Goal: Task Accomplishment & Management: Manage account settings

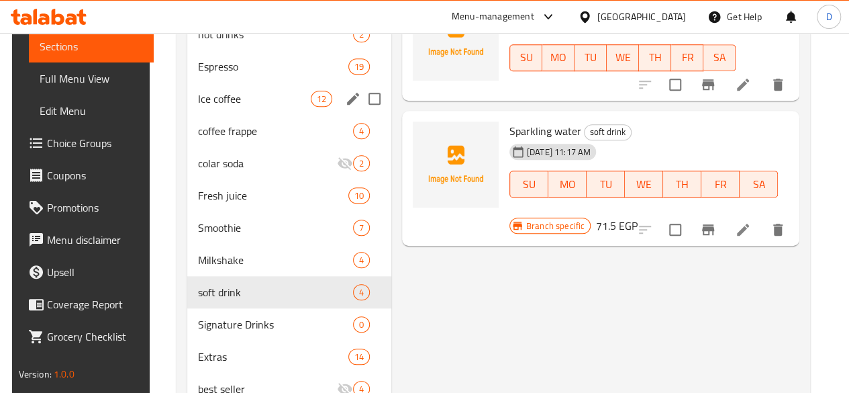
scroll to position [444, 0]
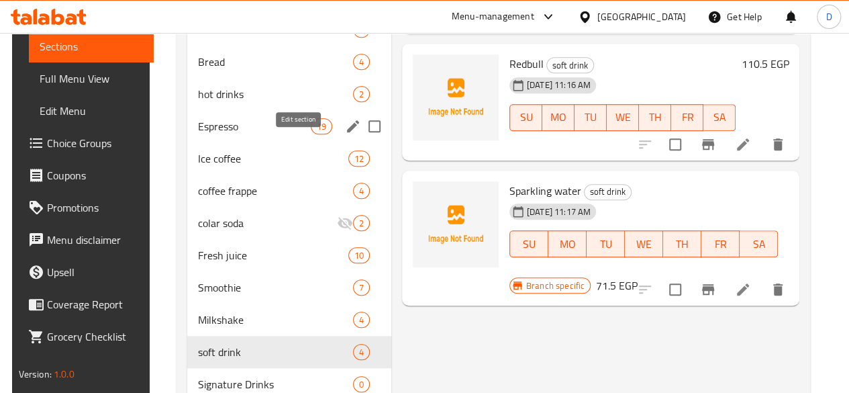
click at [345, 134] on icon "edit" at bounding box center [353, 126] width 16 height 16
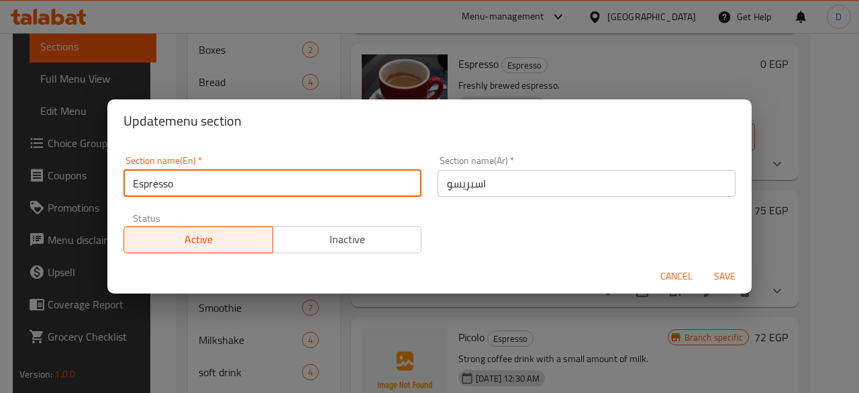
drag, startPoint x: 205, startPoint y: 177, endPoint x: 0, endPoint y: 194, distance: 206.1
click at [0, 194] on div "Update menu section Section name(En)   * Espresso Section name(En) * Section na…" at bounding box center [429, 196] width 859 height 393
type input "Hot"
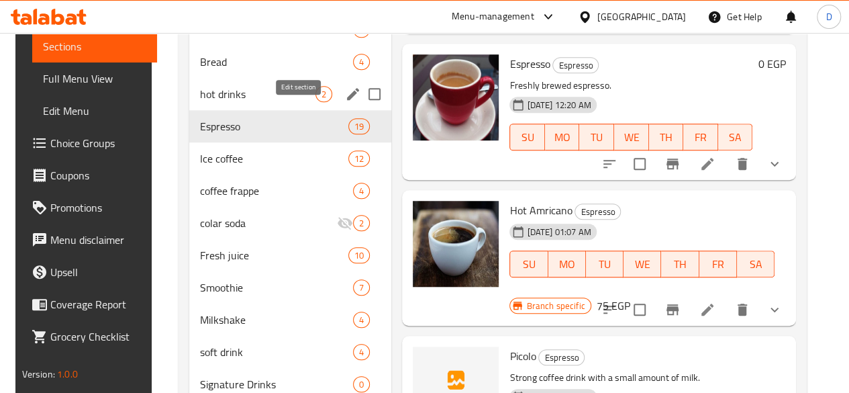
click at [347, 100] on icon "edit" at bounding box center [353, 94] width 12 height 12
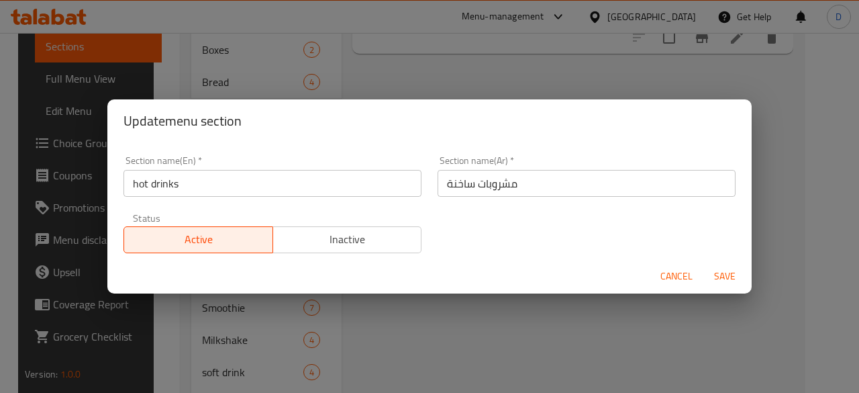
click at [683, 264] on button "Cancel" at bounding box center [676, 276] width 43 height 25
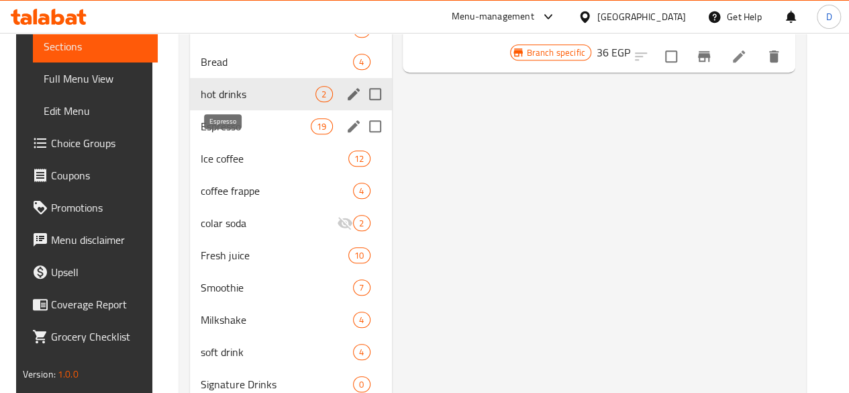
click at [251, 134] on span "Espresso" at bounding box center [256, 126] width 111 height 16
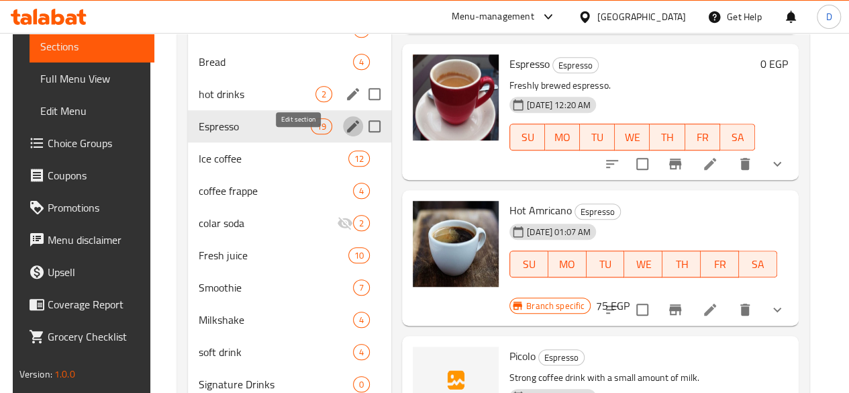
click at [345, 134] on icon "edit" at bounding box center [353, 126] width 16 height 16
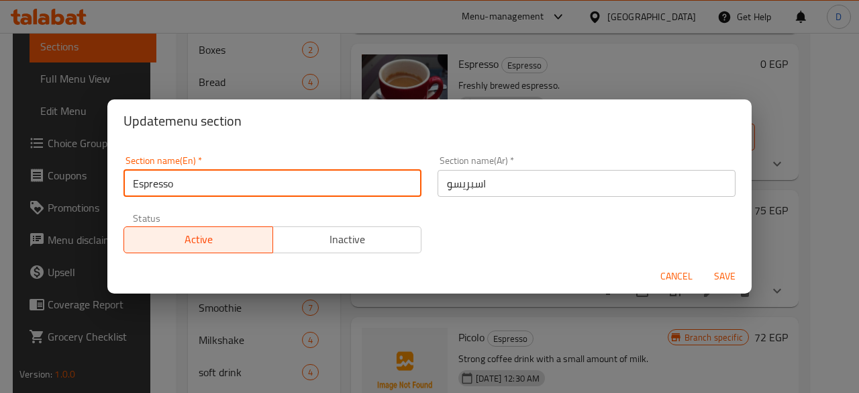
drag, startPoint x: 157, startPoint y: 188, endPoint x: 0, endPoint y: 226, distance: 161.5
click at [0, 226] on div "Update menu section Section name(En)   * Espresso Section name(En) * Section na…" at bounding box center [429, 196] width 859 height 393
type input "Hot drinks"
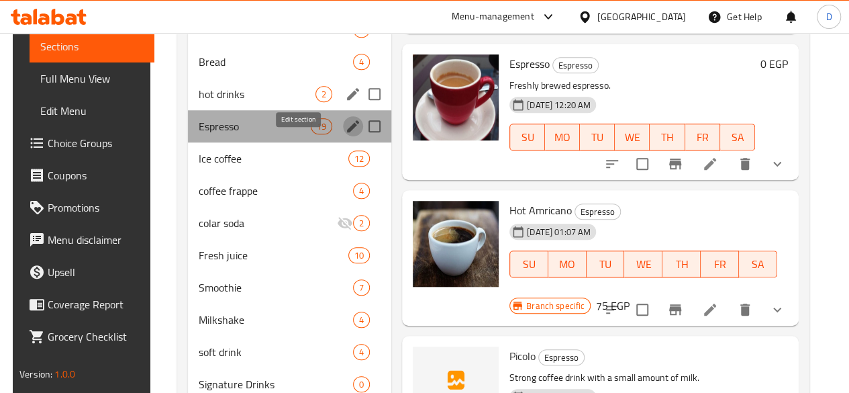
click at [345, 134] on icon "edit" at bounding box center [353, 126] width 16 height 16
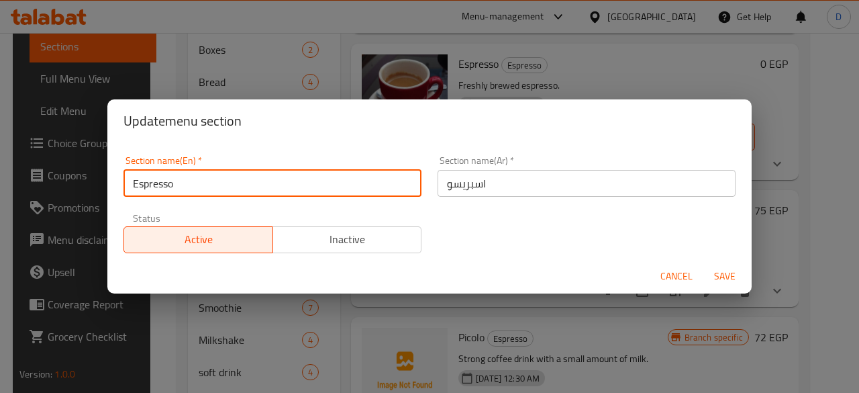
drag, startPoint x: 282, startPoint y: 181, endPoint x: 63, endPoint y: 186, distance: 218.9
click at [89, 186] on div "Update menu section Section name(En)   * Espresso Section name(En) * Section na…" at bounding box center [429, 196] width 859 height 393
type input "H"
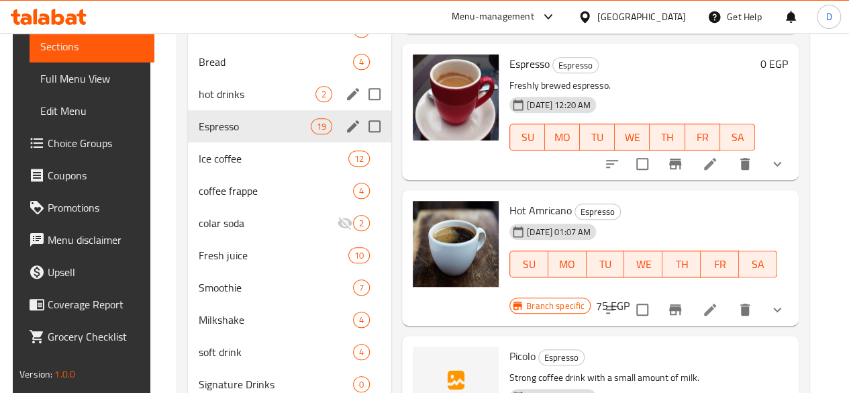
click at [343, 136] on div "Menu sections" at bounding box center [353, 126] width 20 height 20
click at [347, 132] on icon "edit" at bounding box center [353, 126] width 12 height 12
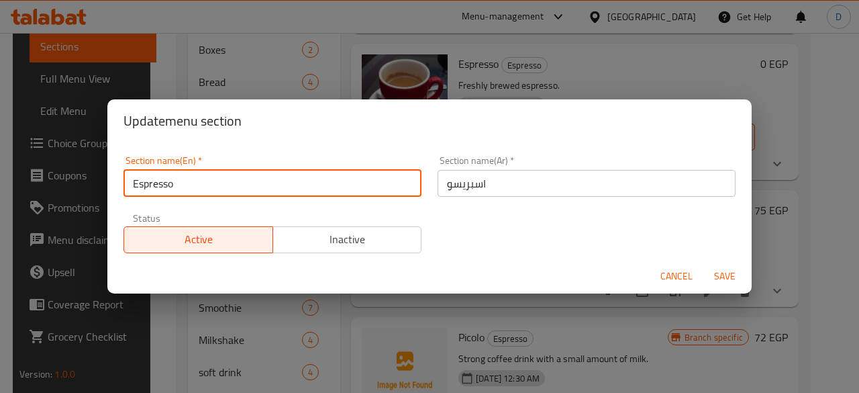
drag, startPoint x: 278, startPoint y: 185, endPoint x: 0, endPoint y: 317, distance: 308.0
click at [0, 317] on div "Update menu section Section name(En)   * Espresso Section name(En) * Section na…" at bounding box center [429, 196] width 859 height 393
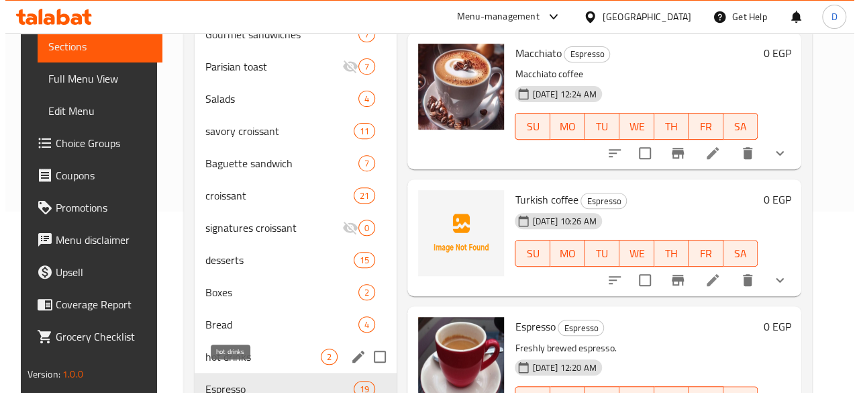
scroll to position [242, 0]
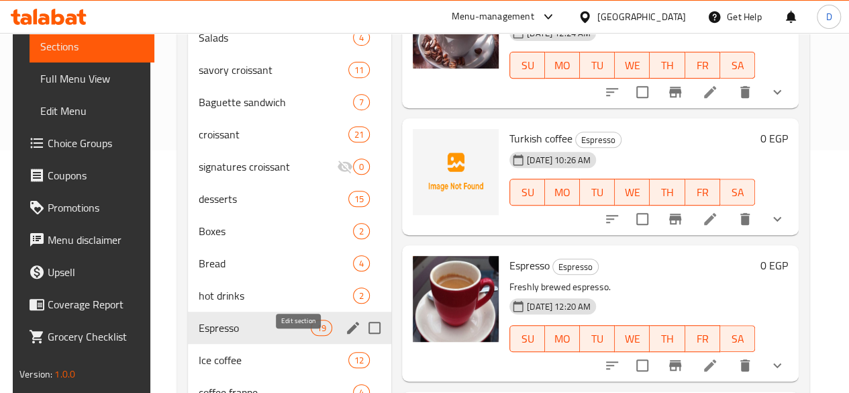
click at [347, 334] on icon "edit" at bounding box center [353, 328] width 12 height 12
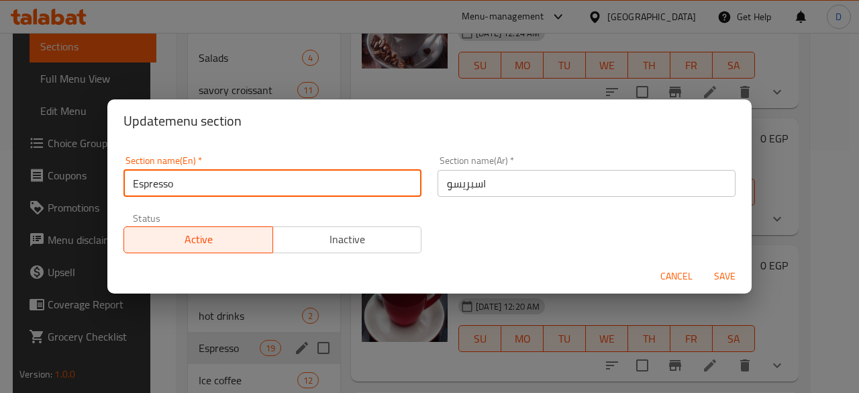
drag, startPoint x: 270, startPoint y: 174, endPoint x: 0, endPoint y: 278, distance: 289.2
click at [0, 278] on div "Update menu section Section name(En)   * Espresso Section name(En) * Section na…" at bounding box center [429, 196] width 859 height 393
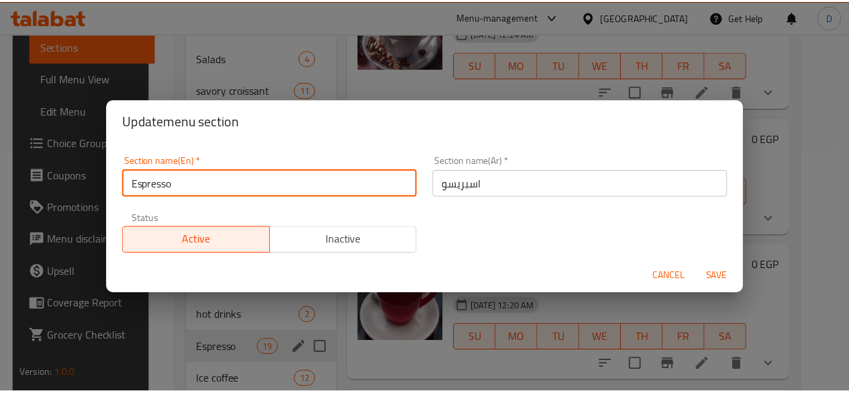
scroll to position [3, 0]
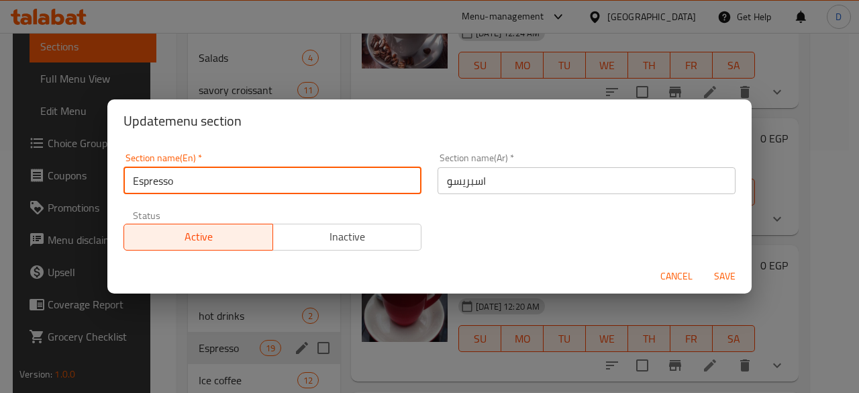
type input "H"
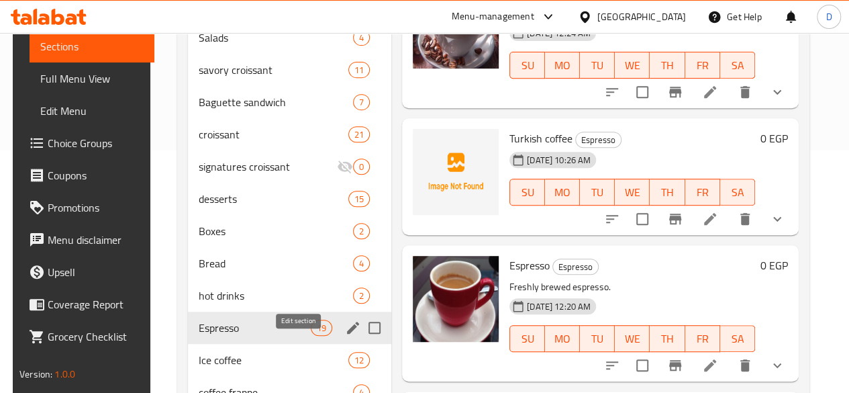
click at [345, 336] on icon "edit" at bounding box center [353, 327] width 16 height 16
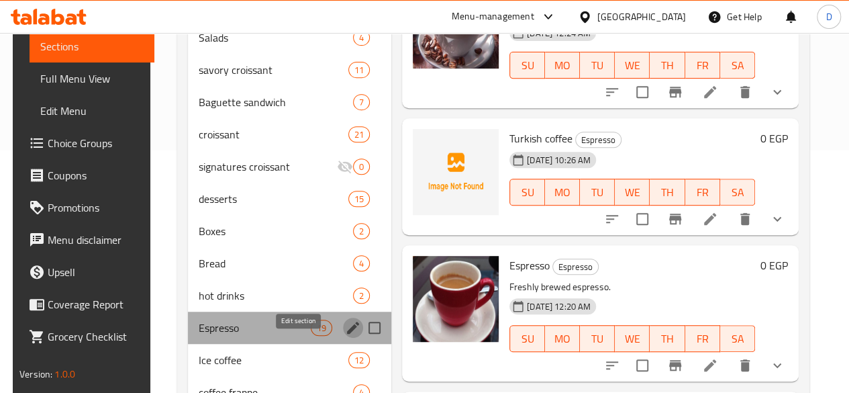
click at [345, 336] on icon "edit" at bounding box center [353, 327] width 16 height 16
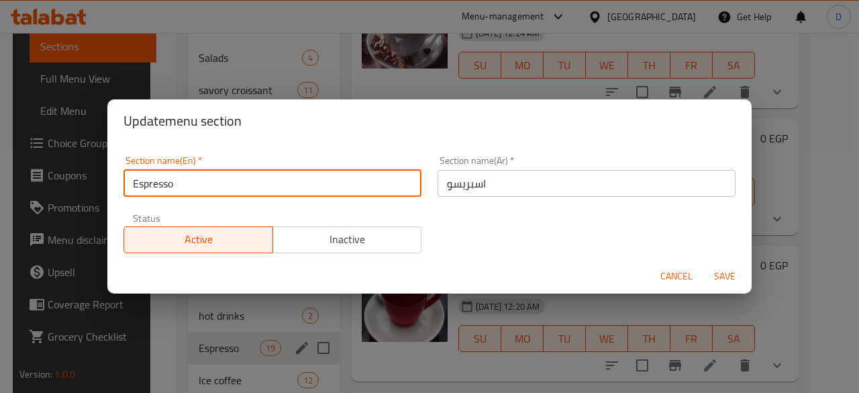
drag, startPoint x: 173, startPoint y: 182, endPoint x: 0, endPoint y: 136, distance: 179.1
click at [0, 145] on div "Update menu section Section name(En)   * Espresso Section name(En) * Section na…" at bounding box center [429, 196] width 859 height 393
type input "Hot"
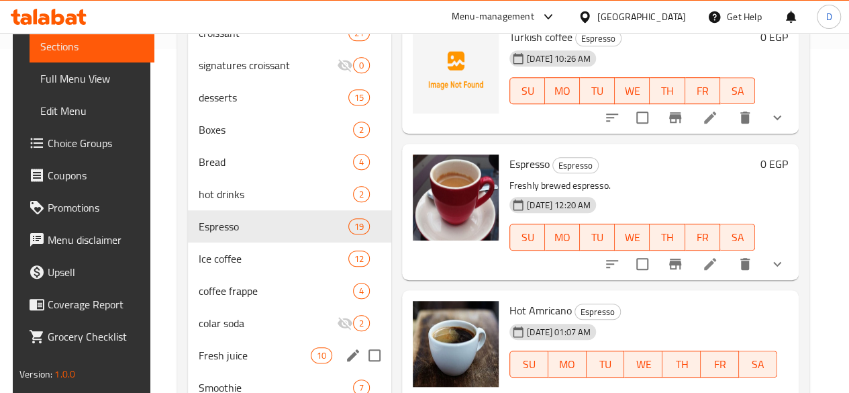
scroll to position [444, 0]
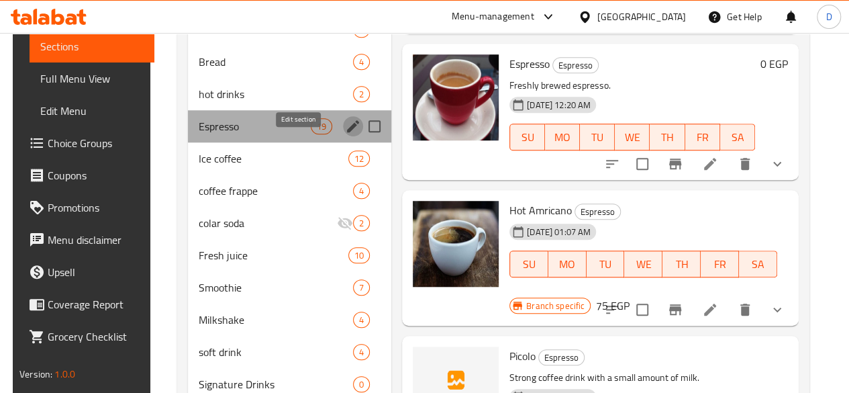
click at [345, 134] on icon "edit" at bounding box center [353, 126] width 16 height 16
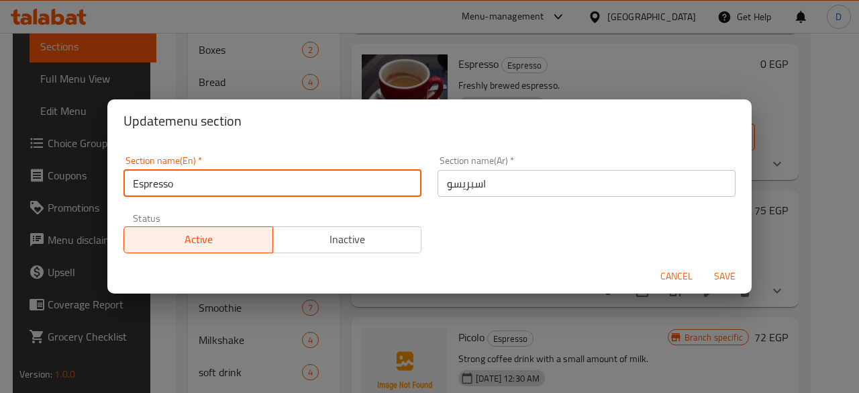
drag, startPoint x: 254, startPoint y: 196, endPoint x: 0, endPoint y: 193, distance: 253.7
click at [0, 193] on div "Update menu section Section name(En)   * Espresso Section name(En) * Section na…" at bounding box center [429, 196] width 859 height 393
type input "H"
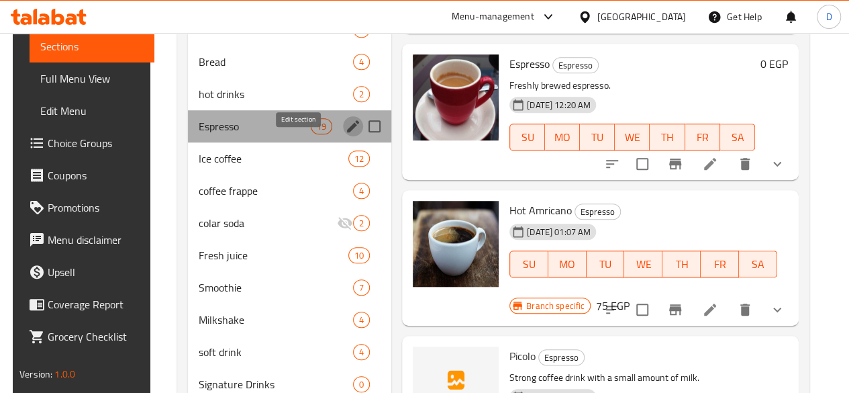
click at [345, 134] on icon "edit" at bounding box center [353, 126] width 16 height 16
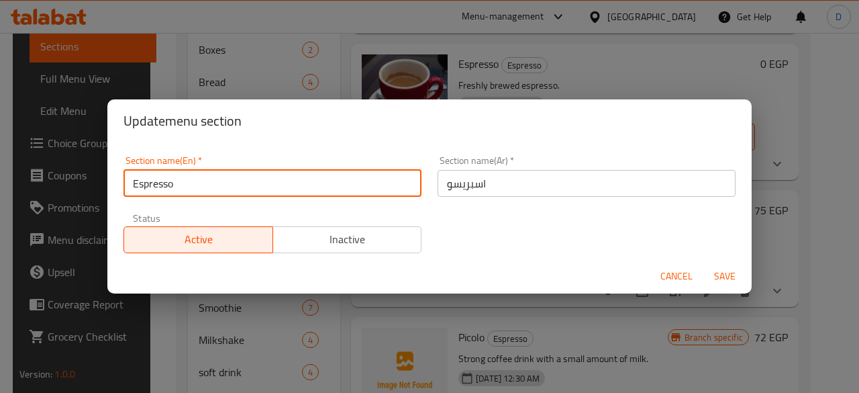
drag, startPoint x: 201, startPoint y: 170, endPoint x: 74, endPoint y: 198, distance: 130.0
click at [75, 193] on div "Update menu section Section name(En)   * Espresso Section name(En) * Section na…" at bounding box center [429, 196] width 859 height 393
drag, startPoint x: 655, startPoint y: 269, endPoint x: 598, endPoint y: 243, distance: 62.8
click at [660, 268] on button "Cancel" at bounding box center [676, 276] width 43 height 25
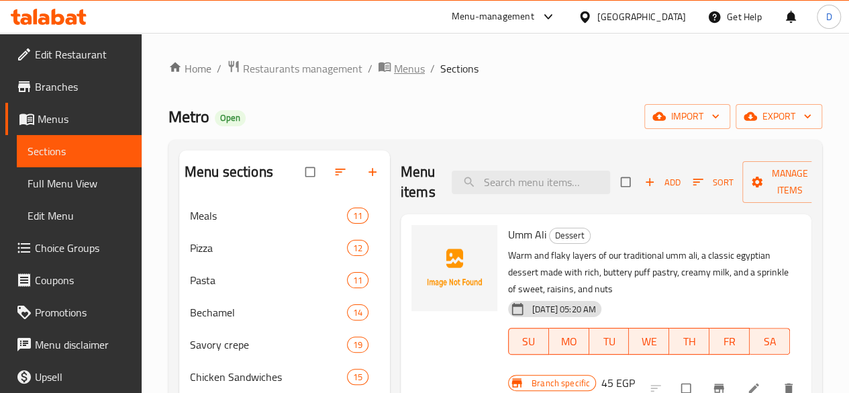
click at [396, 70] on span "Menus" at bounding box center [409, 68] width 31 height 16
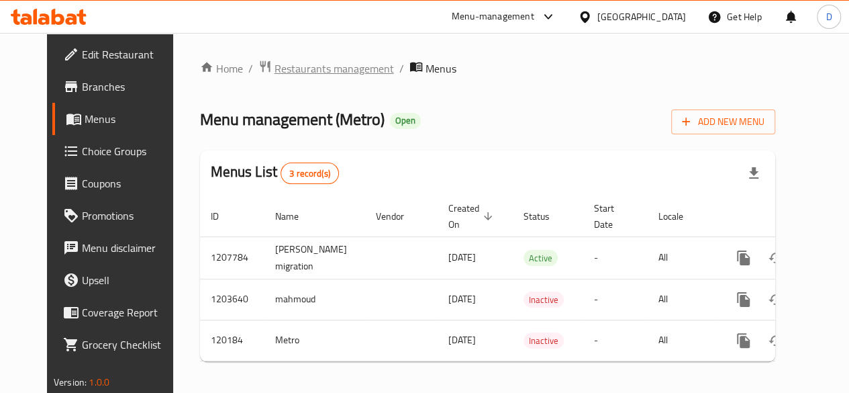
click at [325, 66] on span "Restaurants management" at bounding box center [334, 68] width 119 height 16
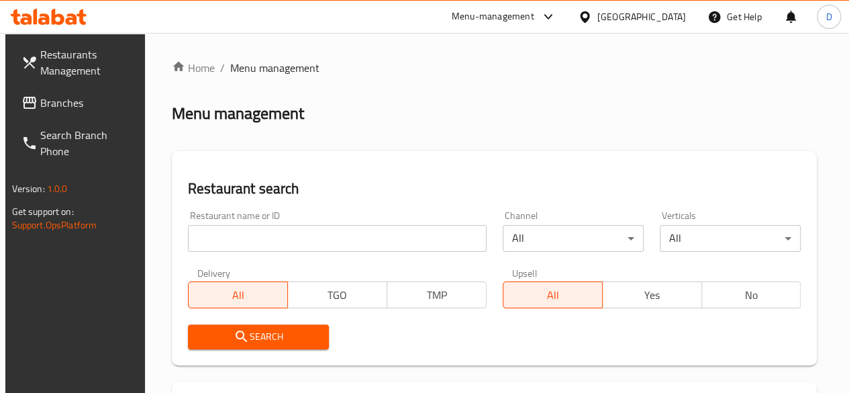
click at [275, 237] on input "search" at bounding box center [337, 238] width 299 height 27
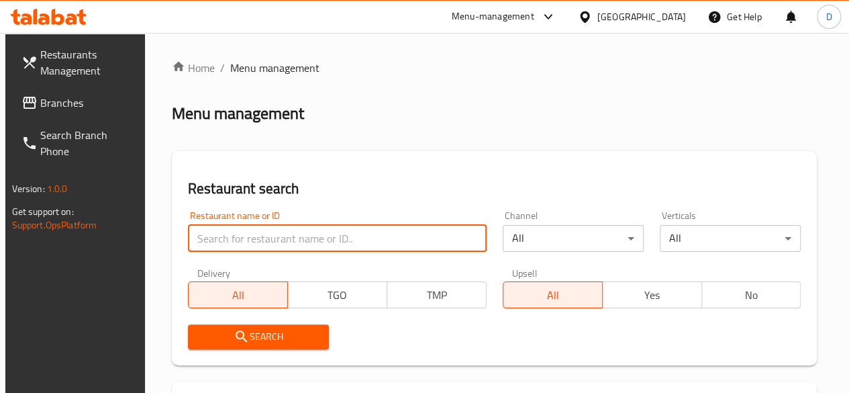
paste input "693396"
type input "693396"
click button "Search" at bounding box center [258, 336] width 141 height 25
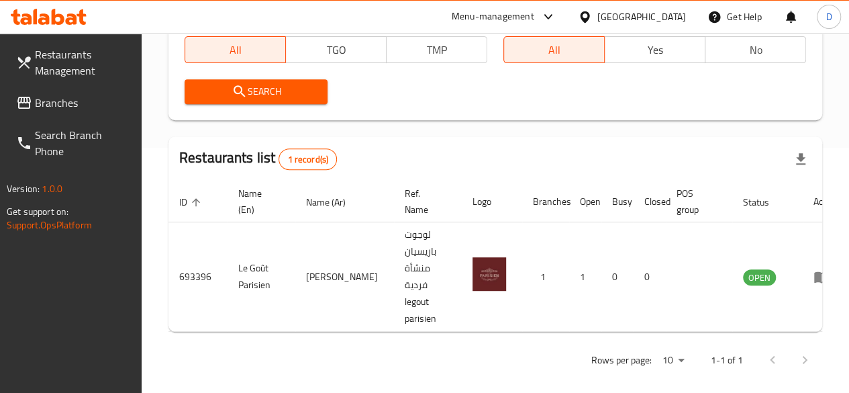
scroll to position [256, 0]
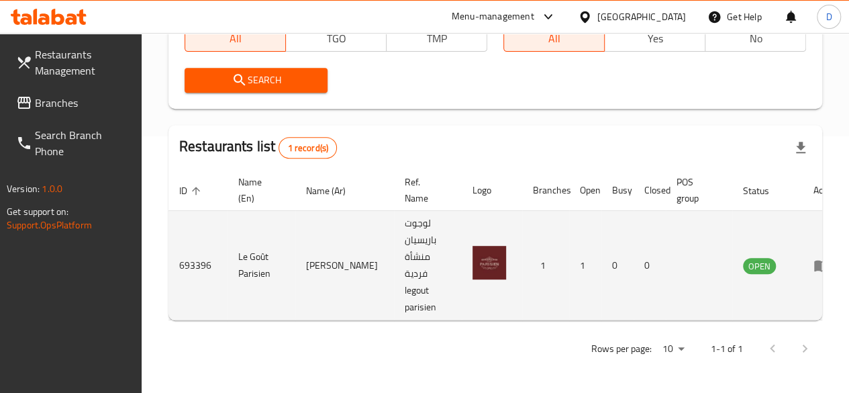
click at [803, 250] on td "enhanced table" at bounding box center [826, 265] width 46 height 109
click at [803, 283] on td "enhanced table" at bounding box center [826, 265] width 46 height 109
click at [814, 272] on icon "enhanced table" at bounding box center [822, 265] width 16 height 16
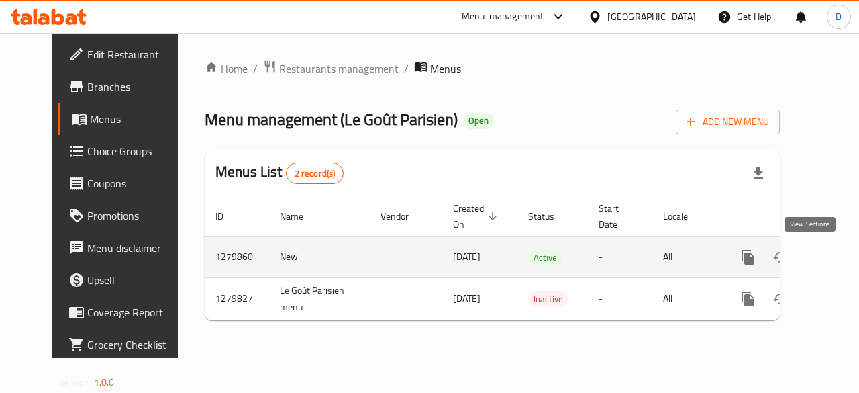
click at [837, 258] on icon "enhanced table" at bounding box center [845, 257] width 16 height 16
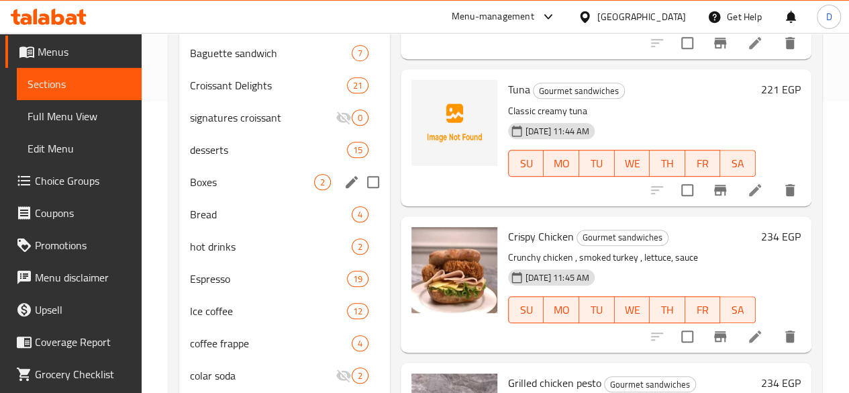
scroll to position [309, 0]
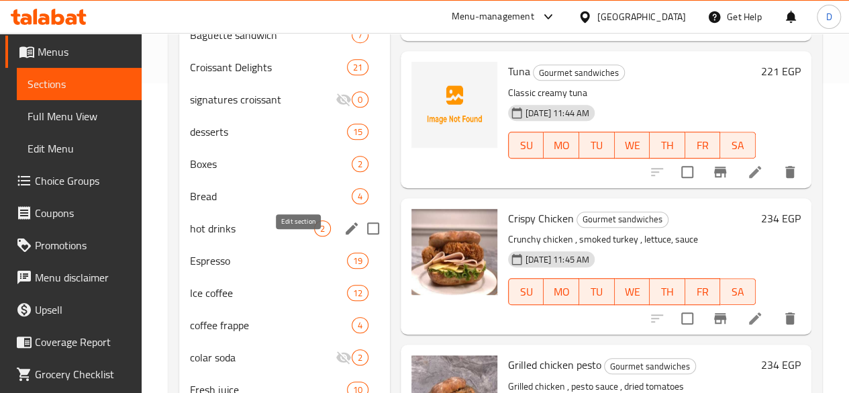
click at [346, 234] on icon "edit" at bounding box center [352, 228] width 12 height 12
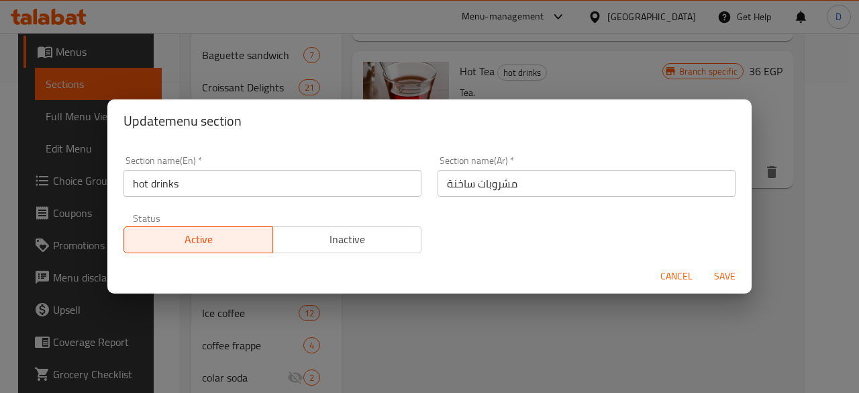
click at [690, 272] on span "Cancel" at bounding box center [676, 276] width 32 height 17
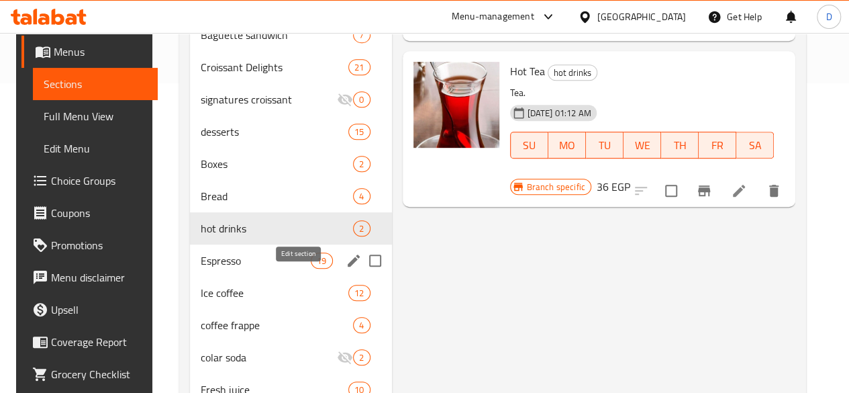
click at [346, 268] on icon "edit" at bounding box center [354, 260] width 16 height 16
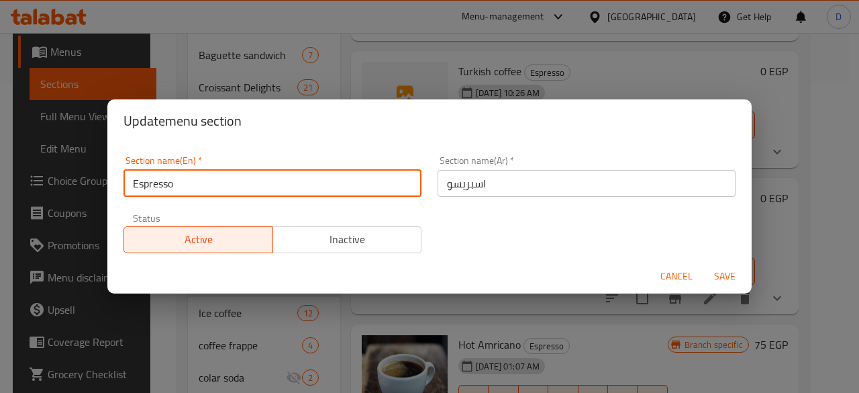
drag, startPoint x: 278, startPoint y: 184, endPoint x: 0, endPoint y: 170, distance: 278.2
click at [0, 173] on div "Update menu section Section name(En)   * Espresso Section name(En) * Section na…" at bounding box center [429, 196] width 859 height 393
type input "H"
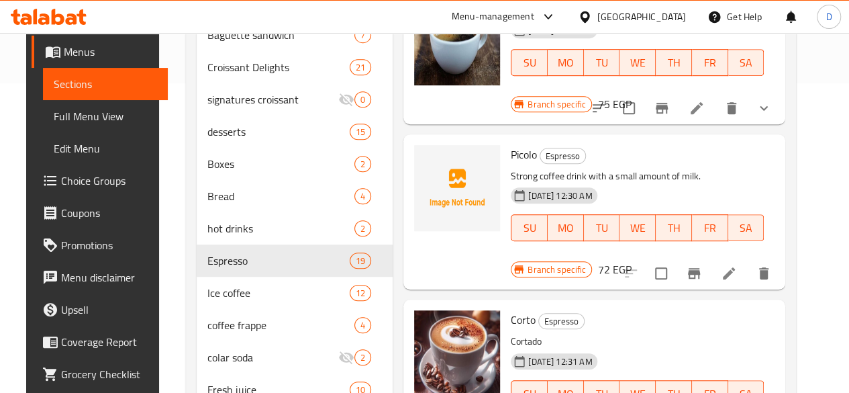
scroll to position [242, 0]
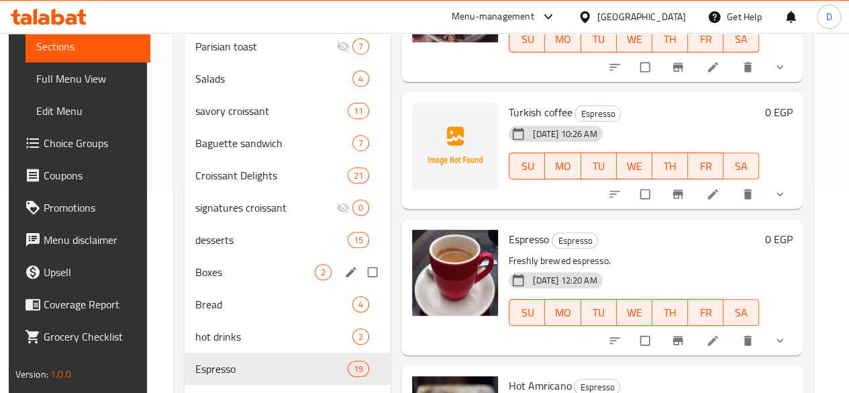
scroll to position [336, 0]
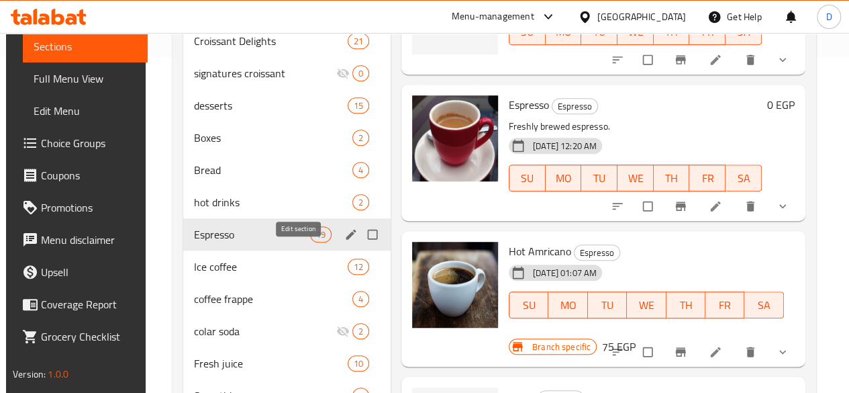
click at [344, 241] on icon "edit" at bounding box center [350, 234] width 13 height 13
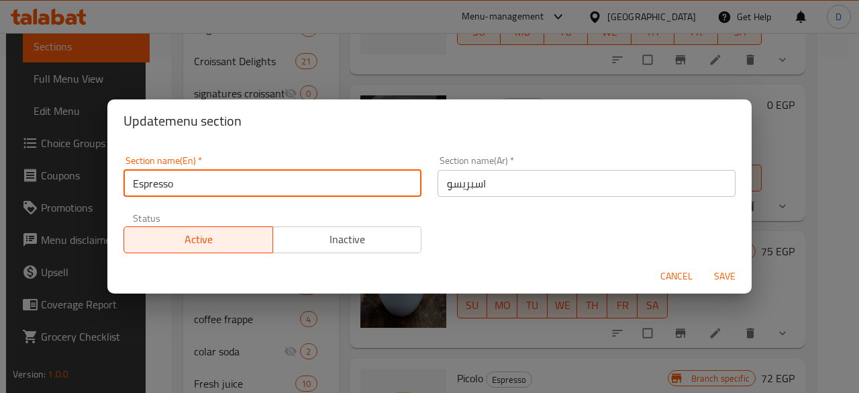
drag, startPoint x: 199, startPoint y: 187, endPoint x: 0, endPoint y: 142, distance: 203.9
click at [0, 142] on div "Update menu section Section name(En)   * Espresso Section name(En) * Section na…" at bounding box center [429, 196] width 859 height 393
type input "Hot drinks"
click at [495, 183] on input "اسبريسو" at bounding box center [587, 183] width 298 height 27
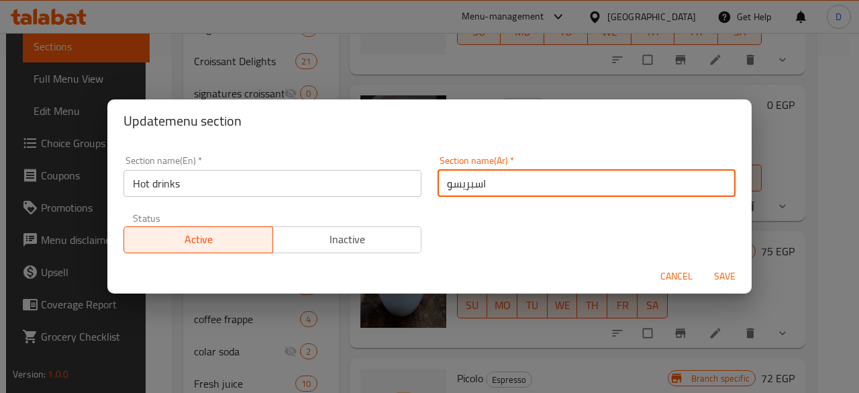
drag, startPoint x: 495, startPoint y: 183, endPoint x: 397, endPoint y: 185, distance: 98.0
click at [397, 185] on div "Section name(En)   * Hot drinks Section name(En) * Section name(Ar)   * اسبريسو…" at bounding box center [429, 204] width 628 height 113
type input "مشروبات ساخنة"
click at [711, 283] on span "Save" at bounding box center [725, 276] width 32 height 17
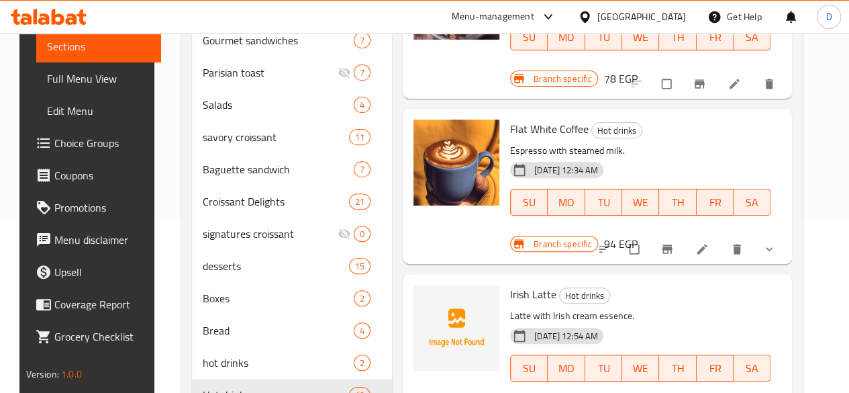
scroll to position [805, 0]
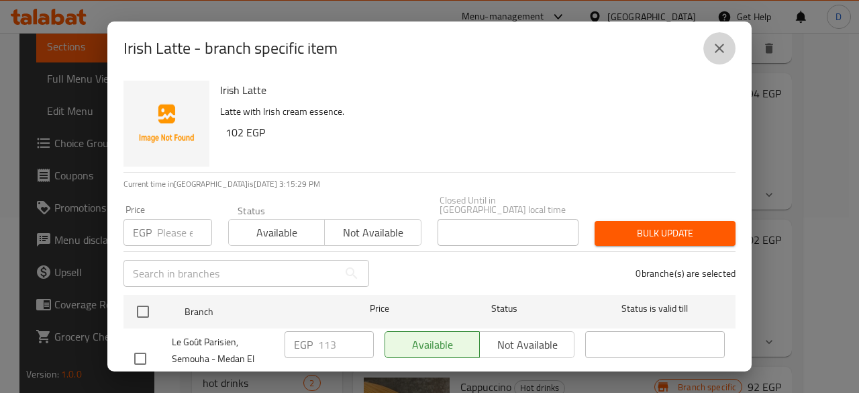
click at [721, 44] on icon "close" at bounding box center [719, 48] width 16 height 16
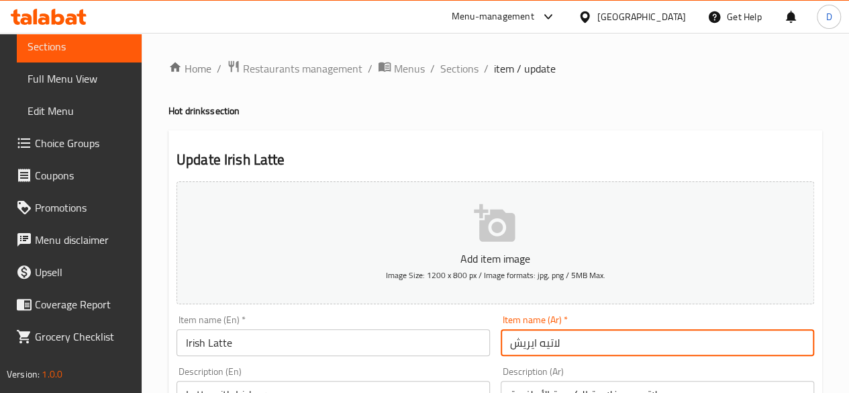
drag, startPoint x: 536, startPoint y: 332, endPoint x: 502, endPoint y: 334, distance: 34.3
click at [502, 334] on input "لاتيه ايريش" at bounding box center [657, 342] width 313 height 27
type input "لاتيه"
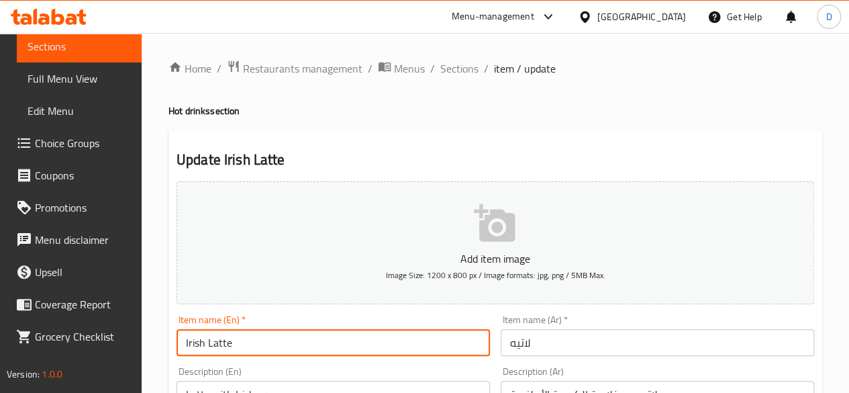
drag, startPoint x: 203, startPoint y: 347, endPoint x: 128, endPoint y: 357, distance: 75.8
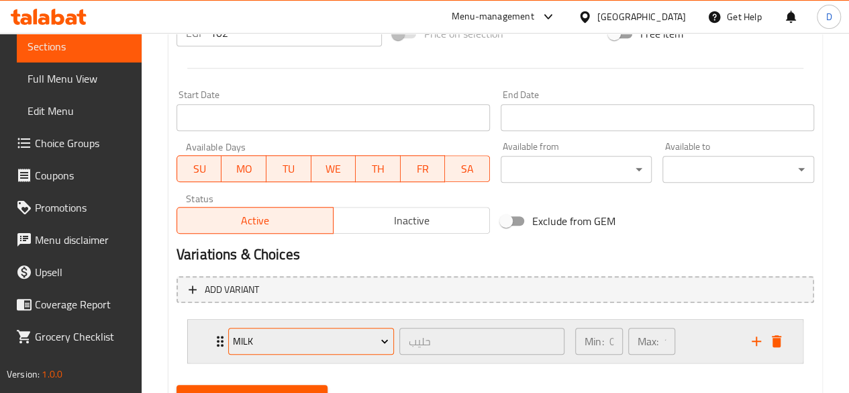
scroll to position [537, 0]
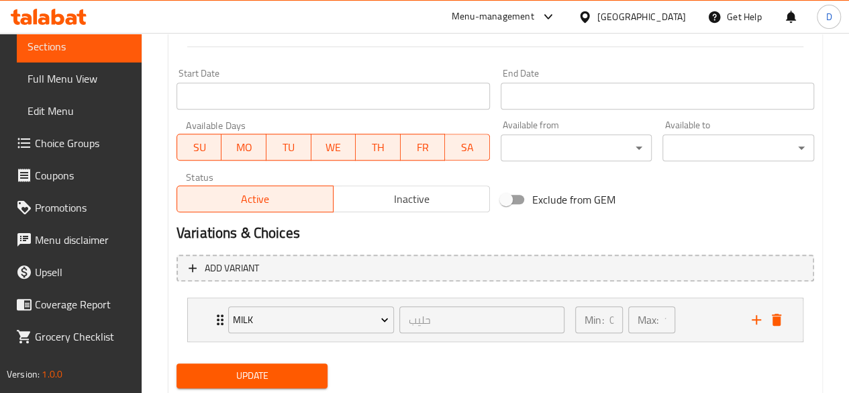
type input "Latte"
click at [259, 376] on span "Update" at bounding box center [252, 375] width 130 height 17
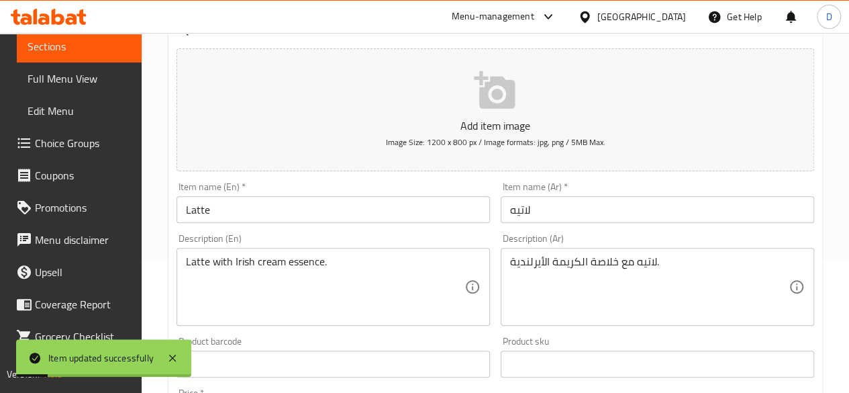
scroll to position [0, 0]
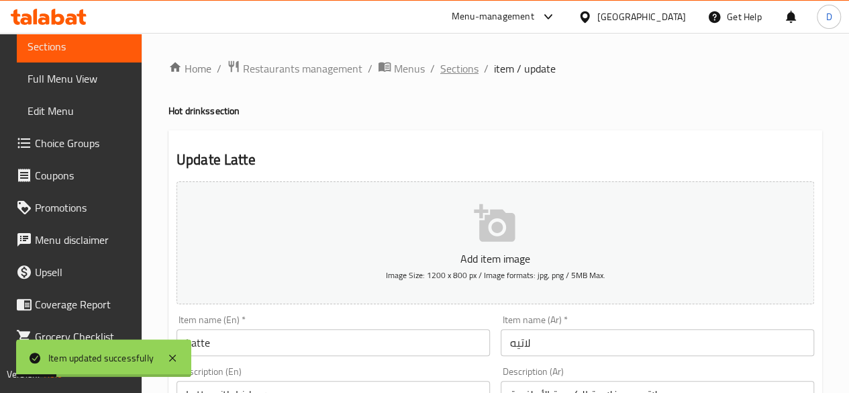
click at [473, 68] on span "Sections" at bounding box center [459, 68] width 38 height 16
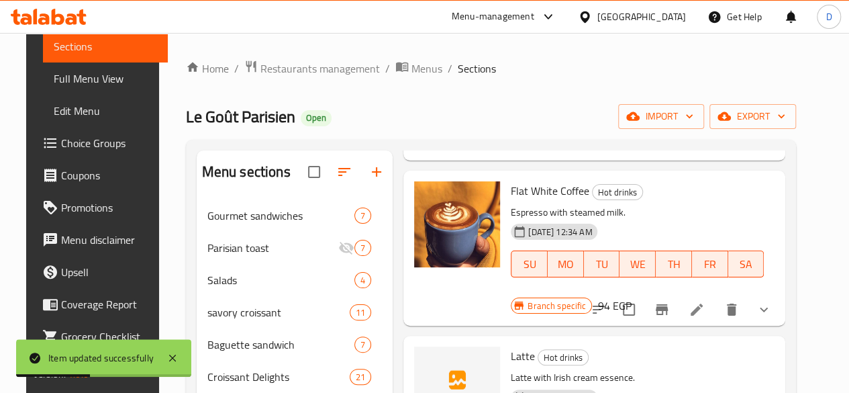
scroll to position [1007, 0]
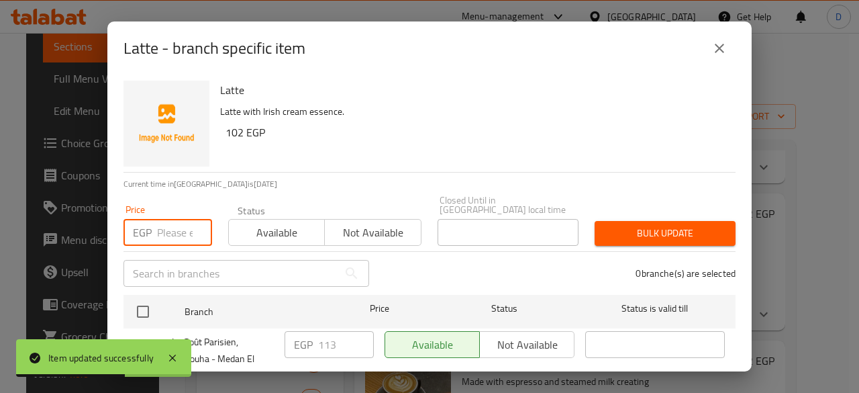
click at [185, 219] on input "number" at bounding box center [184, 232] width 55 height 27
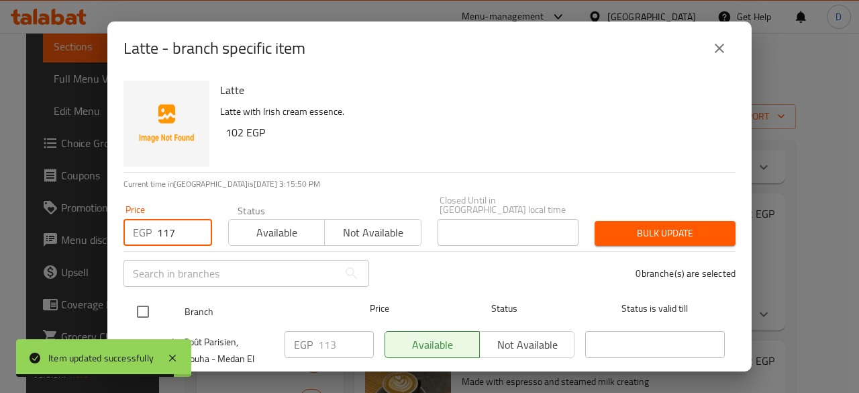
type input "117"
click at [138, 309] on input "checkbox" at bounding box center [143, 311] width 28 height 28
checkbox input "true"
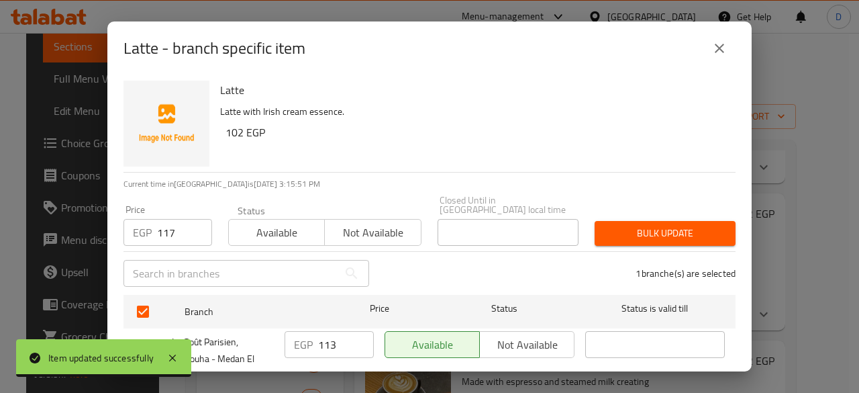
click at [653, 230] on span "Bulk update" at bounding box center [664, 233] width 119 height 17
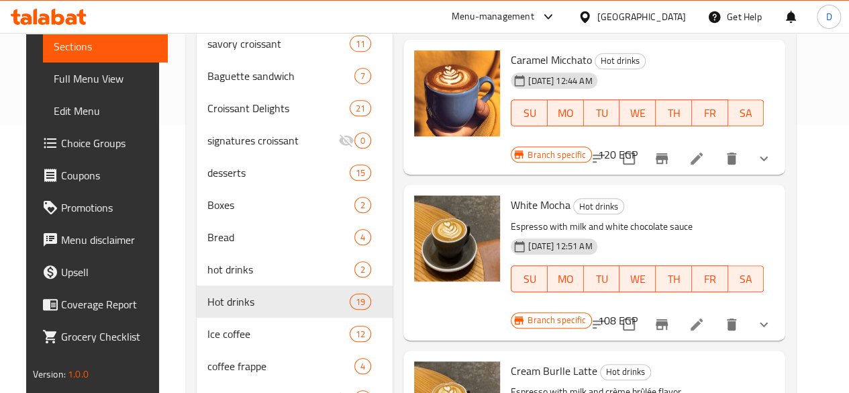
scroll to position [1879, 0]
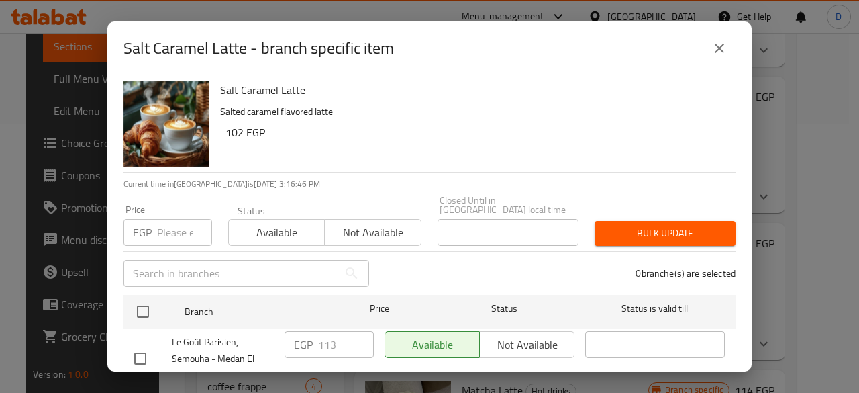
click at [394, 224] on span "Not available" at bounding box center [372, 232] width 85 height 19
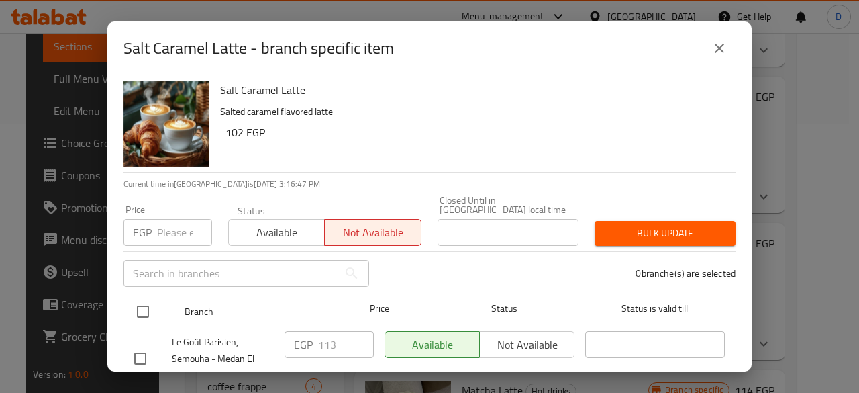
click at [144, 299] on input "checkbox" at bounding box center [143, 311] width 28 height 28
checkbox input "true"
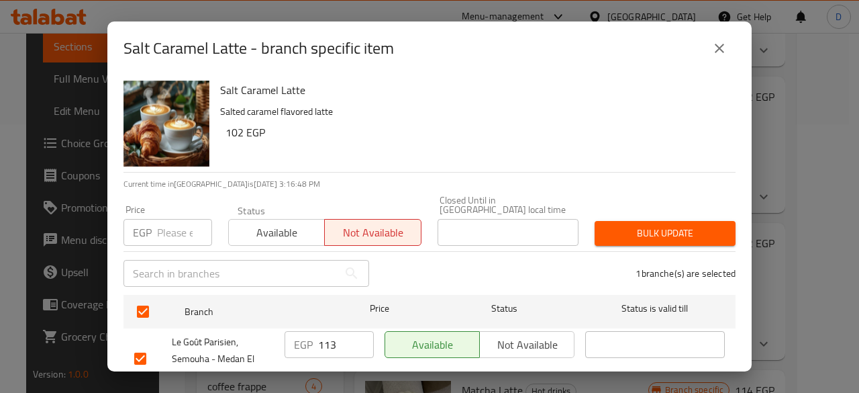
click at [632, 225] on span "Bulk update" at bounding box center [664, 233] width 119 height 17
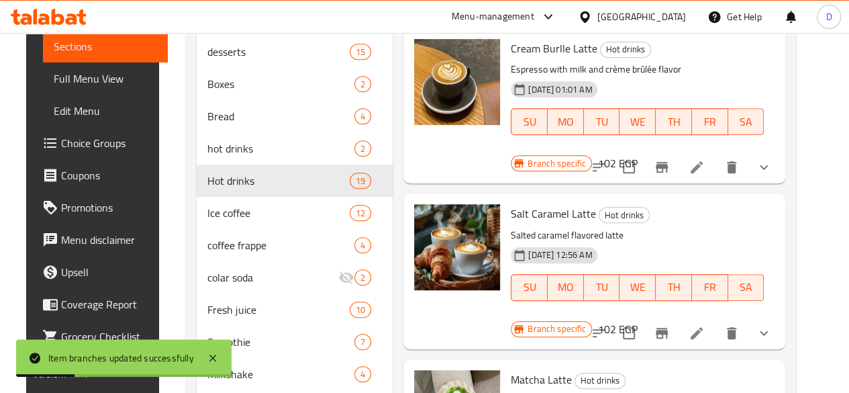
scroll to position [403, 0]
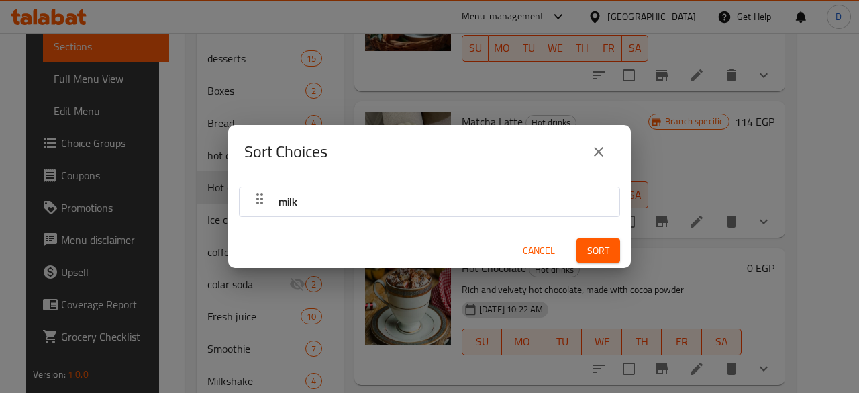
click at [585, 173] on div "Sort Choices" at bounding box center [429, 152] width 403 height 54
click at [597, 152] on icon "close" at bounding box center [599, 152] width 16 height 16
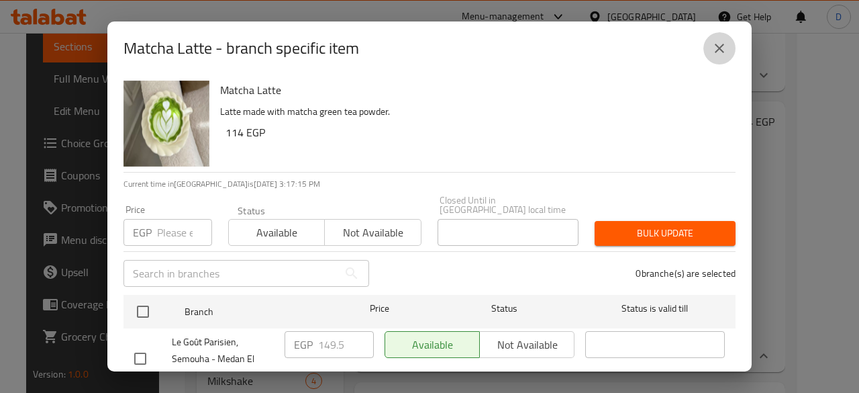
click at [716, 47] on icon "close" at bounding box center [719, 48] width 16 height 16
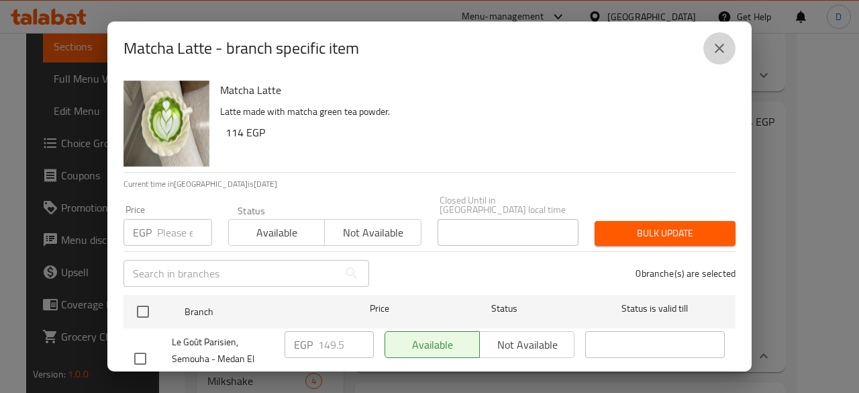
click at [721, 54] on icon "close" at bounding box center [719, 48] width 16 height 16
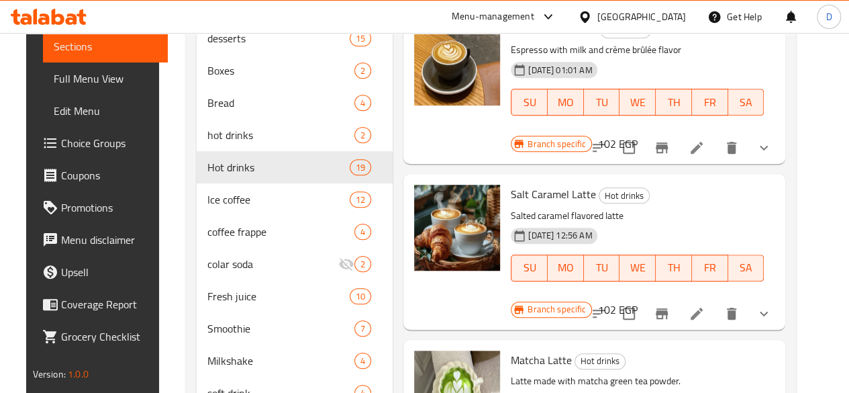
scroll to position [2013, 0]
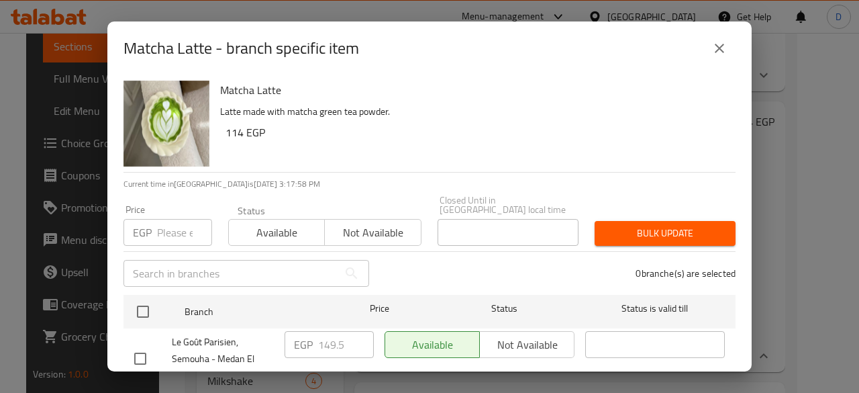
click at [371, 223] on span "Not available" at bounding box center [372, 232] width 85 height 19
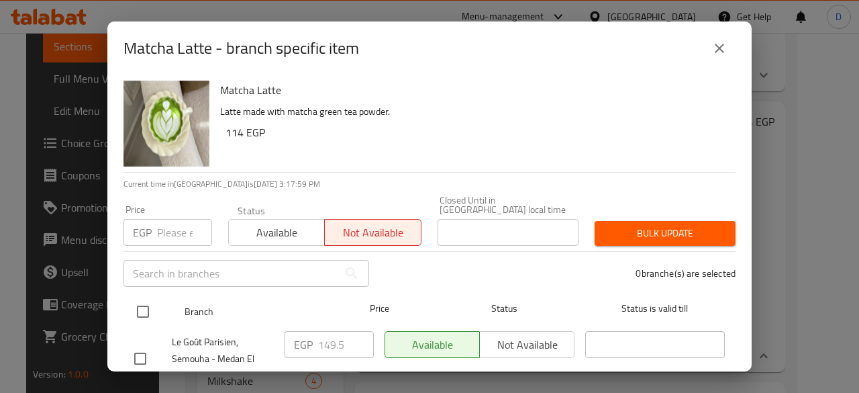
click at [152, 303] on input "checkbox" at bounding box center [143, 311] width 28 height 28
checkbox input "true"
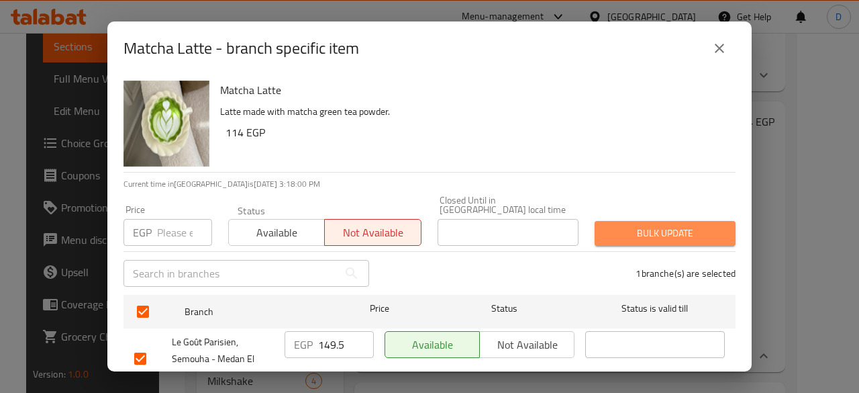
click at [688, 225] on span "Bulk update" at bounding box center [664, 233] width 119 height 17
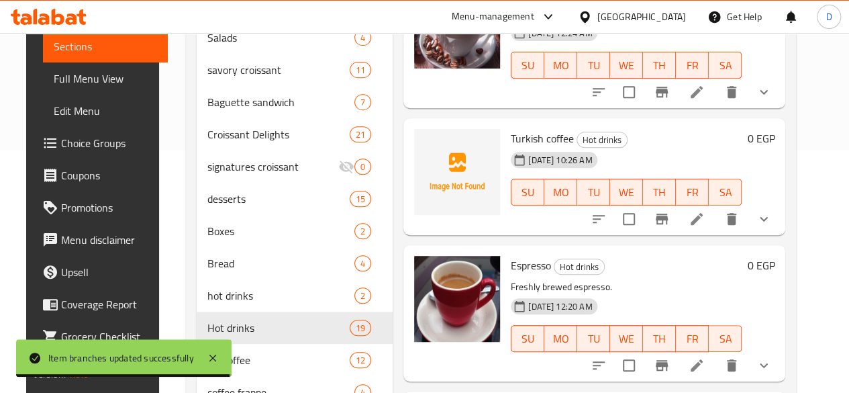
scroll to position [0, 0]
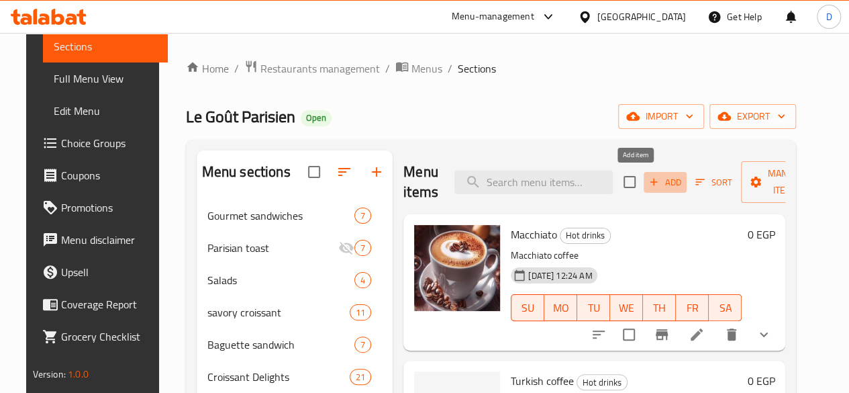
click at [647, 184] on span "Add" at bounding box center [665, 182] width 36 height 15
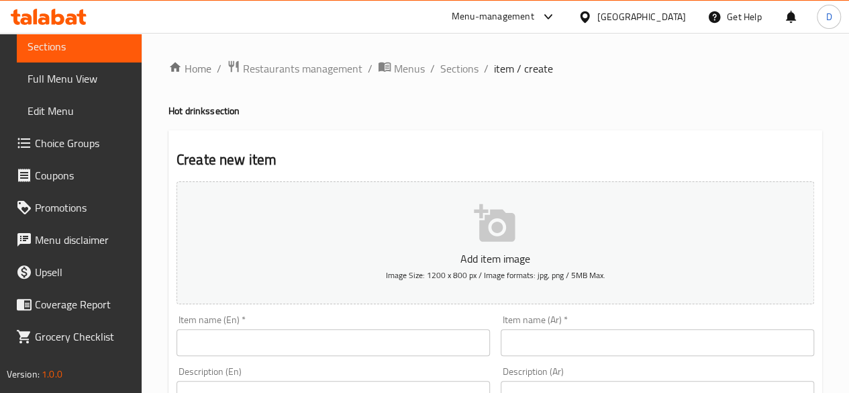
click at [256, 353] on input "text" at bounding box center [333, 342] width 313 height 27
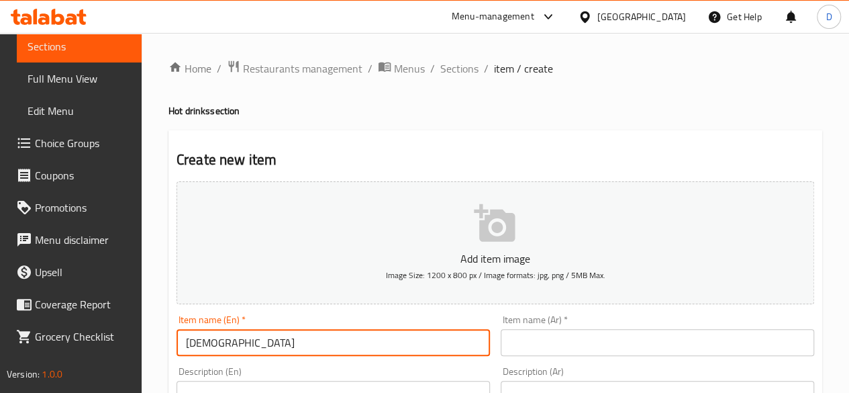
type input "ل"
click at [746, 358] on div "Item name (Ar)   * Item name (Ar) *" at bounding box center [657, 335] width 324 height 52
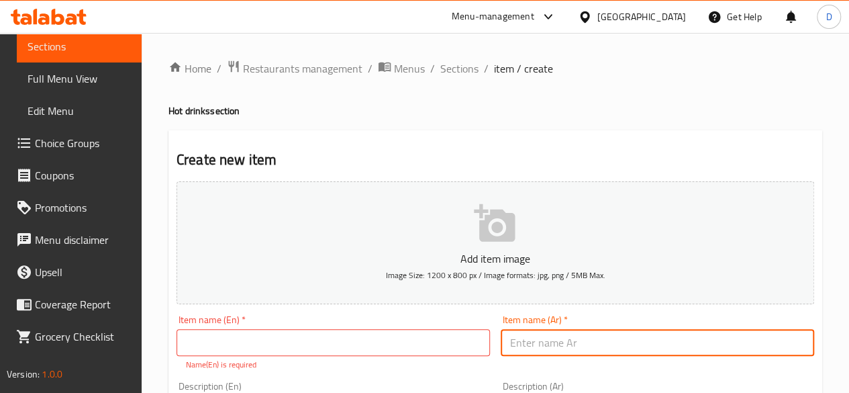
click at [739, 344] on input "text" at bounding box center [657, 342] width 313 height 27
type input "شاى نكهات"
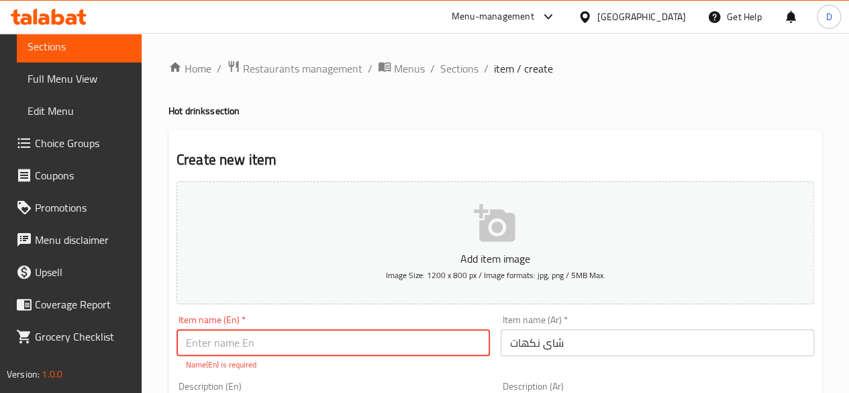
click at [436, 340] on input "text" at bounding box center [333, 342] width 313 height 27
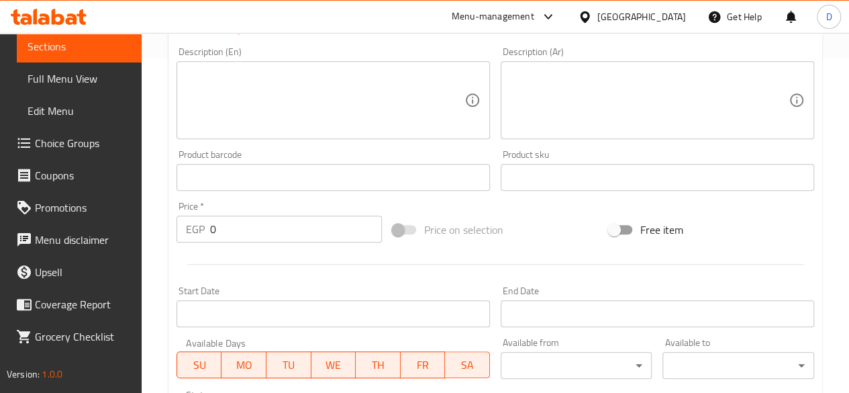
scroll to position [268, 0]
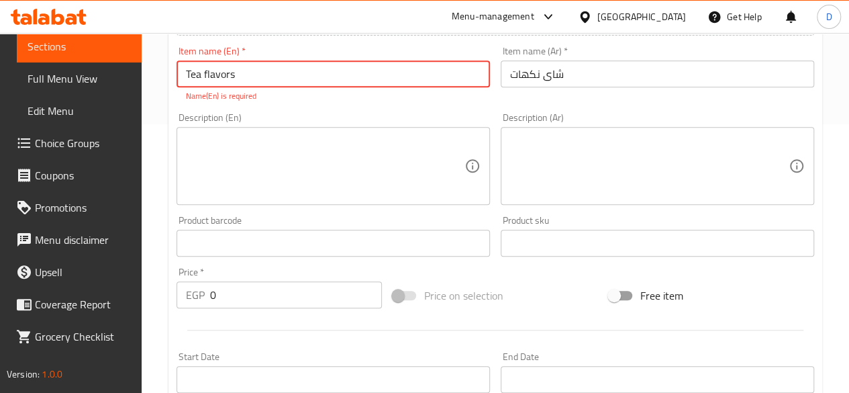
type input "Tea flavors"
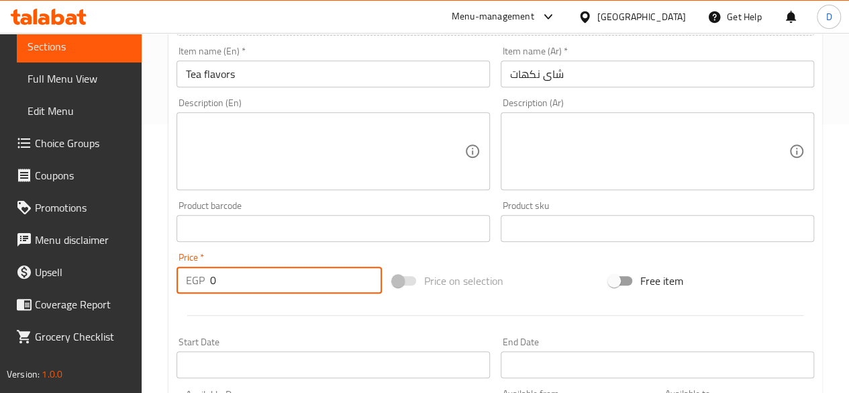
drag, startPoint x: 232, startPoint y: 275, endPoint x: 105, endPoint y: 279, distance: 126.9
click at [105, 279] on div "Edit Restaurant Branches Menus Sections Full Menu View Edit Menu Choice Groups …" at bounding box center [424, 222] width 849 height 916
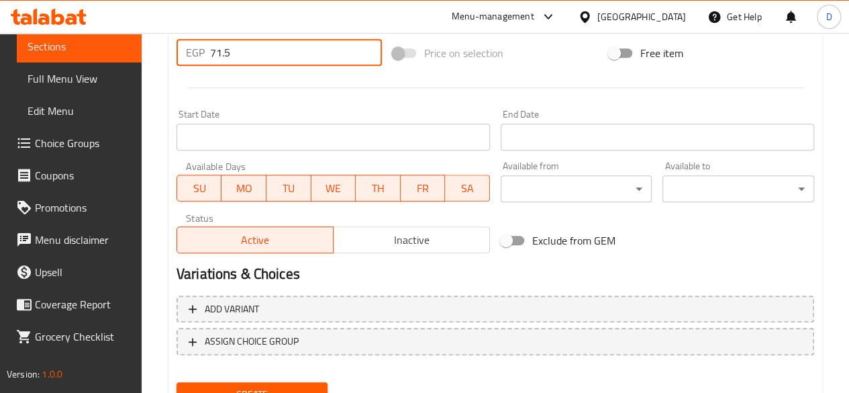
scroll to position [555, 0]
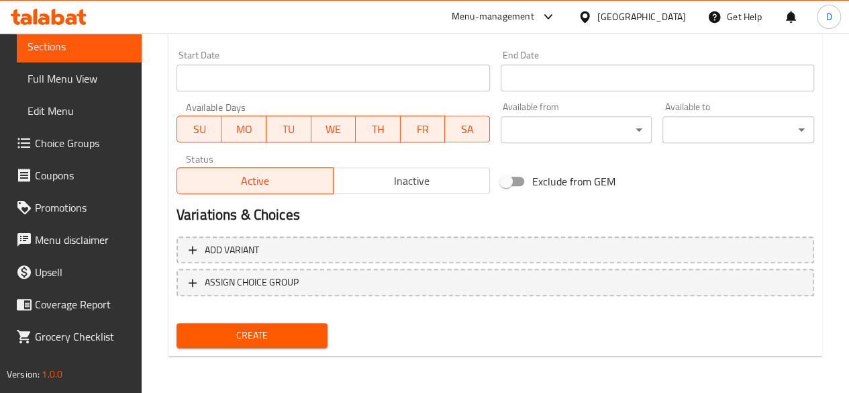
type input "71.5"
click at [295, 329] on span "Create" at bounding box center [252, 335] width 130 height 17
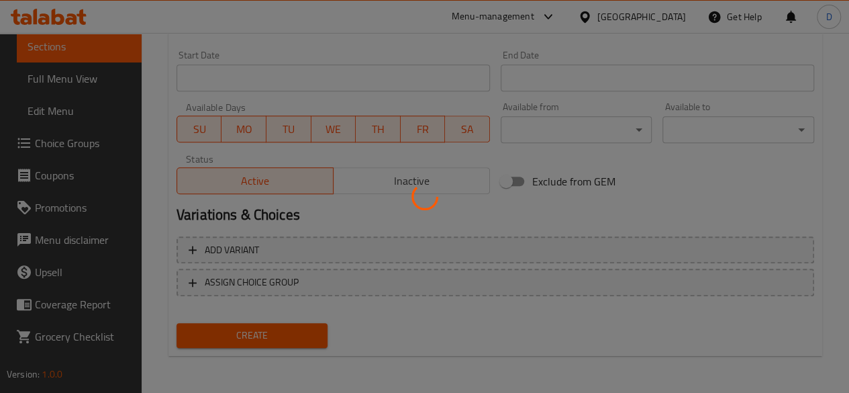
type input "0"
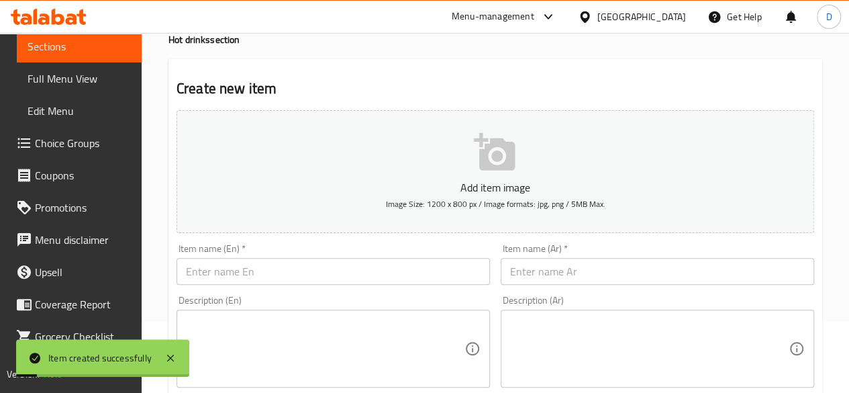
scroll to position [0, 0]
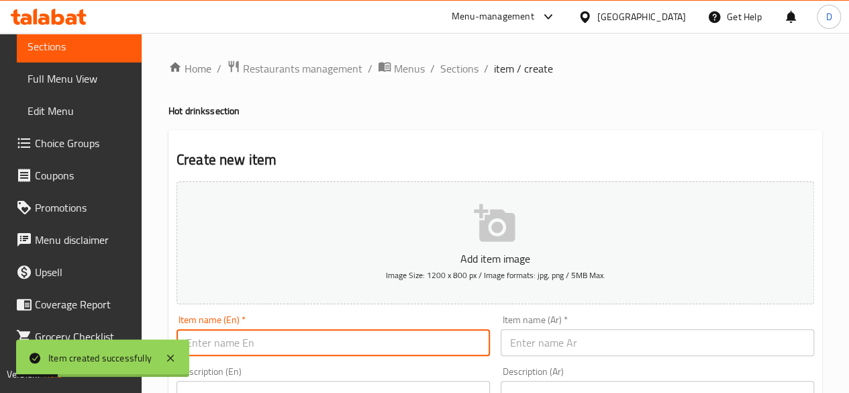
click at [401, 343] on input "text" at bounding box center [333, 342] width 313 height 27
type input "Green tea"
click at [528, 338] on input "text" at bounding box center [657, 342] width 313 height 27
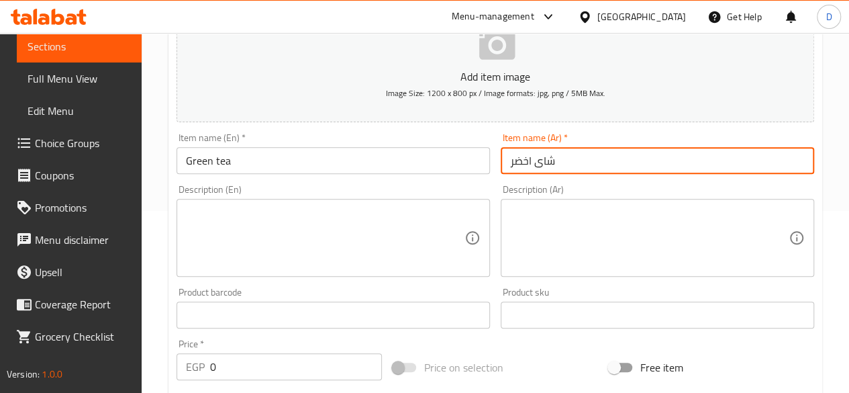
scroll to position [268, 0]
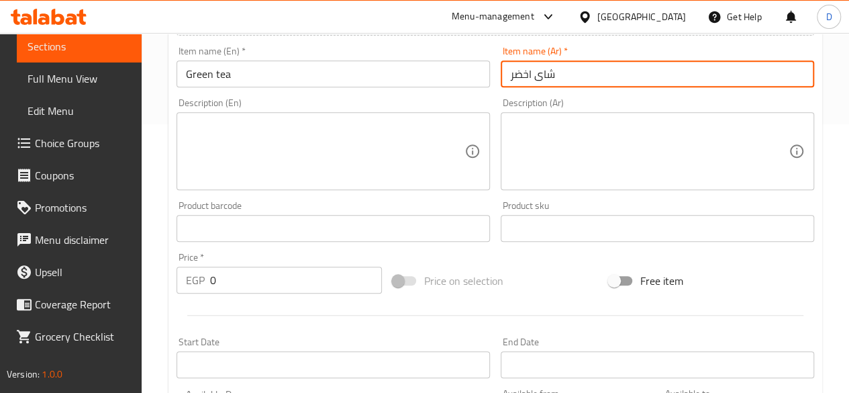
type input "شاى اخضر"
drag, startPoint x: 312, startPoint y: 279, endPoint x: 0, endPoint y: 260, distance: 312.6
click at [38, 269] on div "Edit Restaurant Branches Menus Sections Full Menu View Edit Menu Choice Groups …" at bounding box center [424, 222] width 849 height 916
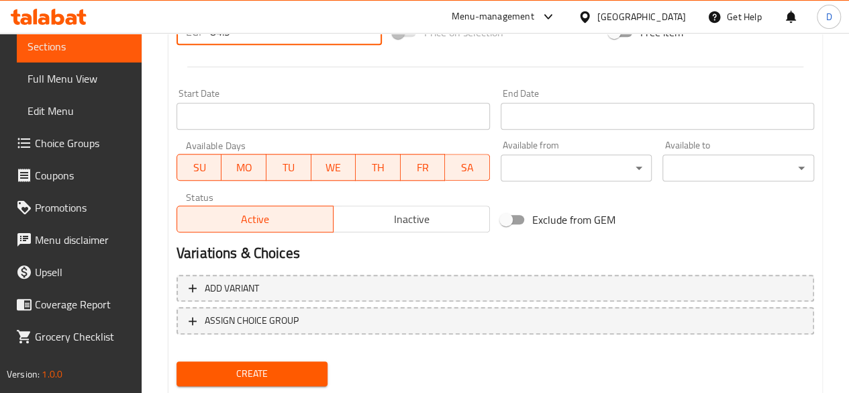
scroll to position [555, 0]
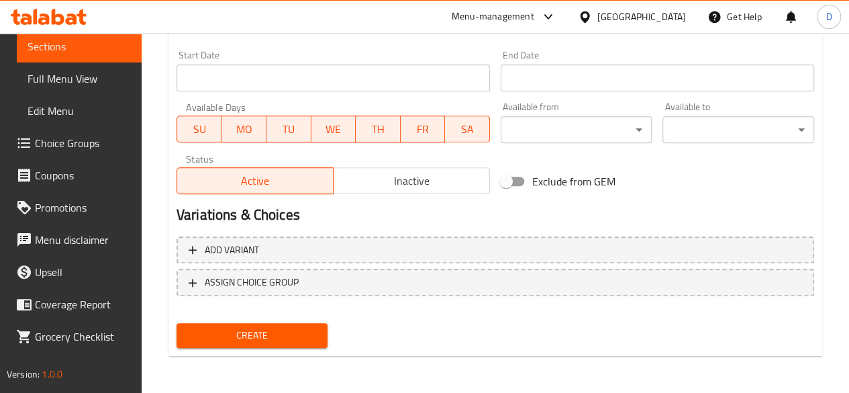
type input "84.5"
click at [315, 344] on button "Create" at bounding box center [253, 335] width 152 height 25
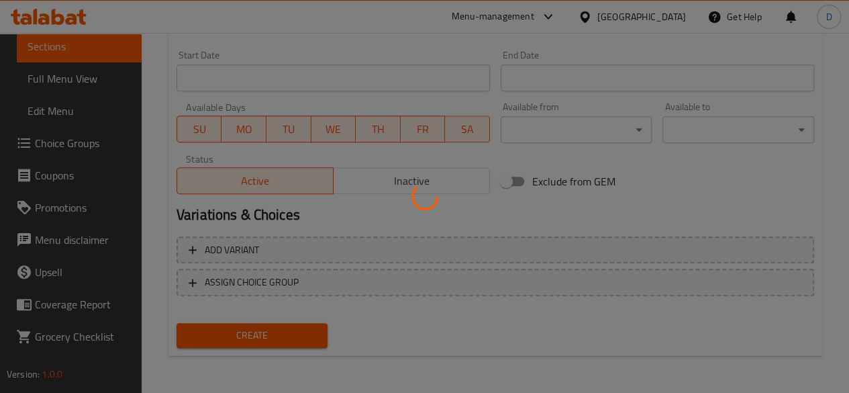
type input "0"
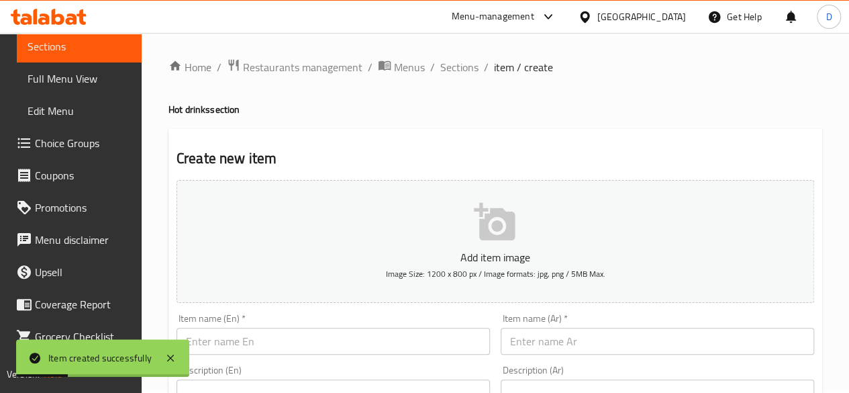
scroll to position [0, 0]
drag, startPoint x: 473, startPoint y: 72, endPoint x: 476, endPoint y: 99, distance: 27.0
click at [473, 72] on span "Sections" at bounding box center [459, 68] width 38 height 16
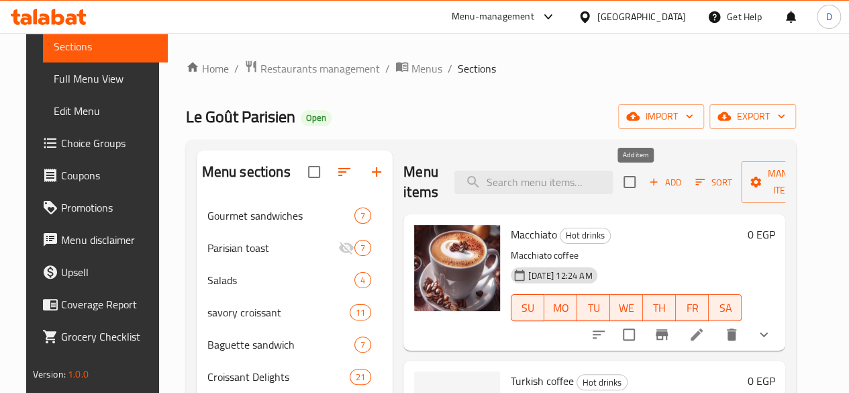
click at [648, 177] on icon "button" at bounding box center [654, 182] width 12 height 12
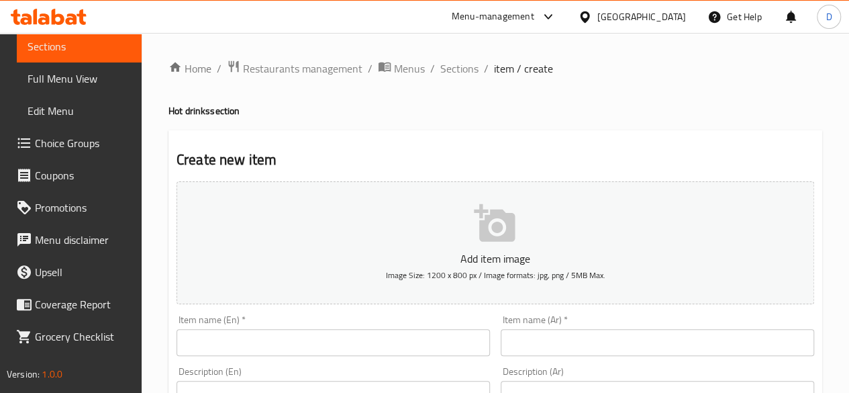
click at [293, 328] on div "Item name (En)   * Item name (En) *" at bounding box center [333, 335] width 313 height 41
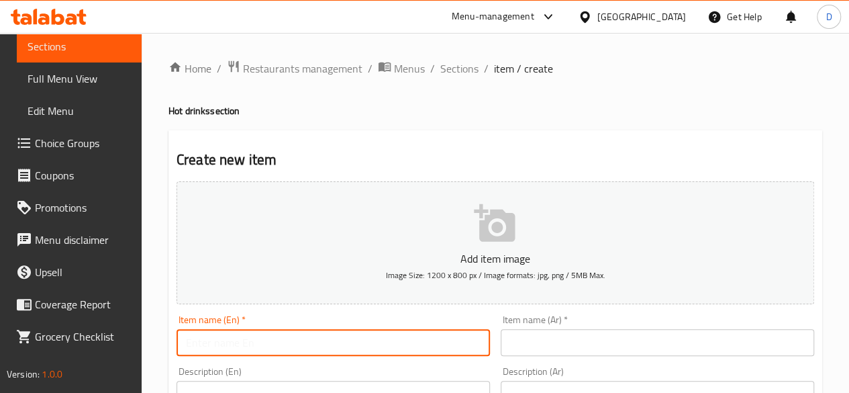
drag, startPoint x: 298, startPoint y: 336, endPoint x: 292, endPoint y: 332, distance: 7.3
click at [298, 336] on input "text" at bounding box center [333, 342] width 313 height 27
type input "French coffee"
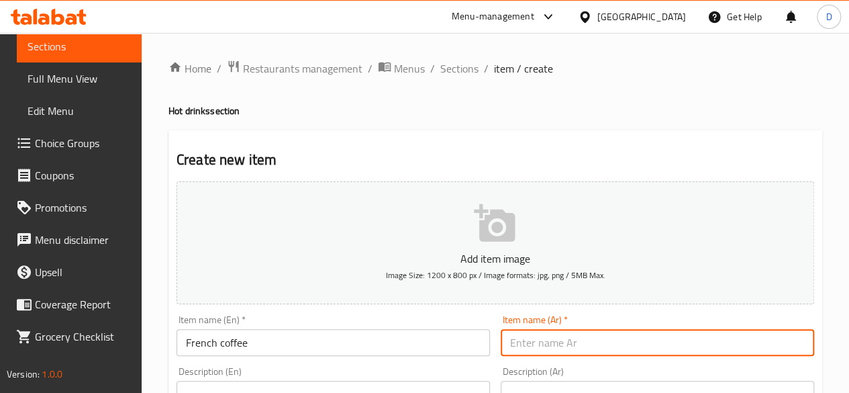
click at [618, 348] on input "text" at bounding box center [657, 342] width 313 height 27
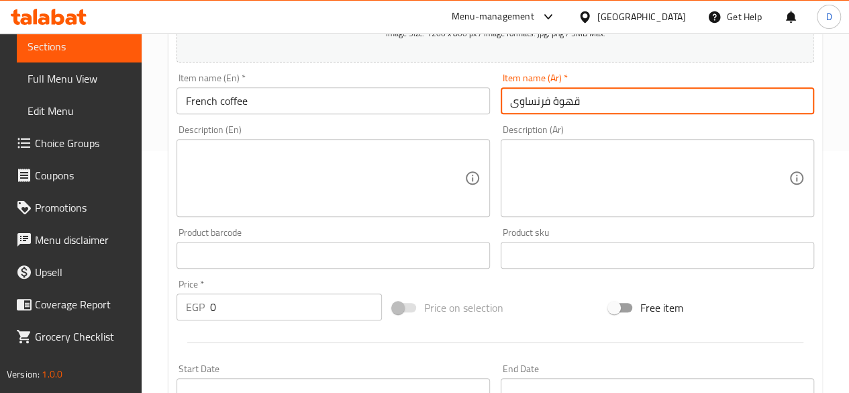
scroll to position [268, 0]
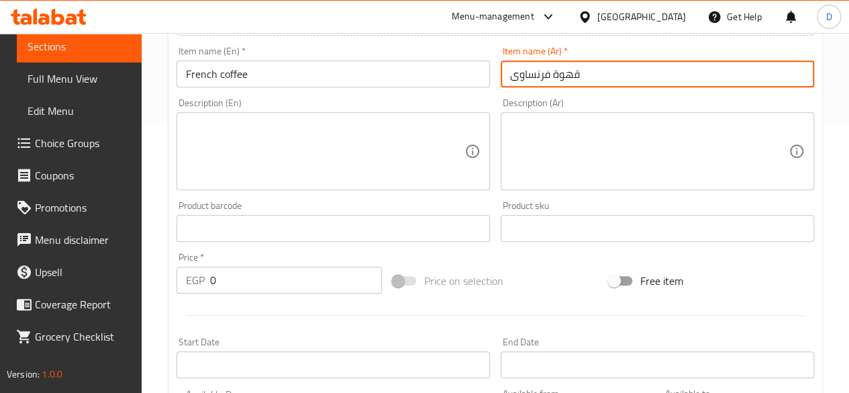
type input "قهوة فرنساوى"
drag, startPoint x: 282, startPoint y: 275, endPoint x: 0, endPoint y: 317, distance: 285.0
click at [0, 309] on div "Edit Restaurant Branches Menus Sections Full Menu View Edit Menu Choice Groups …" at bounding box center [424, 222] width 849 height 916
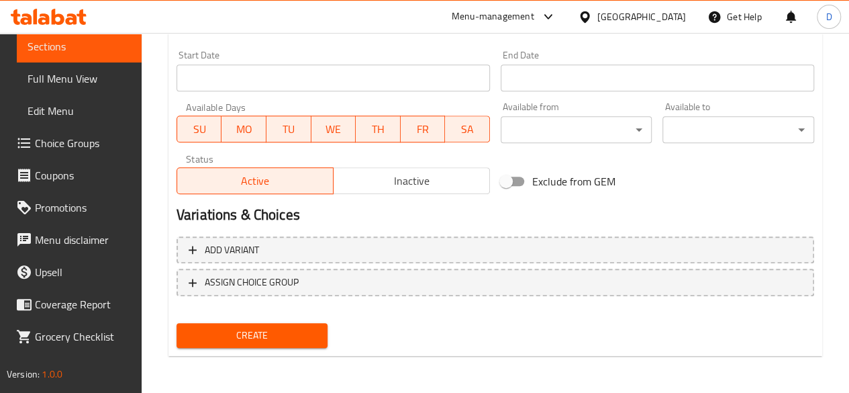
type input "97.5"
click at [256, 332] on span "Create" at bounding box center [252, 335] width 130 height 17
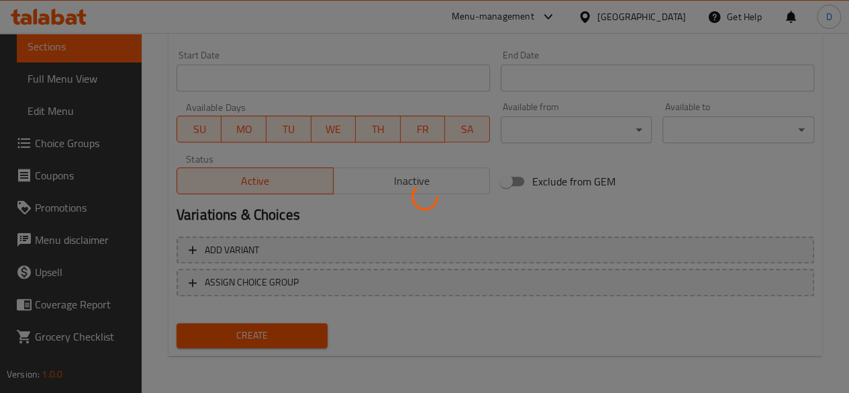
type input "0"
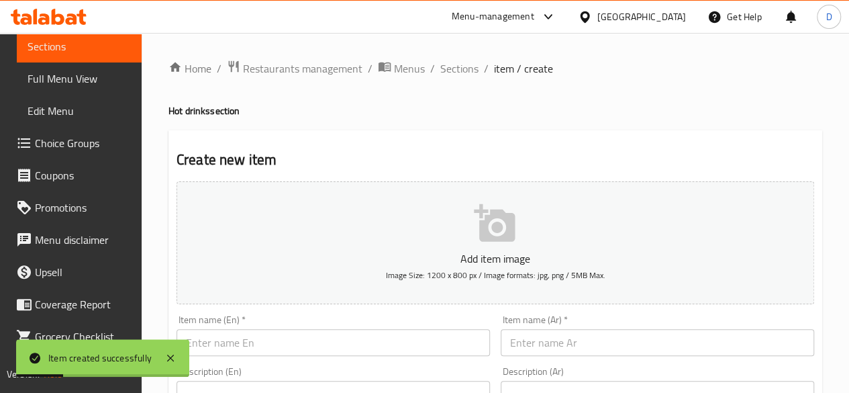
scroll to position [0, 0]
click at [560, 324] on div "Item name (Ar)   * Item name (Ar) *" at bounding box center [657, 335] width 313 height 41
click at [556, 337] on input "text" at bounding box center [657, 342] width 313 height 27
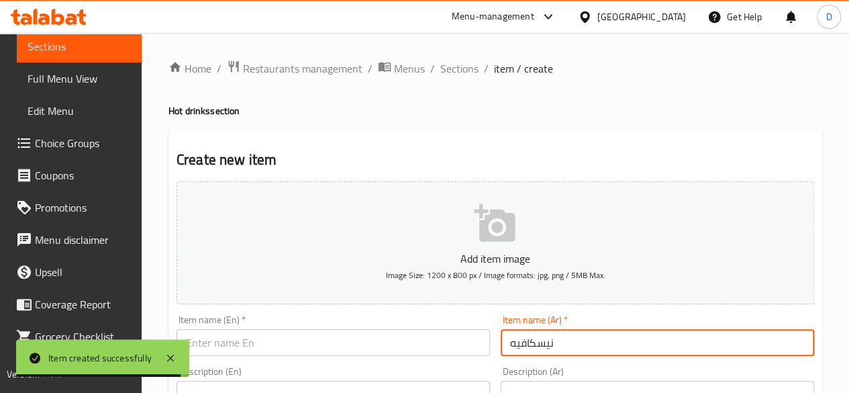
type input "نيسكافيه"
click at [295, 345] on input "text" at bounding box center [333, 342] width 313 height 27
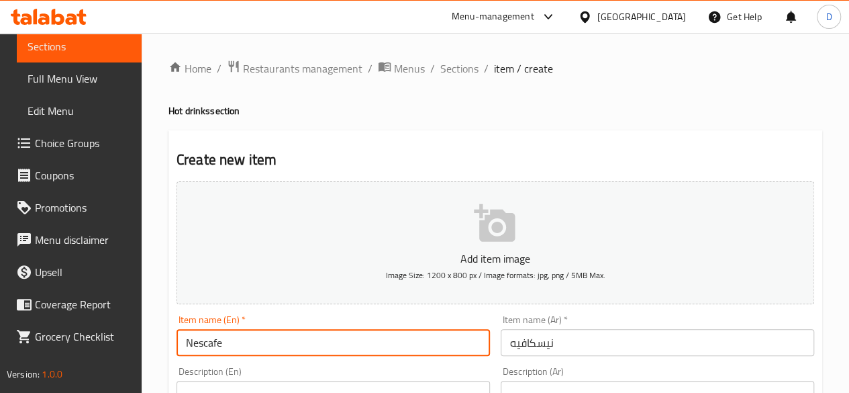
type input "Nescafe"
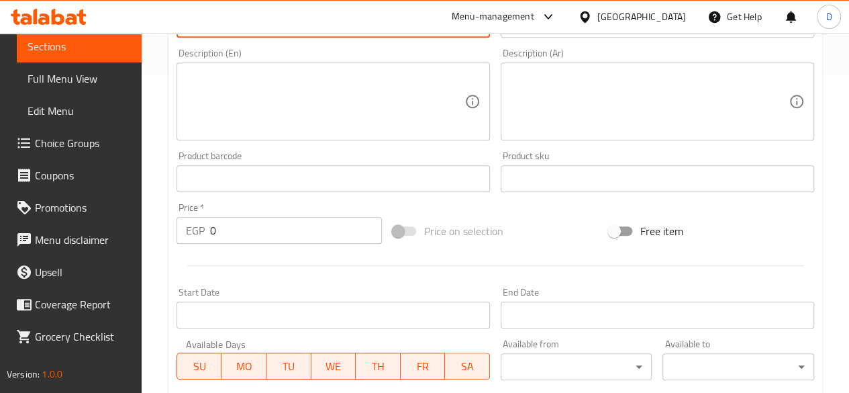
scroll to position [336, 0]
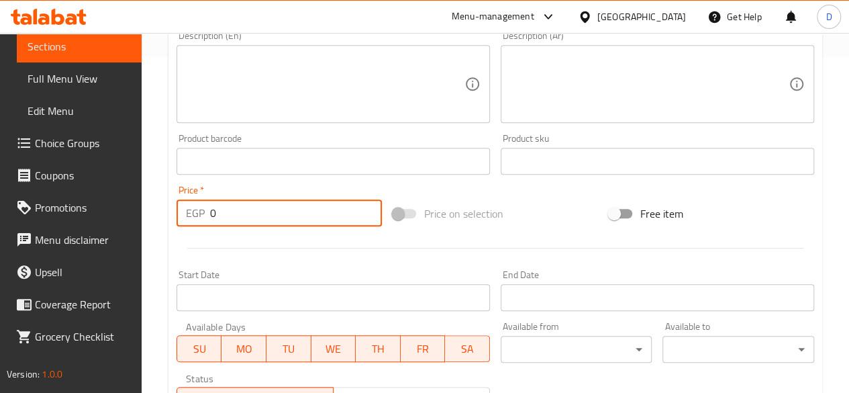
drag, startPoint x: 236, startPoint y: 211, endPoint x: 0, endPoint y: 187, distance: 237.5
click at [0, 235] on div "Edit Restaurant Branches Menus Sections Full Menu View Edit Menu Choice Groups …" at bounding box center [424, 155] width 849 height 916
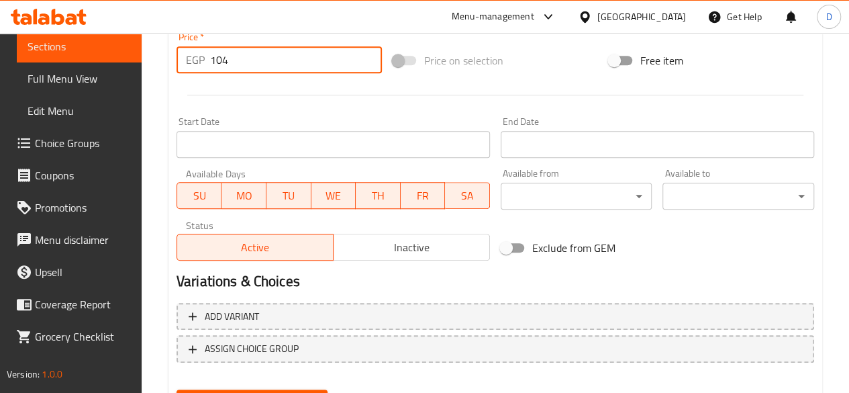
scroll to position [537, 0]
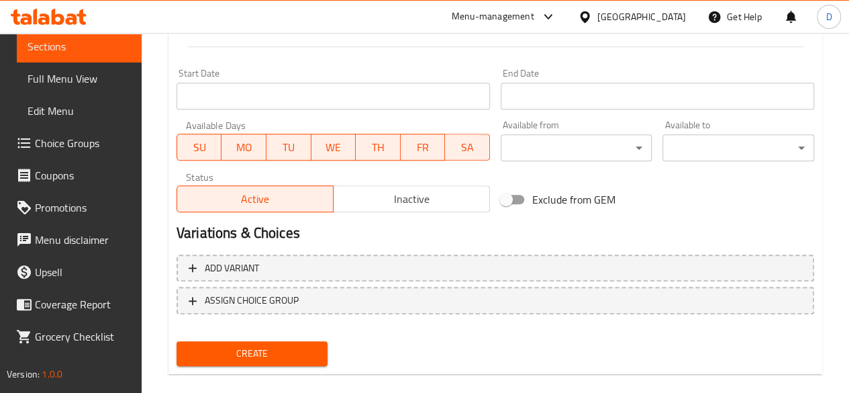
type input "104"
click at [236, 360] on span "Create" at bounding box center [252, 353] width 130 height 17
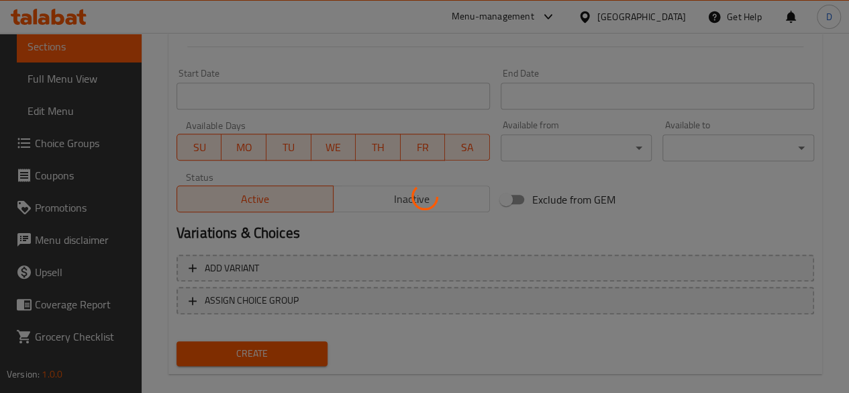
type input "0"
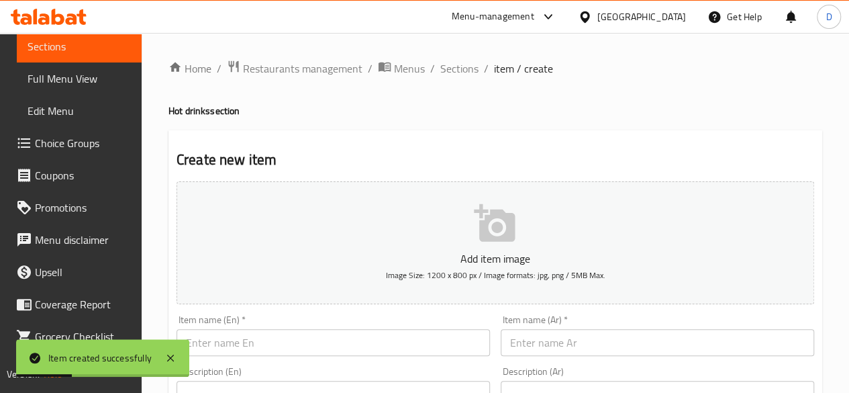
scroll to position [134, 0]
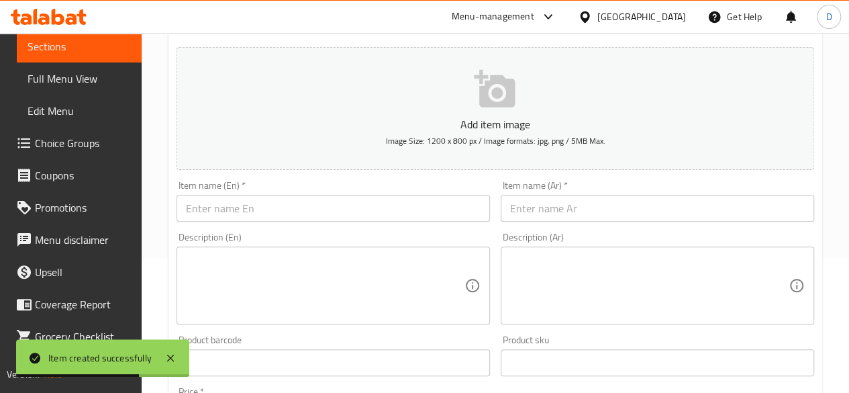
click at [374, 202] on input "text" at bounding box center [333, 208] width 313 height 27
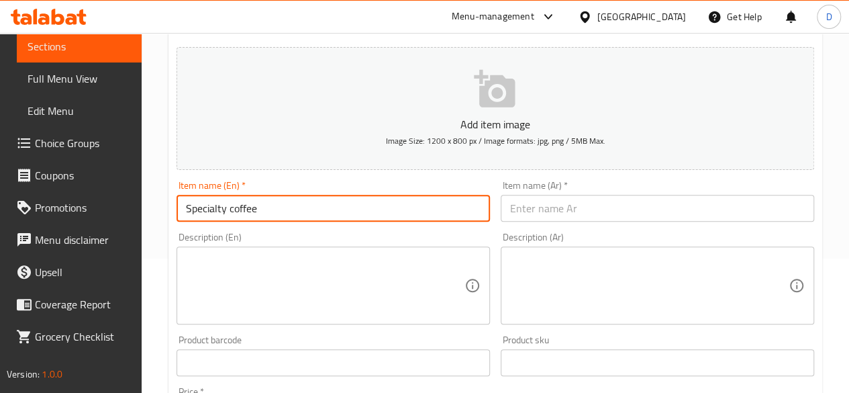
click at [283, 210] on input "Specialty coffee" at bounding box center [333, 208] width 313 height 27
click at [642, 195] on input "text" at bounding box center [657, 208] width 313 height 27
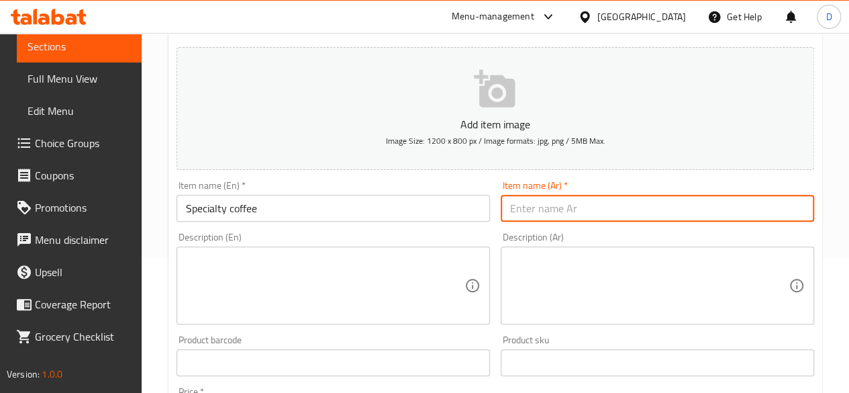
click at [396, 222] on div "Item name (En)   * Specialty coffee Item name (En) *" at bounding box center [333, 201] width 324 height 52
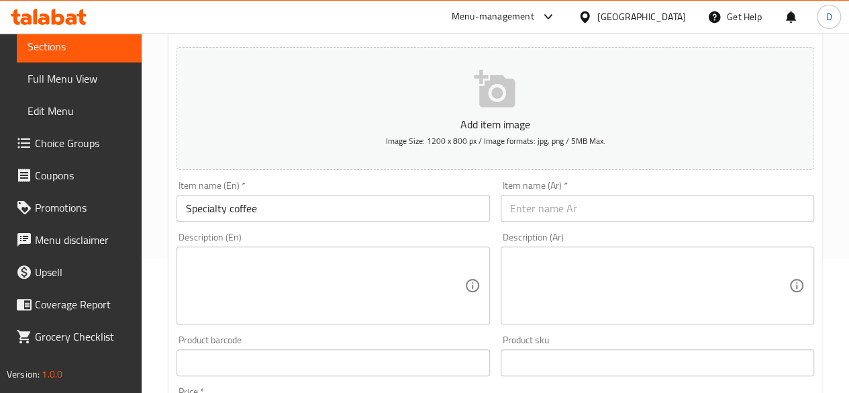
click at [372, 190] on div "Item name (En)   * Specialty coffee Item name (En) *" at bounding box center [333, 201] width 313 height 41
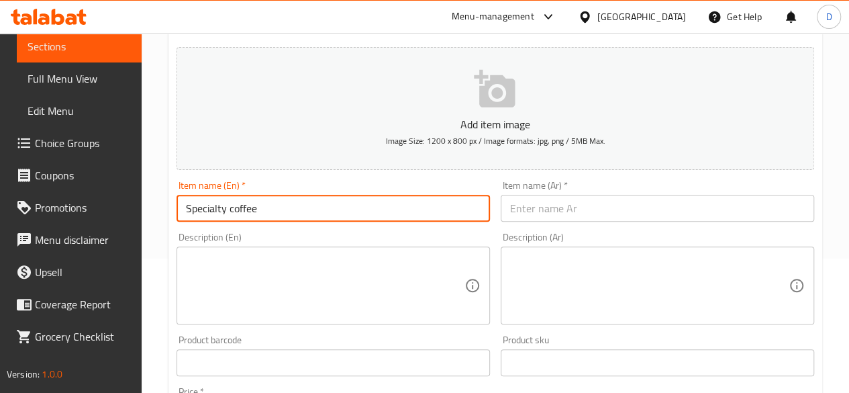
click at [369, 206] on input "Specialty coffee" at bounding box center [333, 208] width 313 height 27
type input "Specialty coffee V60"
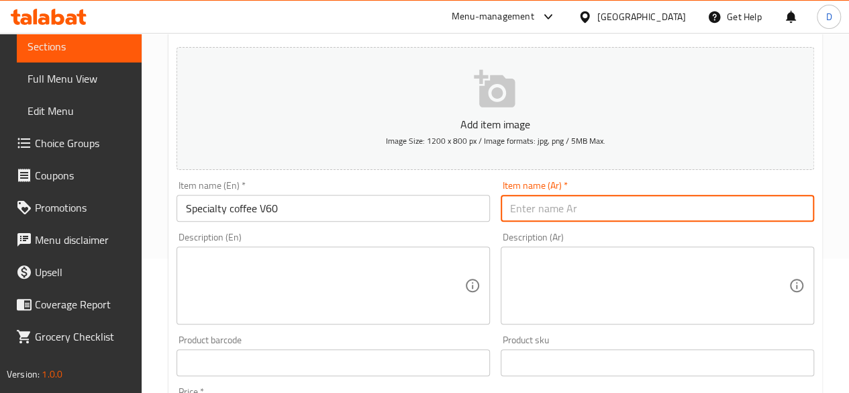
click at [685, 215] on input "text" at bounding box center [657, 208] width 313 height 27
type input "ف"
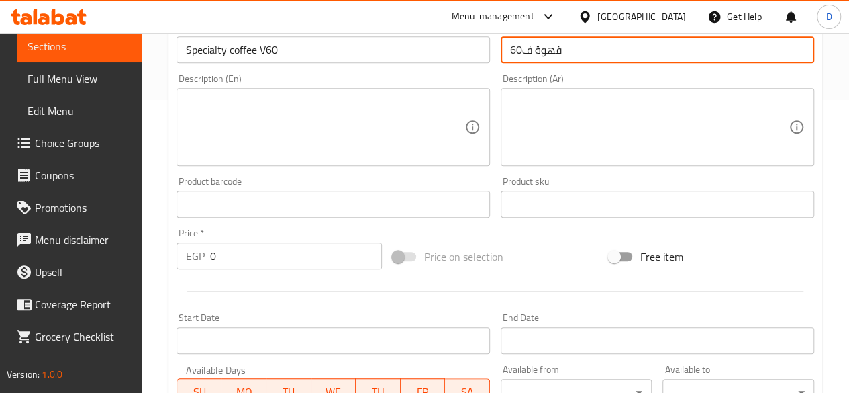
scroll to position [336, 0]
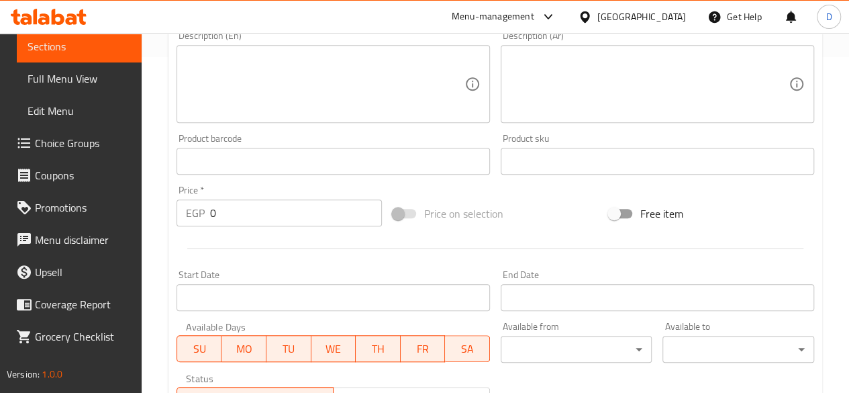
type input "قهوة ف60"
drag, startPoint x: 286, startPoint y: 215, endPoint x: 134, endPoint y: 248, distance: 155.9
click at [134, 248] on div "Edit Restaurant Branches Menus Sections Full Menu View Edit Menu Choice Groups …" at bounding box center [424, 155] width 849 height 916
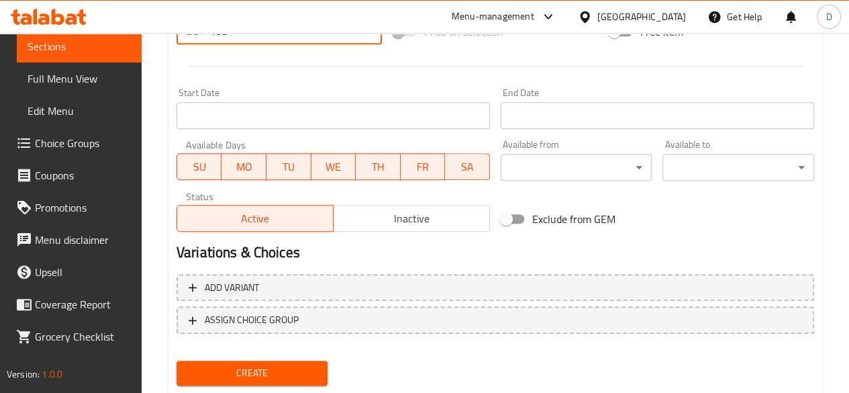
scroll to position [537, 0]
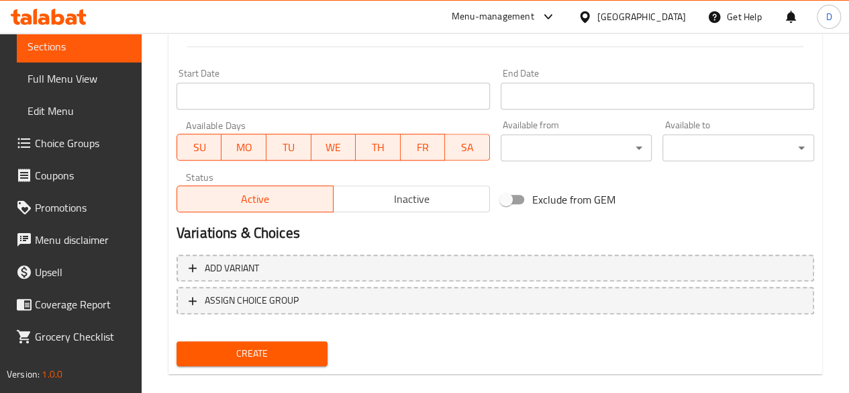
type input "195"
click at [271, 356] on span "Create" at bounding box center [252, 353] width 130 height 17
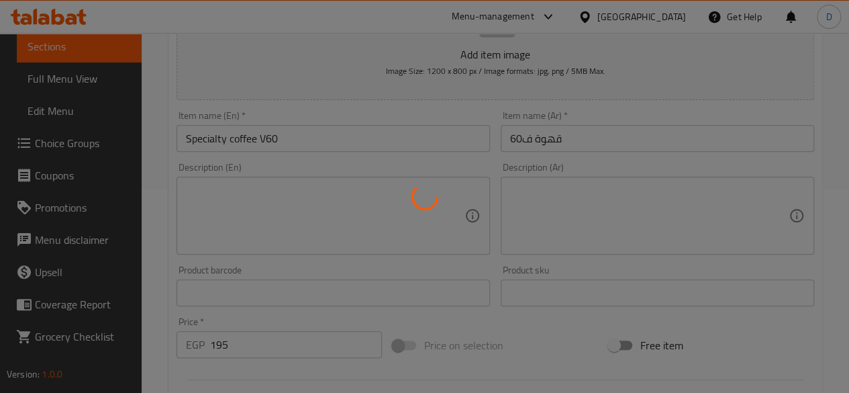
scroll to position [0, 0]
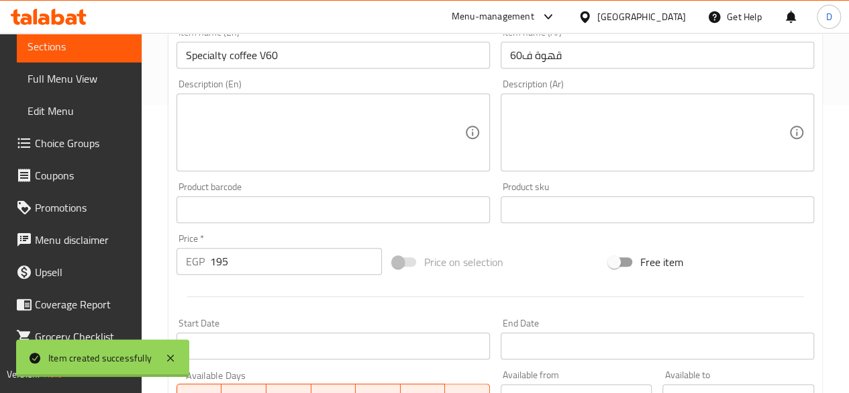
type input "0"
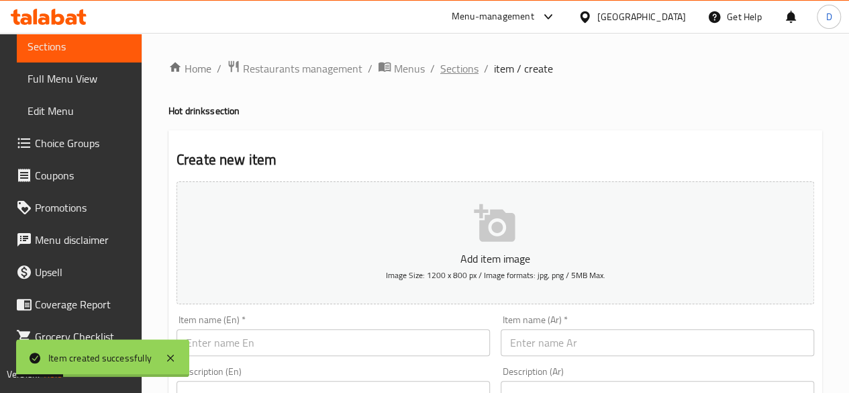
click at [454, 66] on span "Sections" at bounding box center [459, 68] width 38 height 16
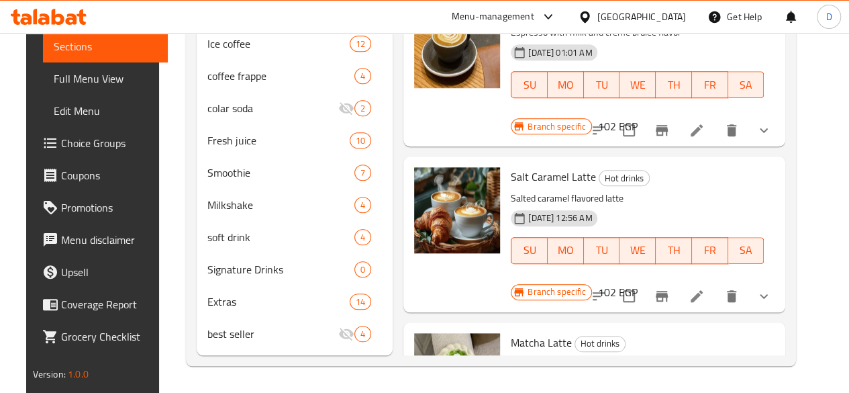
scroll to position [2512, 0]
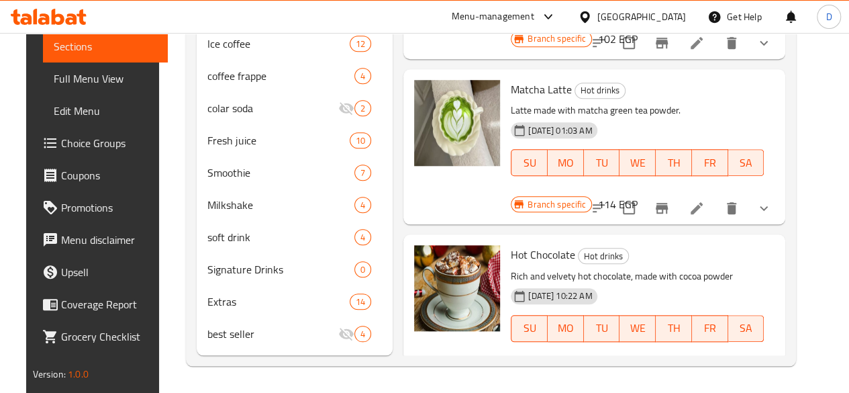
scroll to position [2839, 0]
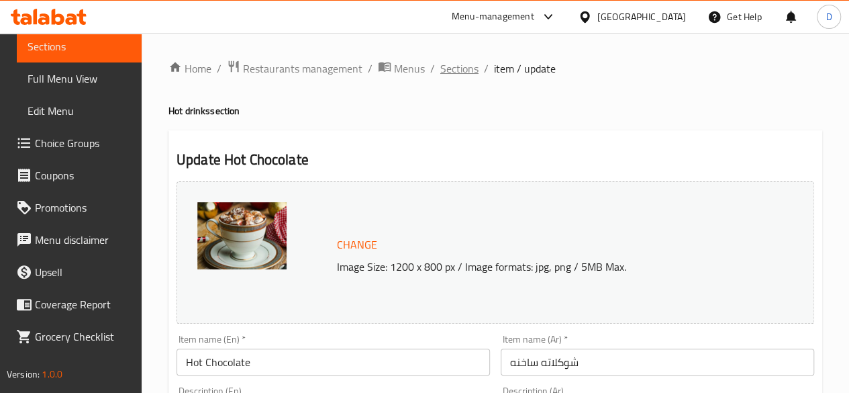
click at [464, 65] on span "Sections" at bounding box center [459, 68] width 38 height 16
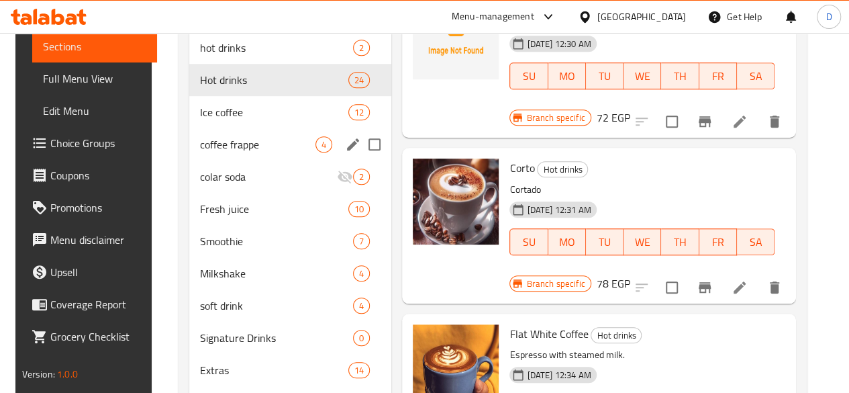
scroll to position [444, 0]
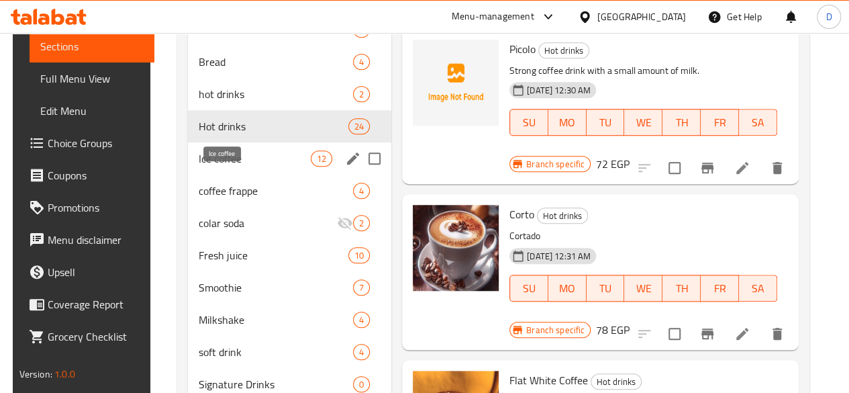
click at [199, 166] on span "Ice coffee" at bounding box center [255, 158] width 112 height 16
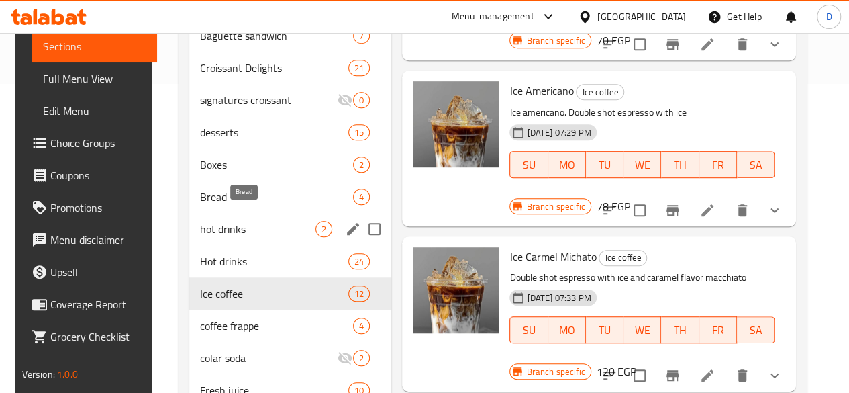
scroll to position [336, 0]
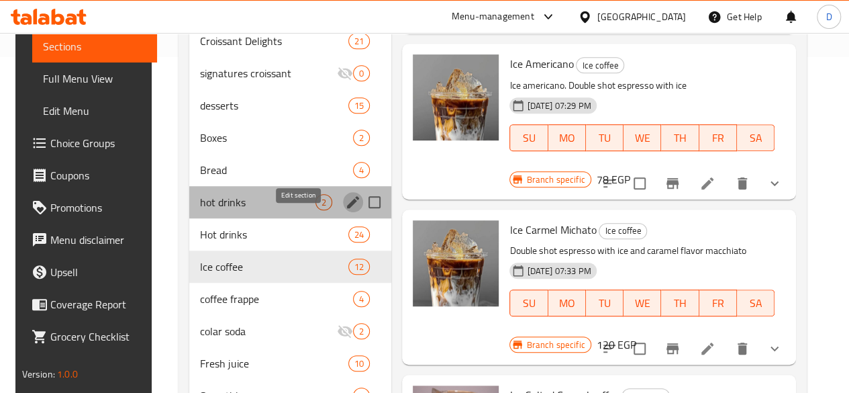
click at [347, 208] on icon "edit" at bounding box center [353, 202] width 12 height 12
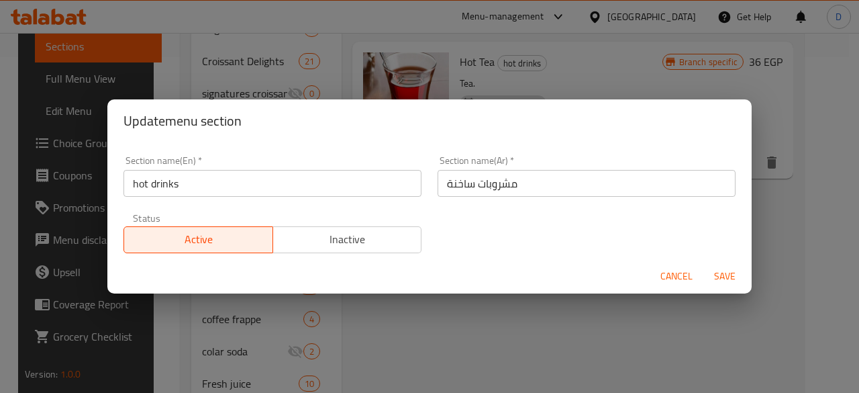
click at [662, 264] on button "Cancel" at bounding box center [676, 276] width 43 height 25
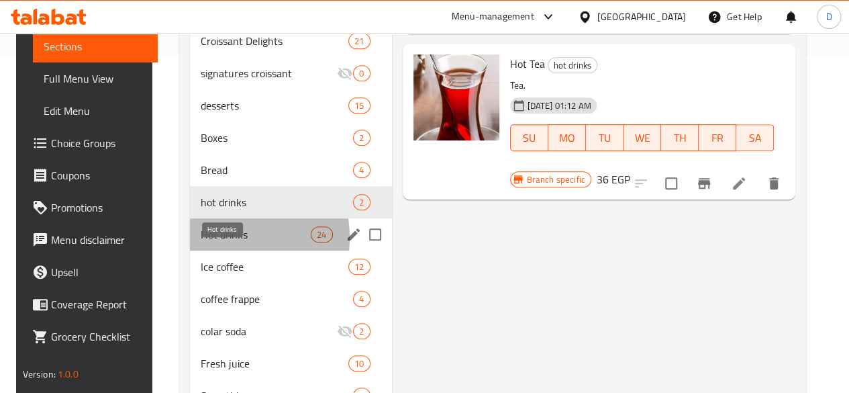
click at [204, 242] on span "Hot drinks" at bounding box center [256, 234] width 111 height 16
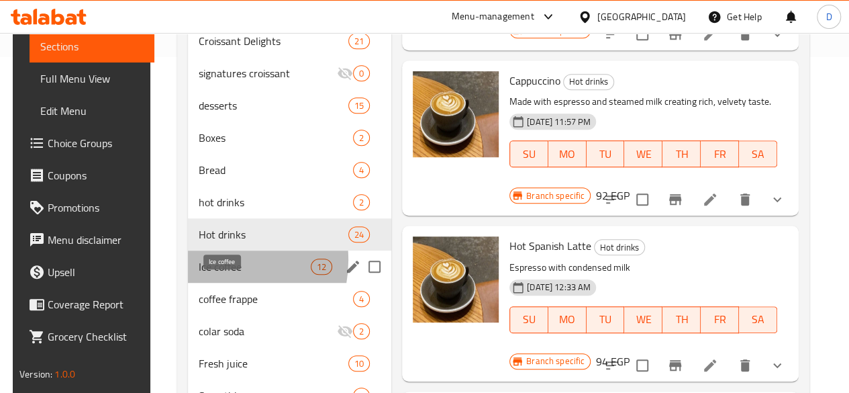
click at [204, 275] on span "Ice coffee" at bounding box center [255, 266] width 112 height 16
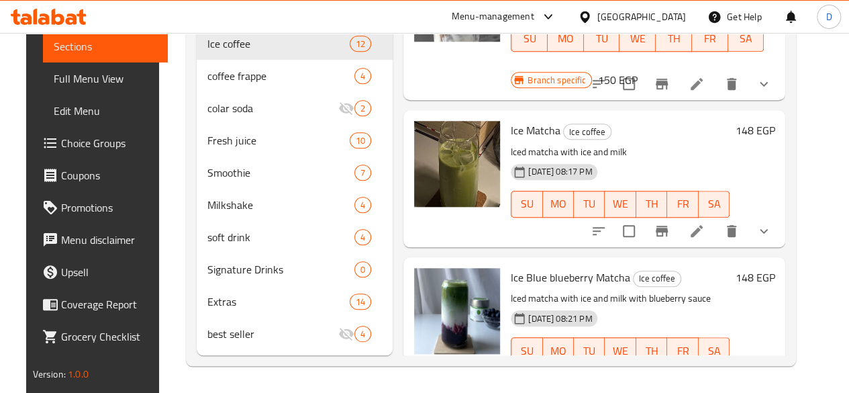
scroll to position [1014, 0]
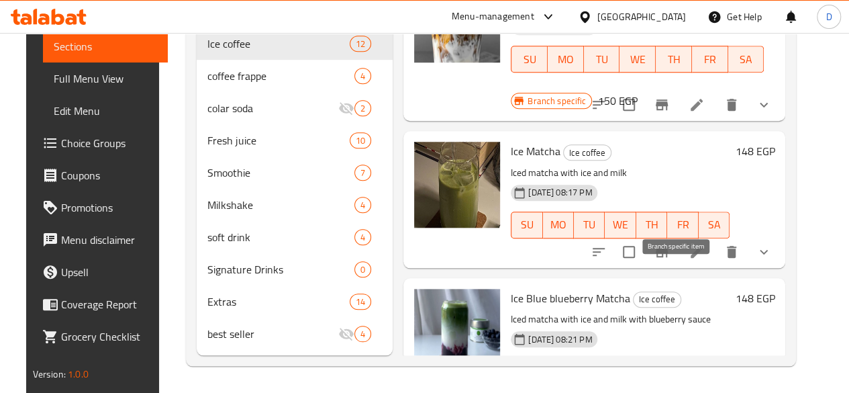
click at [668, 392] on icon "Branch-specific-item" at bounding box center [662, 398] width 12 height 11
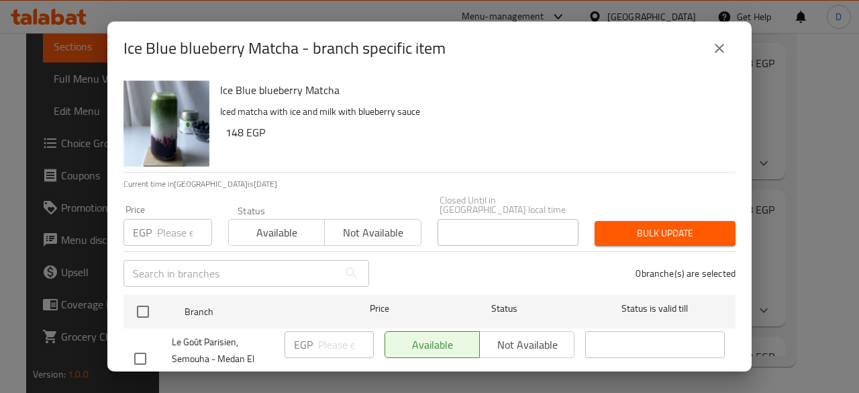
drag, startPoint x: 361, startPoint y: 221, endPoint x: 298, endPoint y: 236, distance: 65.0
click at [360, 223] on span "Not available" at bounding box center [372, 232] width 85 height 19
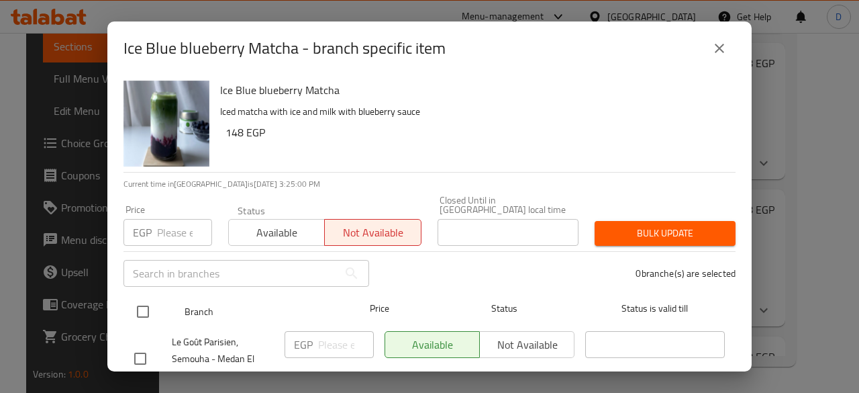
click at [134, 298] on input "checkbox" at bounding box center [143, 311] width 28 height 28
checkbox input "true"
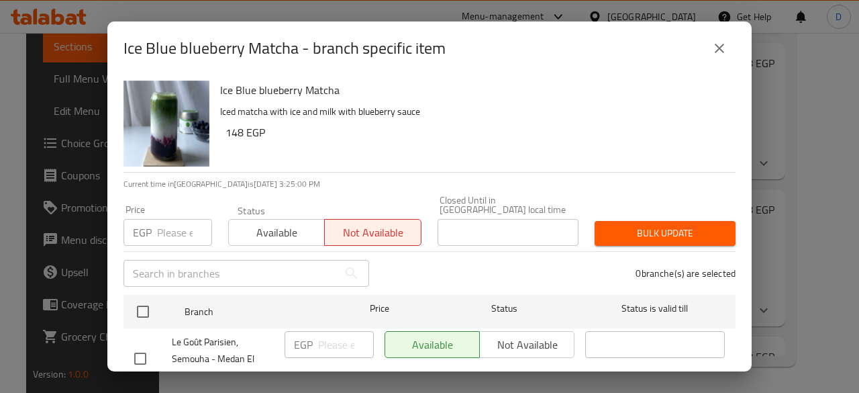
checkbox input "true"
click at [672, 225] on span "Bulk update" at bounding box center [664, 233] width 119 height 17
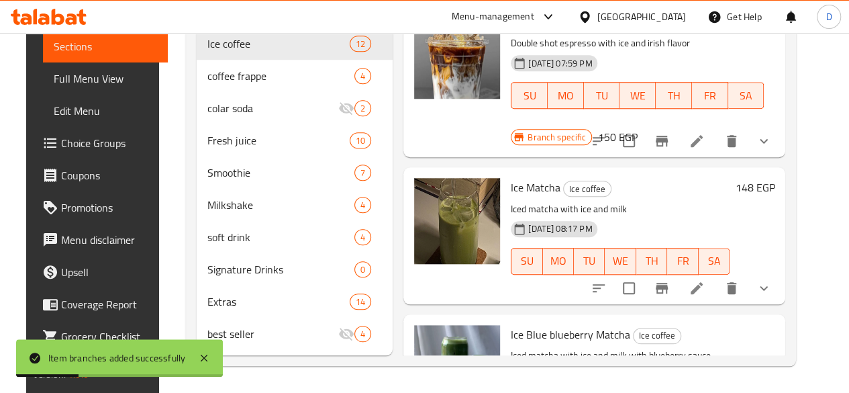
scroll to position [946, 0]
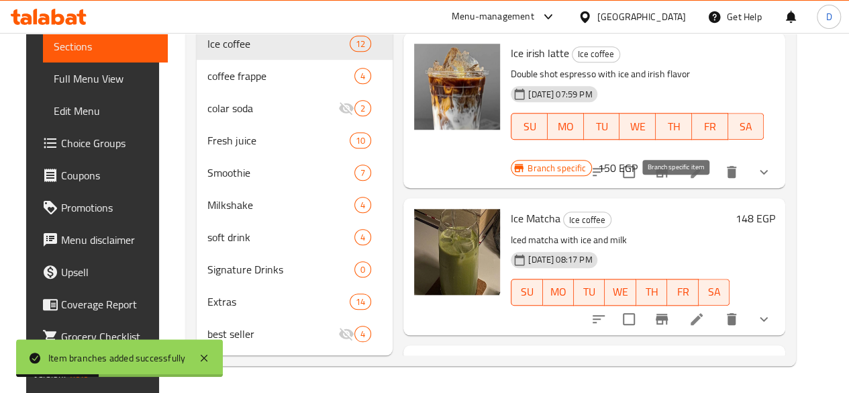
click at [670, 311] on icon "Branch-specific-item" at bounding box center [662, 319] width 16 height 16
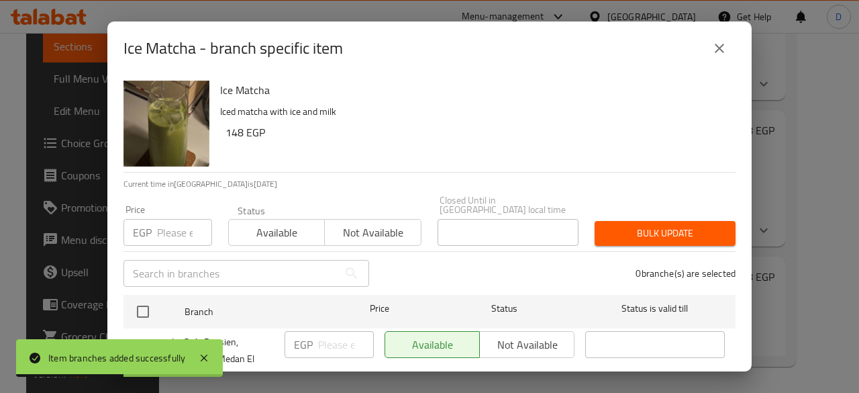
click at [373, 223] on span "Not available" at bounding box center [372, 232] width 85 height 19
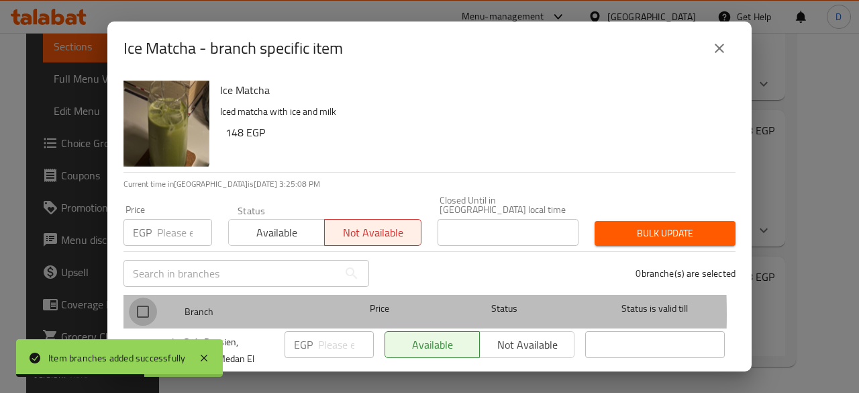
click at [144, 304] on input "checkbox" at bounding box center [143, 311] width 28 height 28
checkbox input "true"
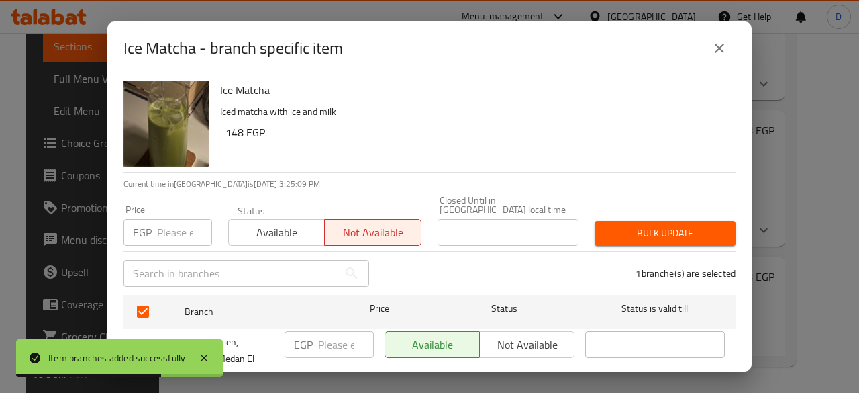
click at [681, 191] on div "Price EGP Price Status Available Not available Closed Until in Egypt local time…" at bounding box center [429, 220] width 628 height 66
click at [685, 227] on span "Bulk update" at bounding box center [664, 233] width 119 height 17
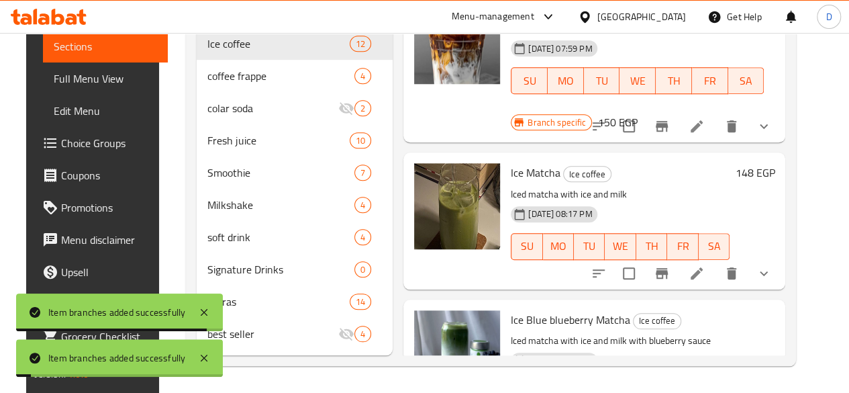
scroll to position [1014, 0]
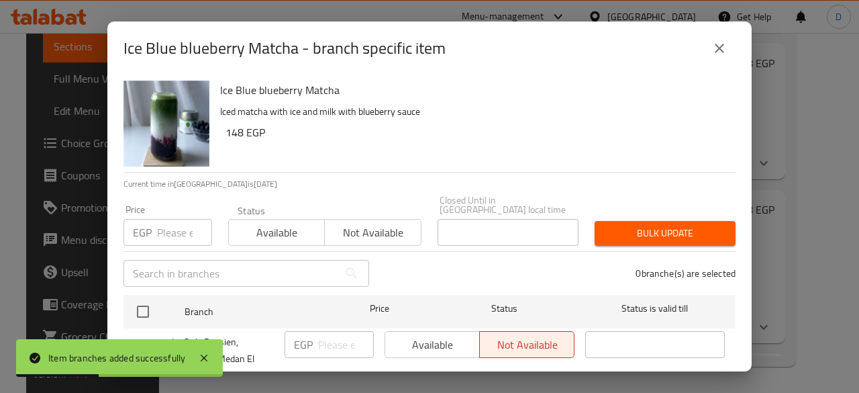
click at [344, 232] on span "Not available" at bounding box center [372, 232] width 85 height 19
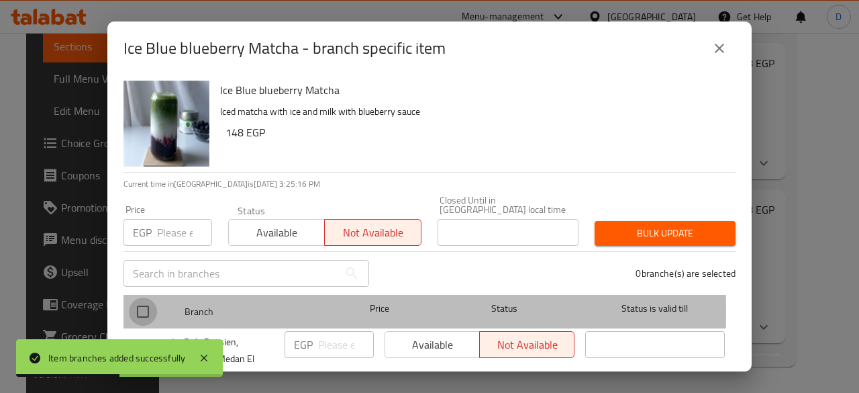
click at [145, 300] on input "checkbox" at bounding box center [143, 311] width 28 height 28
checkbox input "true"
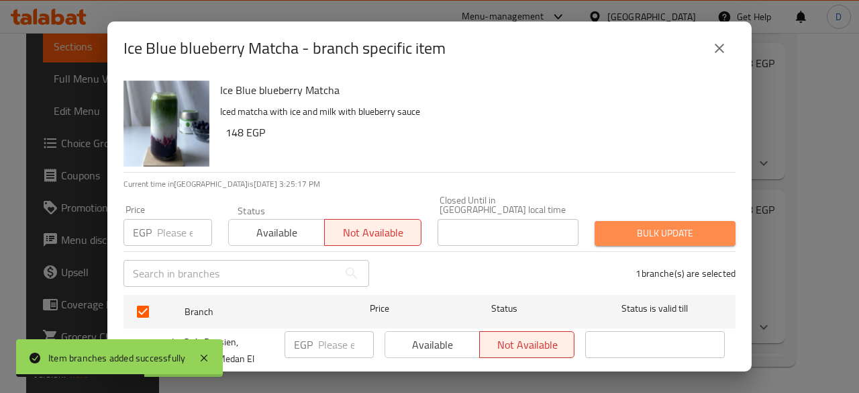
click at [673, 227] on span "Bulk update" at bounding box center [664, 233] width 119 height 17
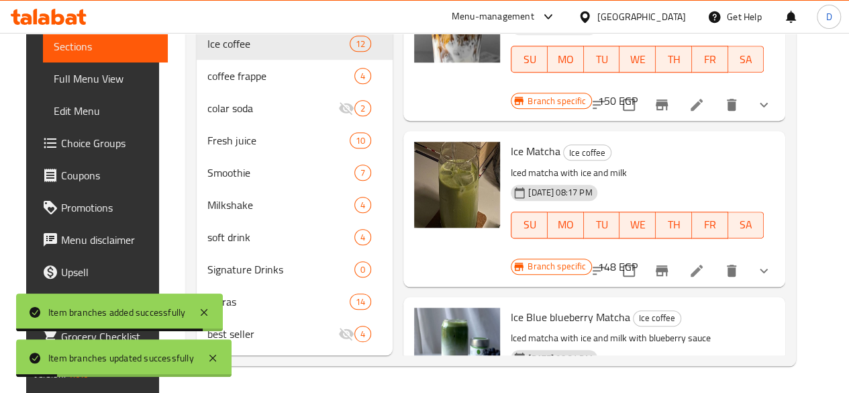
scroll to position [1081, 0]
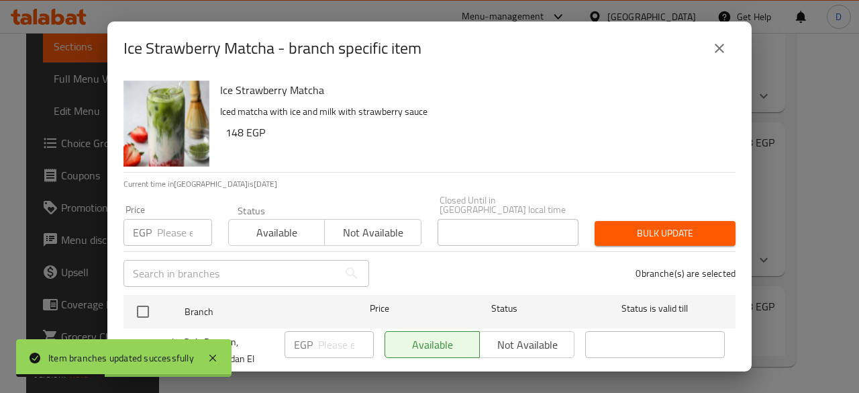
click at [361, 223] on span "Not available" at bounding box center [372, 232] width 85 height 19
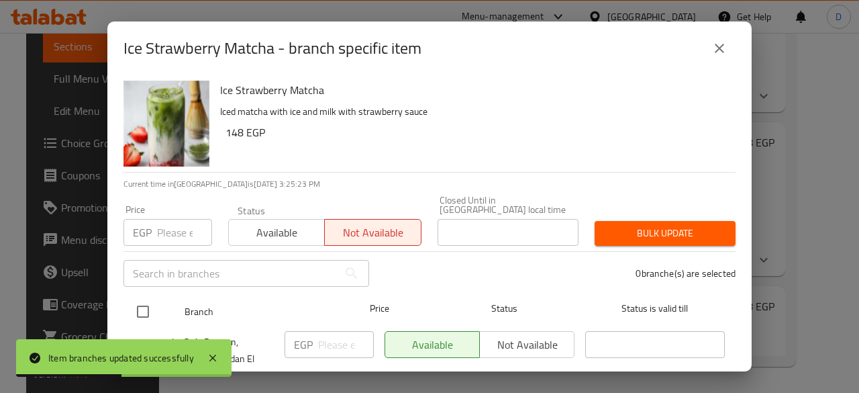
click at [139, 297] on input "checkbox" at bounding box center [143, 311] width 28 height 28
checkbox input "true"
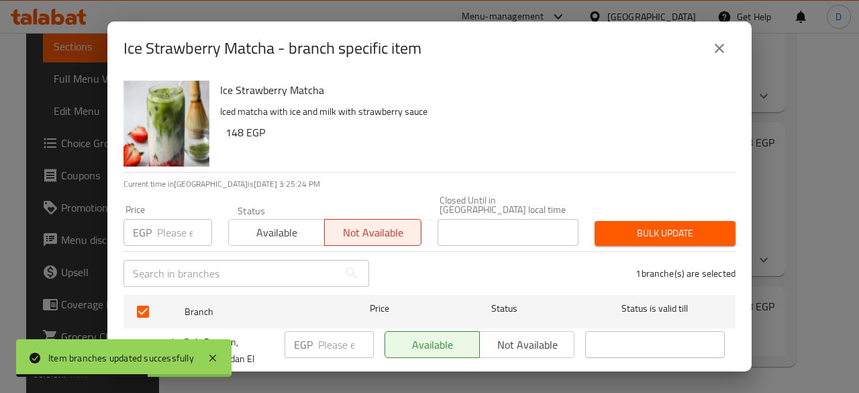
click at [678, 235] on button "Bulk update" at bounding box center [665, 233] width 141 height 25
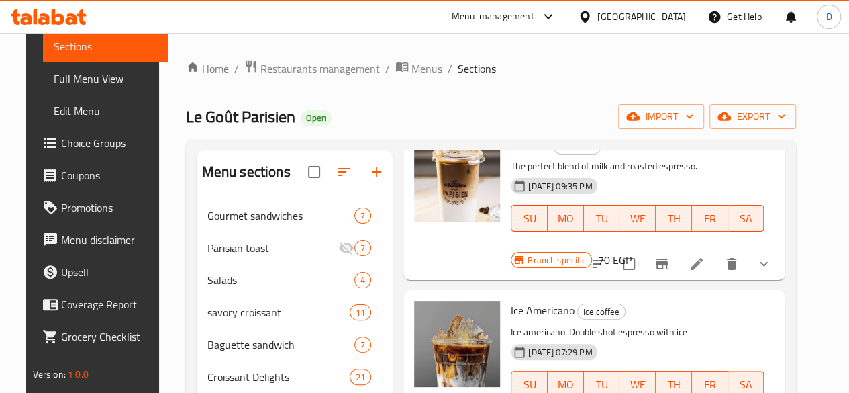
scroll to position [134, 0]
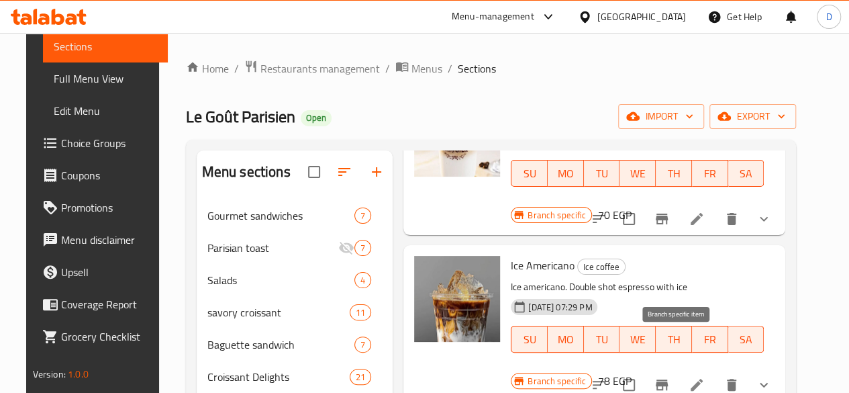
click at [670, 377] on icon "Branch-specific-item" at bounding box center [662, 385] width 16 height 16
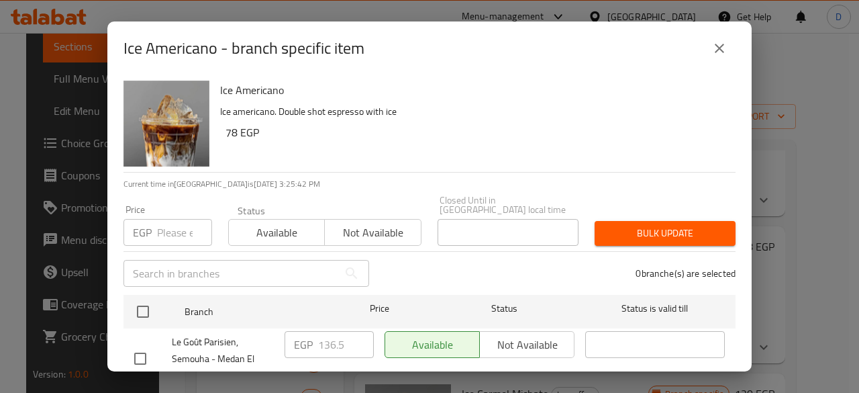
click at [726, 64] on div "Ice Americano - branch specific item" at bounding box center [430, 48] width 612 height 32
click at [718, 59] on button "close" at bounding box center [719, 48] width 32 height 32
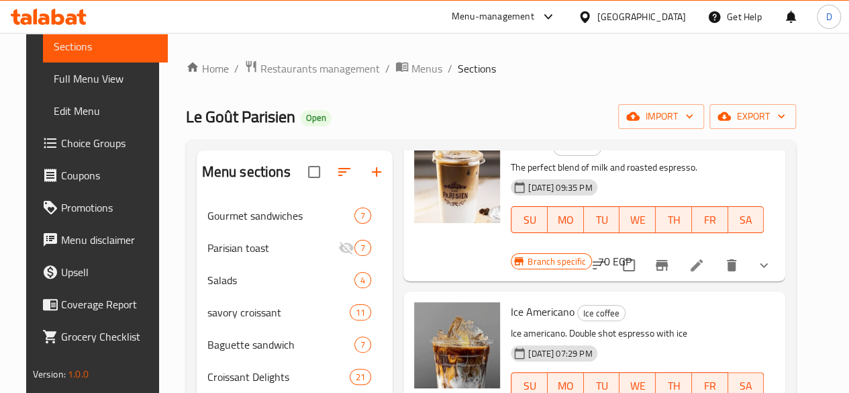
scroll to position [67, 0]
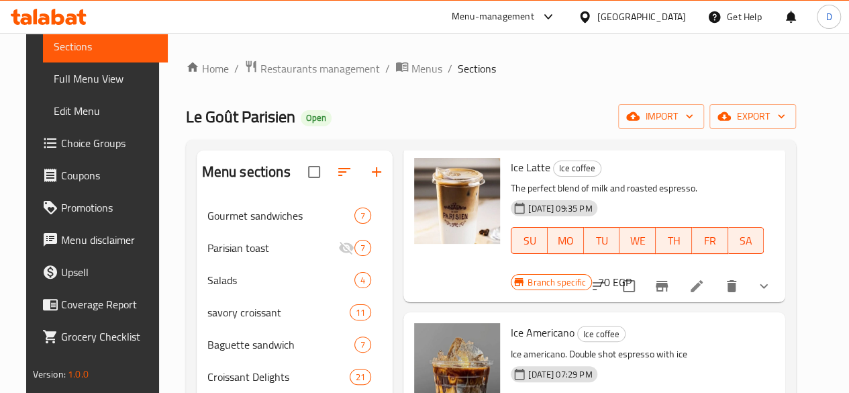
click at [670, 278] on icon "Branch-specific-item" at bounding box center [662, 286] width 16 height 16
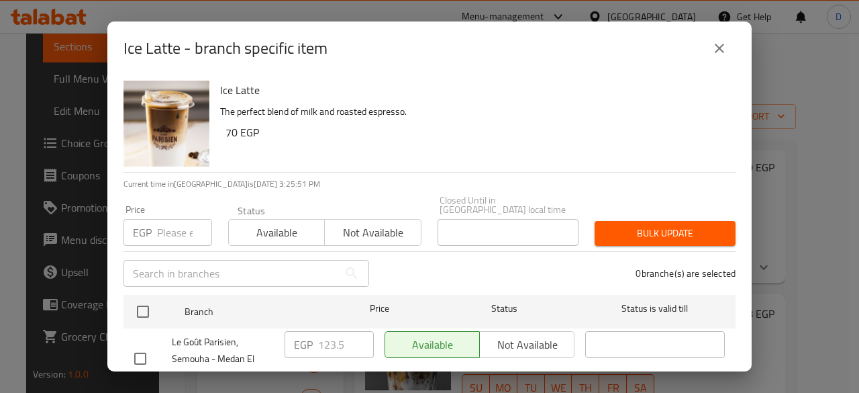
click at [723, 59] on button "close" at bounding box center [719, 48] width 32 height 32
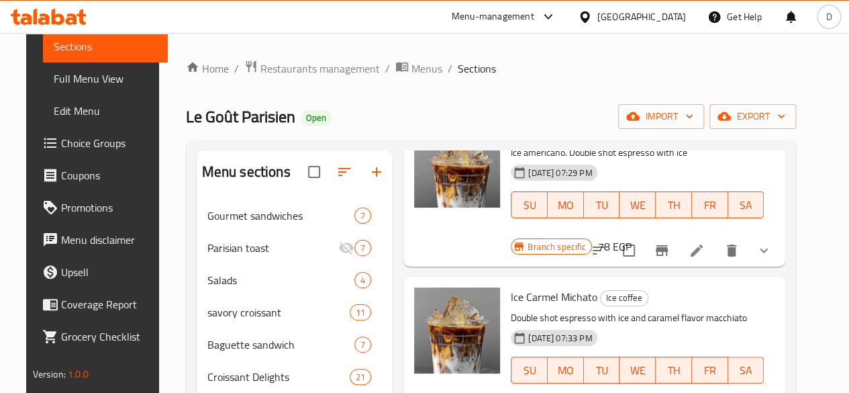
scroll to position [336, 0]
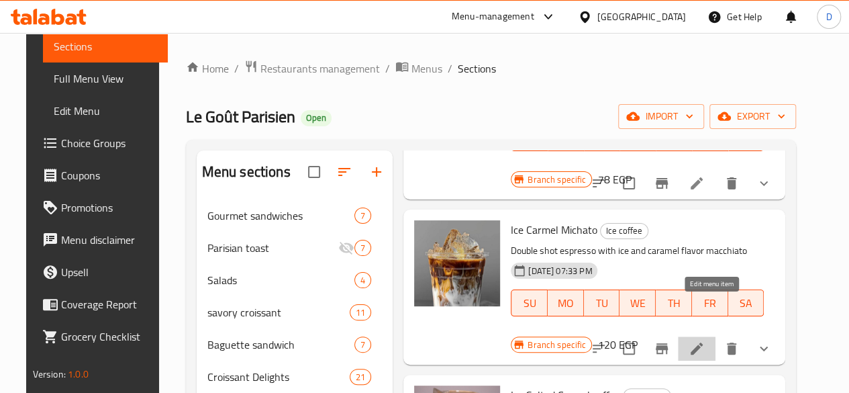
click at [703, 340] on icon at bounding box center [697, 348] width 16 height 16
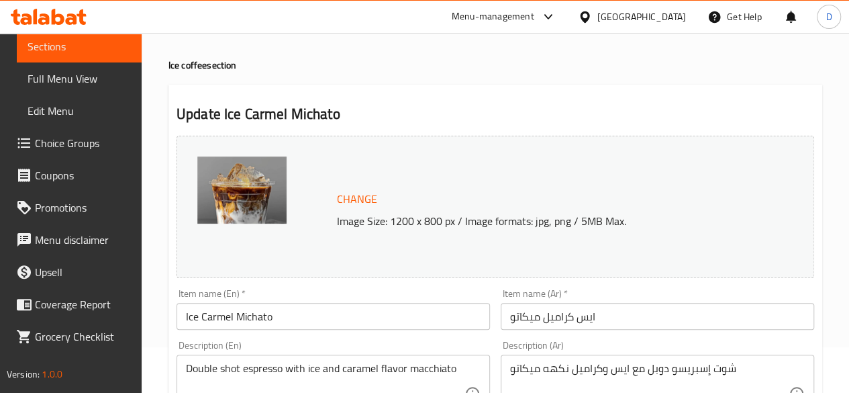
scroll to position [67, 0]
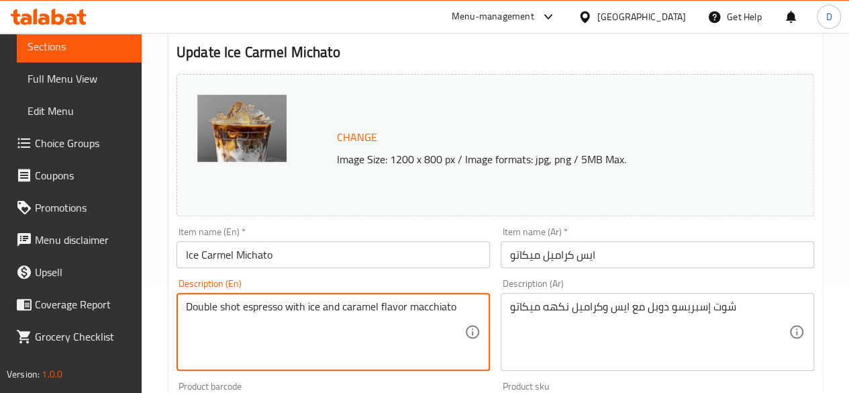
drag, startPoint x: 461, startPoint y: 349, endPoint x: 30, endPoint y: 387, distance: 433.3
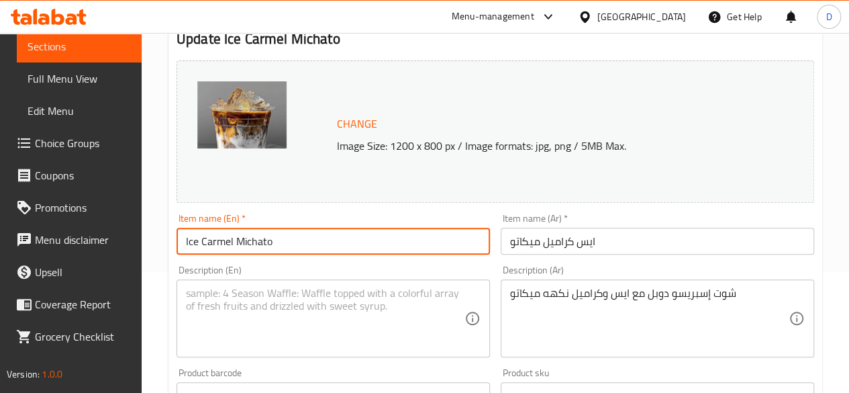
drag, startPoint x: 234, startPoint y: 244, endPoint x: 200, endPoint y: 239, distance: 34.0
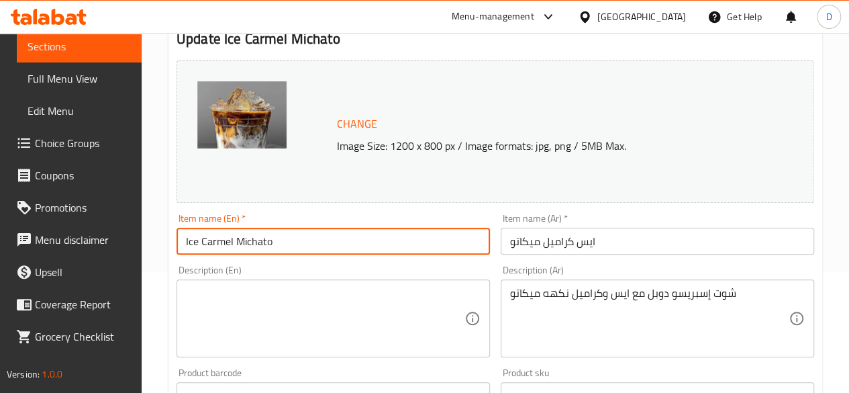
click at [200, 239] on input "Ice Carmel Michato" at bounding box center [333, 241] width 313 height 27
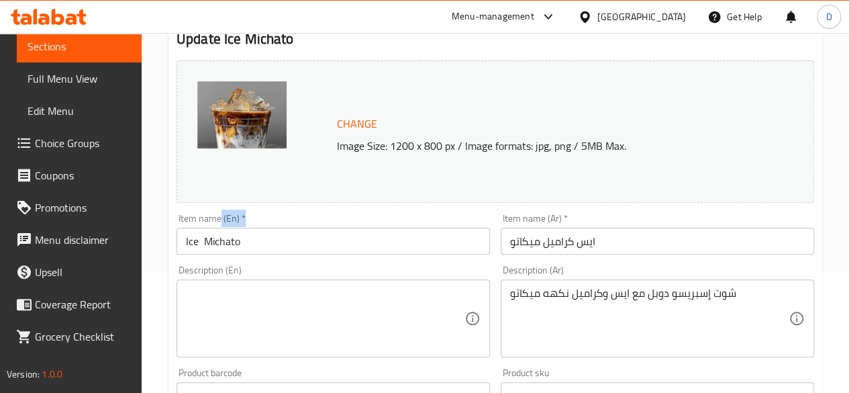
drag, startPoint x: 232, startPoint y: 205, endPoint x: 224, endPoint y: 230, distance: 26.7
click at [224, 229] on div "Item name (En)   * Ice Michato Item name (En) *" at bounding box center [333, 233] width 313 height 41
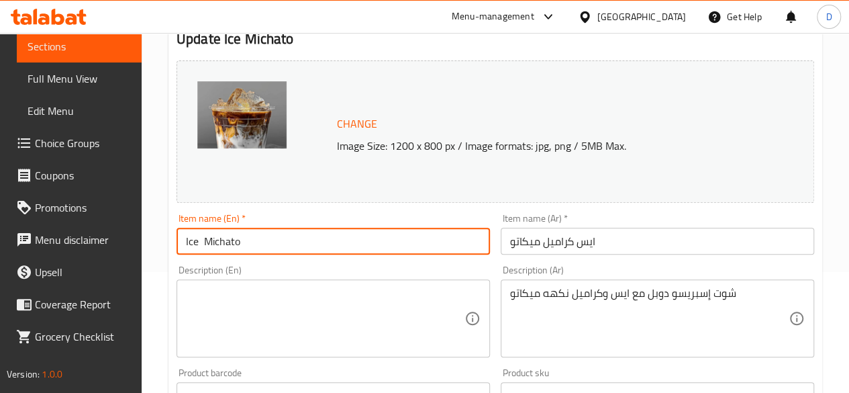
click at [238, 243] on input "Ice Michato" at bounding box center [333, 241] width 313 height 27
click at [251, 244] on input "Ice Michato" at bounding box center [333, 241] width 313 height 27
type input "Ice Tiramisu Latte"
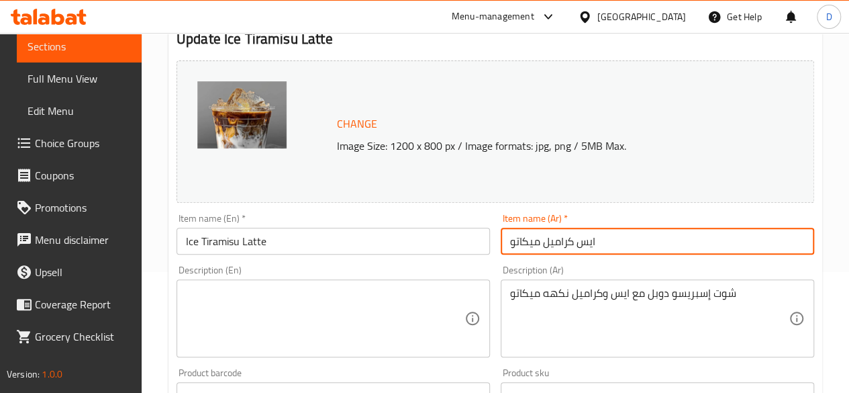
drag, startPoint x: 577, startPoint y: 244, endPoint x: 505, endPoint y: 233, distance: 73.3
click at [505, 233] on input "ايس كراميل ميكاتو" at bounding box center [657, 241] width 313 height 27
type input "ايس تيراميسو لاتيه"
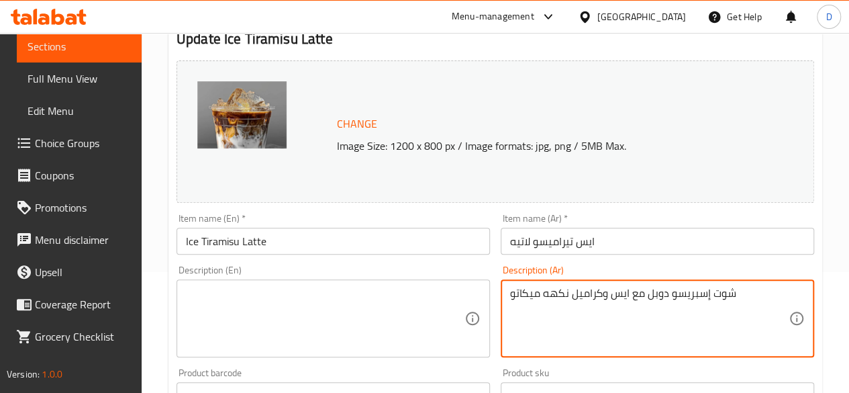
drag, startPoint x: 726, startPoint y: 292, endPoint x: 438, endPoint y: 262, distance: 289.5
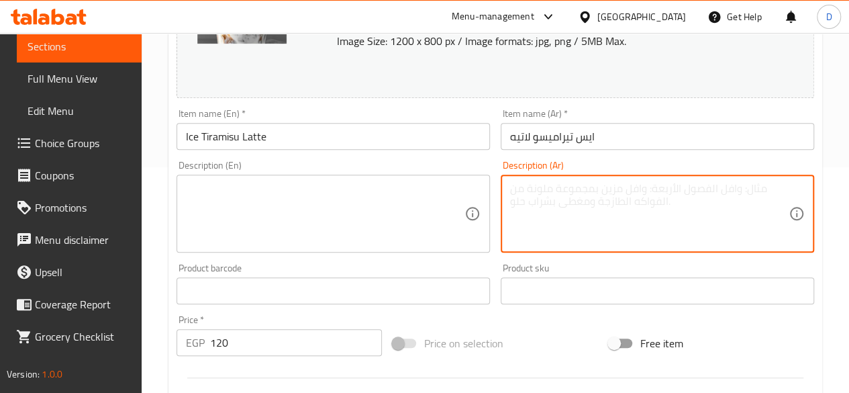
scroll to position [389, 0]
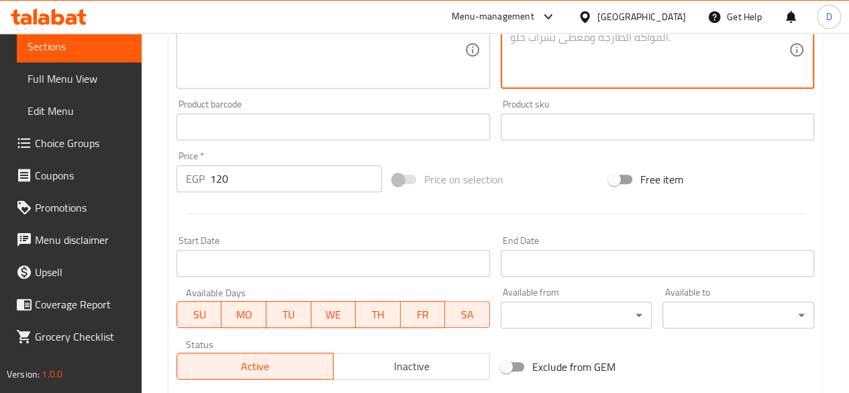
drag, startPoint x: 230, startPoint y: 176, endPoint x: 40, endPoint y: 140, distance: 193.4
click at [91, 155] on div "Edit Restaurant Branches Menus Sections Full Menu View Edit Menu Choice Groups …" at bounding box center [424, 122] width 849 height 957
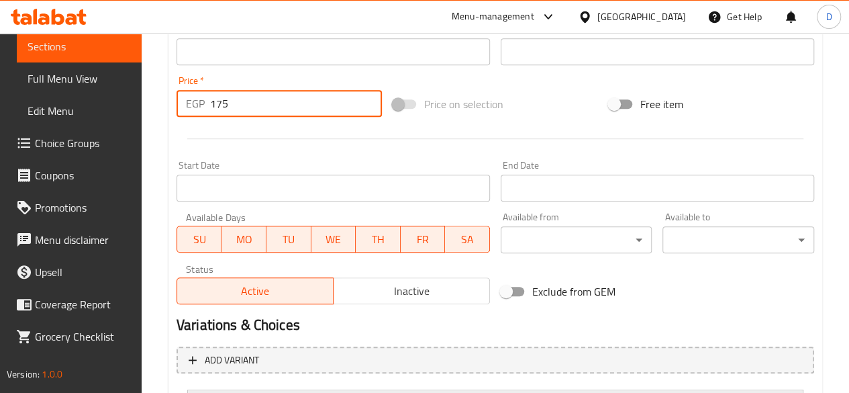
scroll to position [591, 0]
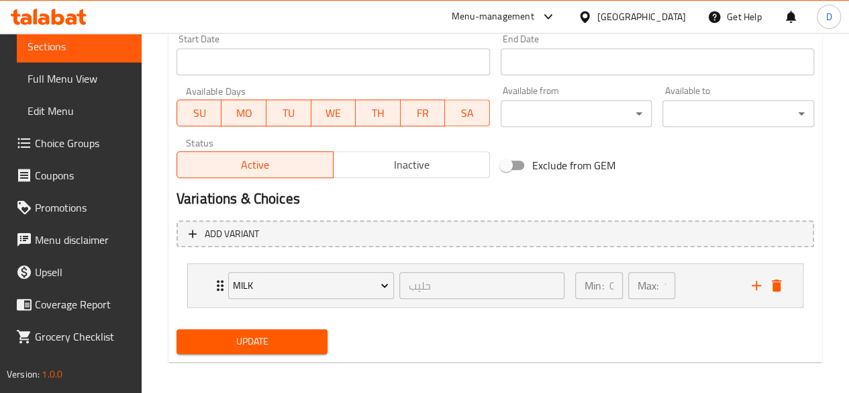
type input "175"
click at [239, 339] on span "Update" at bounding box center [252, 341] width 130 height 17
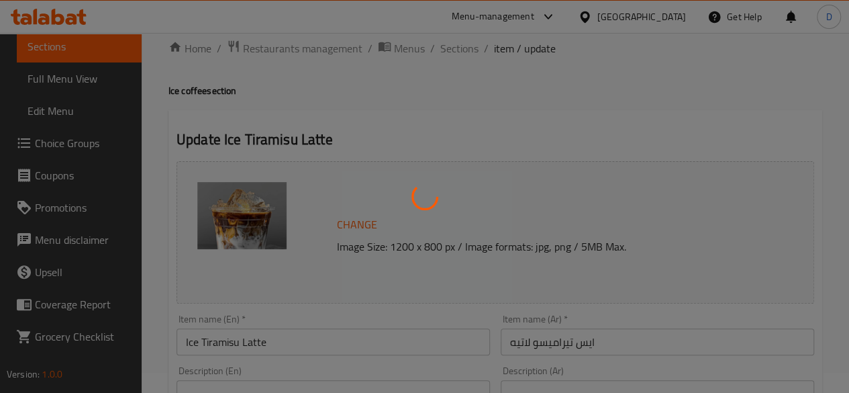
scroll to position [0, 0]
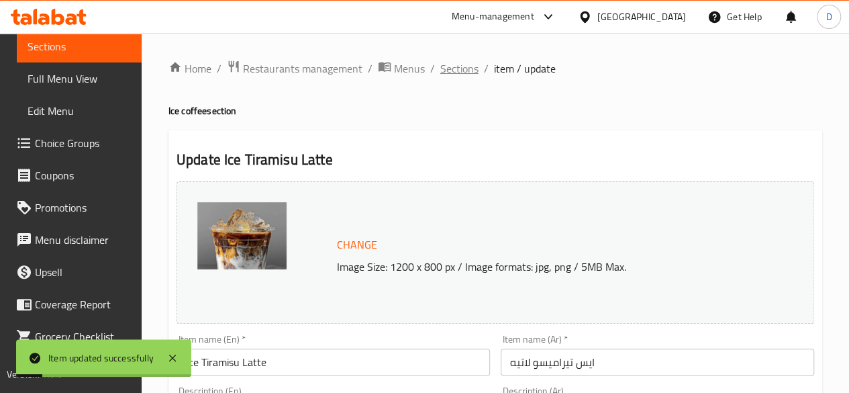
click at [451, 65] on span "Sections" at bounding box center [459, 68] width 38 height 16
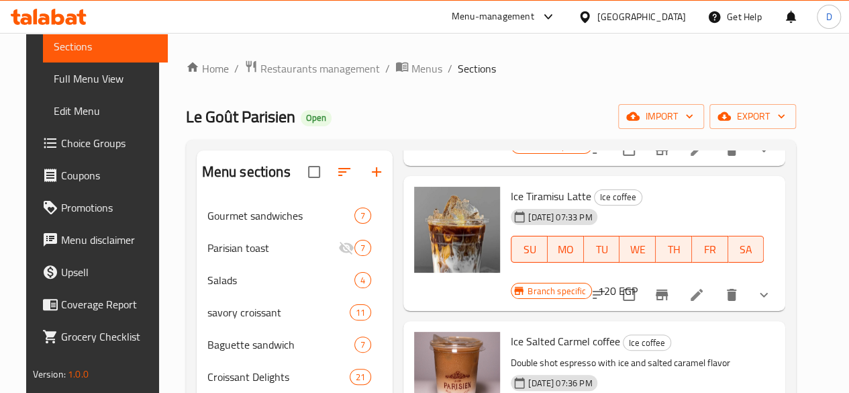
scroll to position [373, 0]
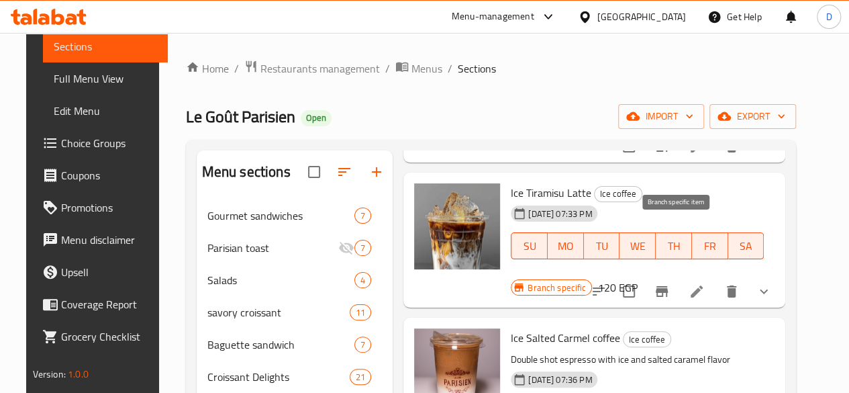
click at [670, 283] on icon "Branch-specific-item" at bounding box center [662, 291] width 16 height 16
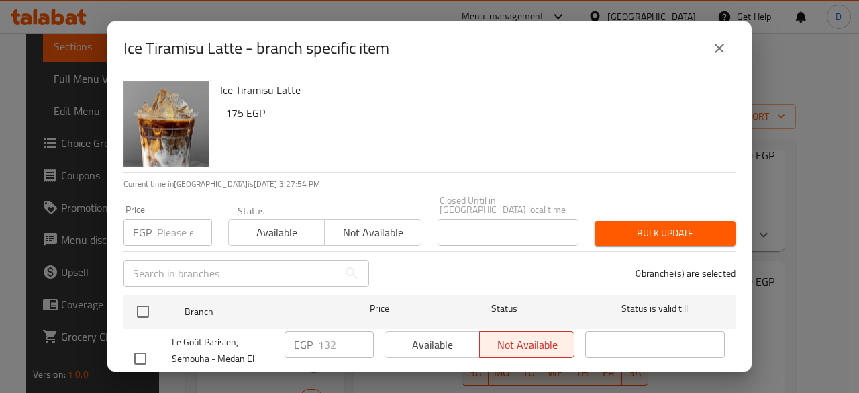
click at [161, 225] on input "number" at bounding box center [184, 232] width 55 height 27
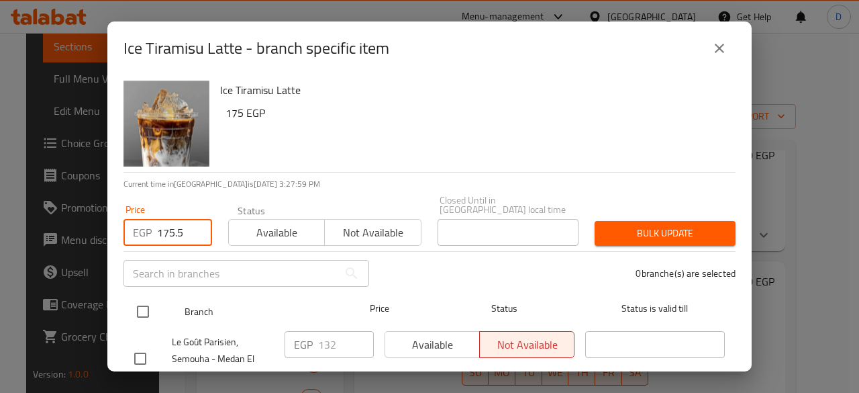
type input "175.5"
click at [138, 305] on input "checkbox" at bounding box center [143, 311] width 28 height 28
checkbox input "true"
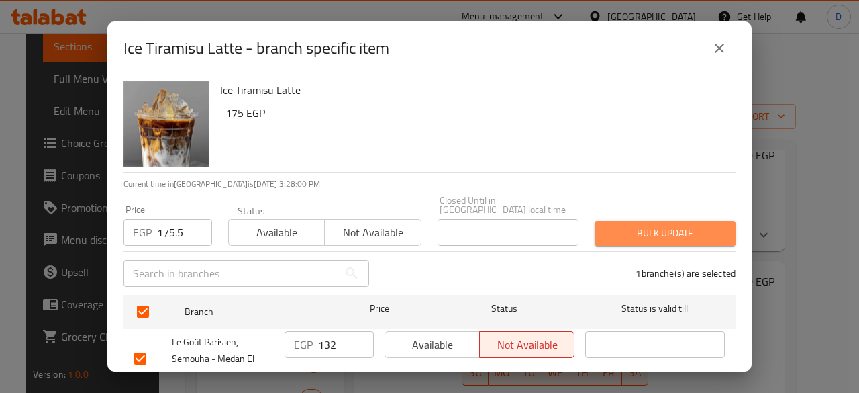
click at [712, 225] on span "Bulk update" at bounding box center [664, 233] width 119 height 17
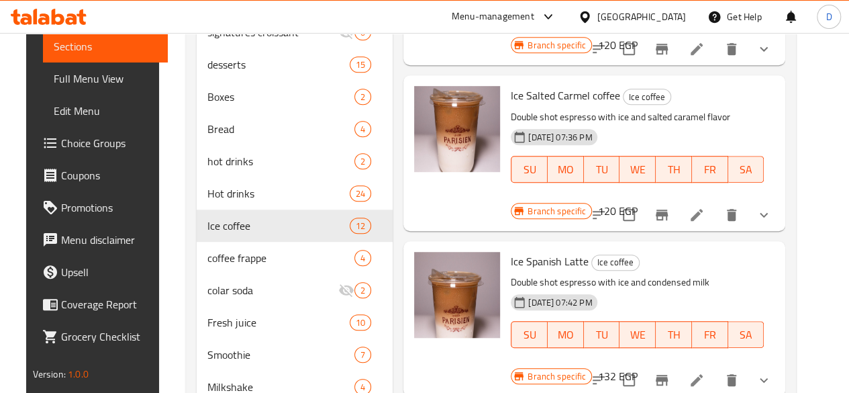
scroll to position [37, 0]
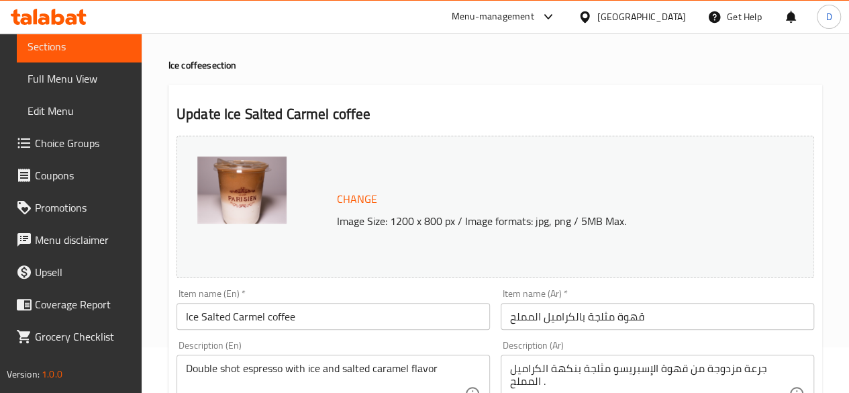
scroll to position [67, 0]
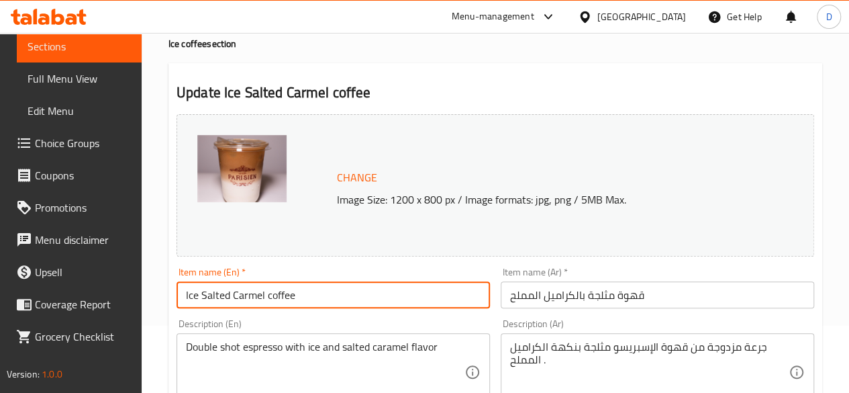
drag, startPoint x: 324, startPoint y: 297, endPoint x: 122, endPoint y: 313, distance: 202.0
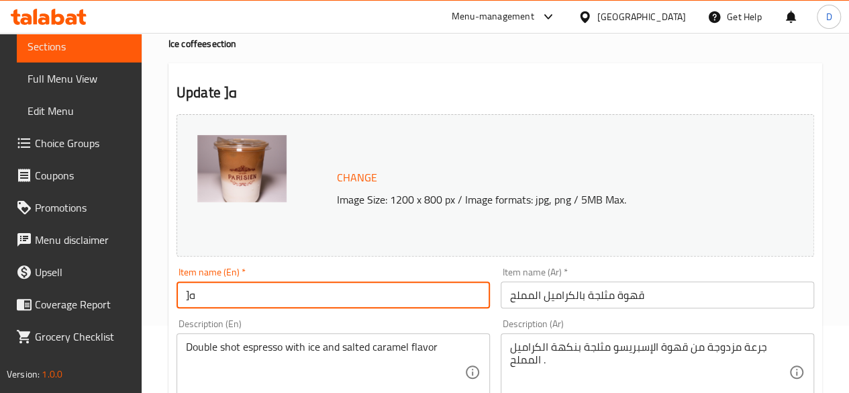
type input "]"
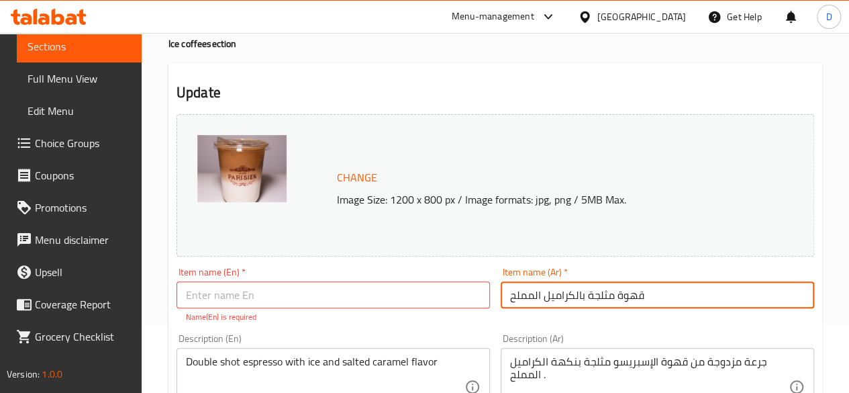
drag, startPoint x: 689, startPoint y: 293, endPoint x: 411, endPoint y: 320, distance: 278.5
type input "ديميترى"
click at [369, 287] on input "text" at bounding box center [333, 294] width 313 height 27
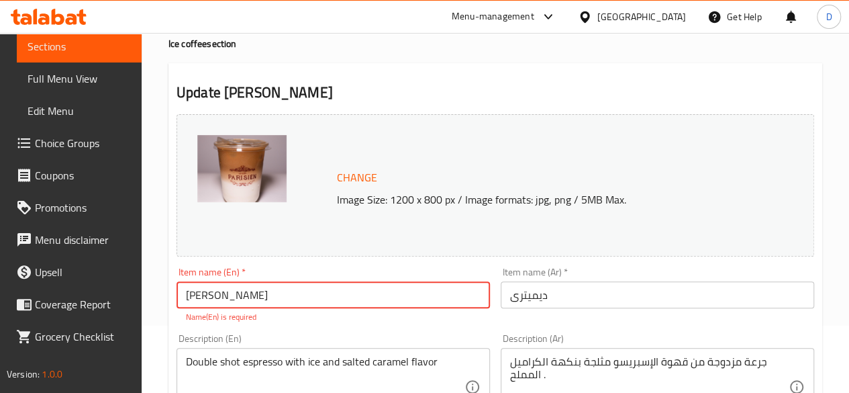
scroll to position [134, 0]
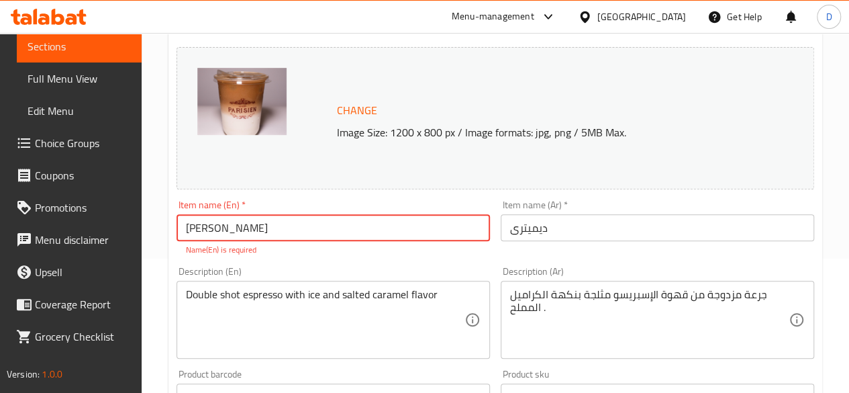
type input "[PERSON_NAME]"
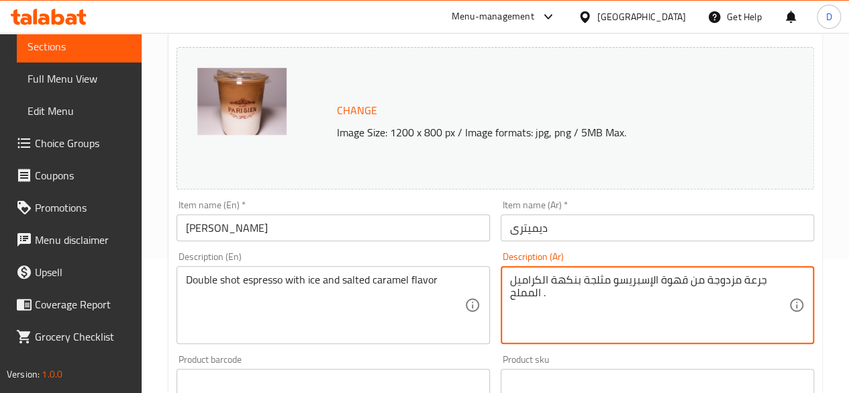
drag, startPoint x: 548, startPoint y: 311, endPoint x: 764, endPoint y: 281, distance: 217.5
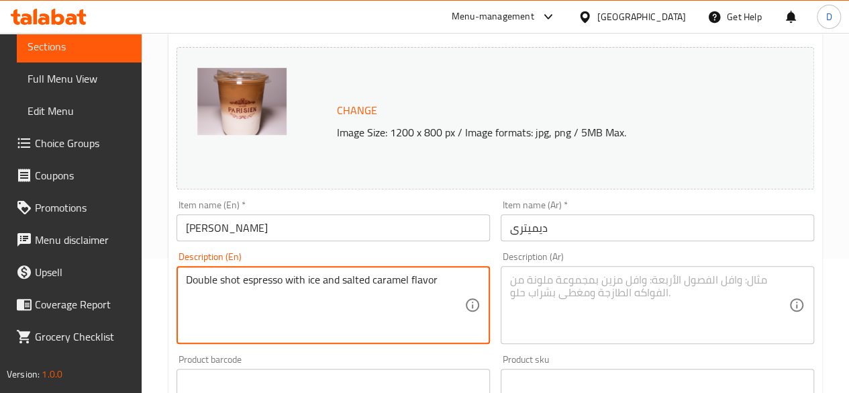
drag, startPoint x: 450, startPoint y: 282, endPoint x: 0, endPoint y: 383, distance: 460.8
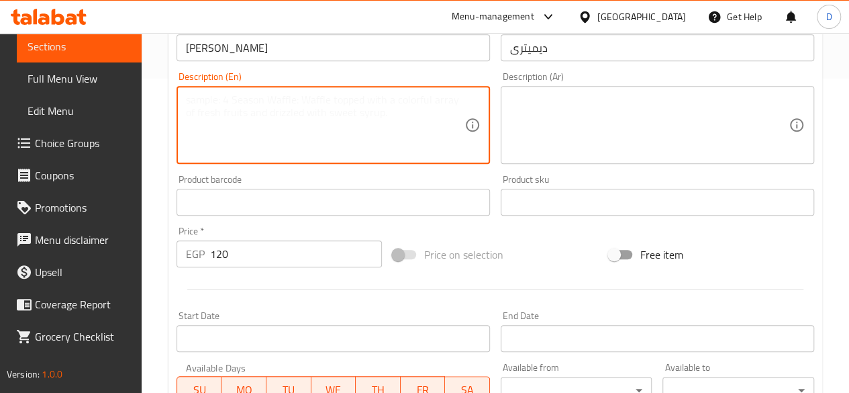
scroll to position [336, 0]
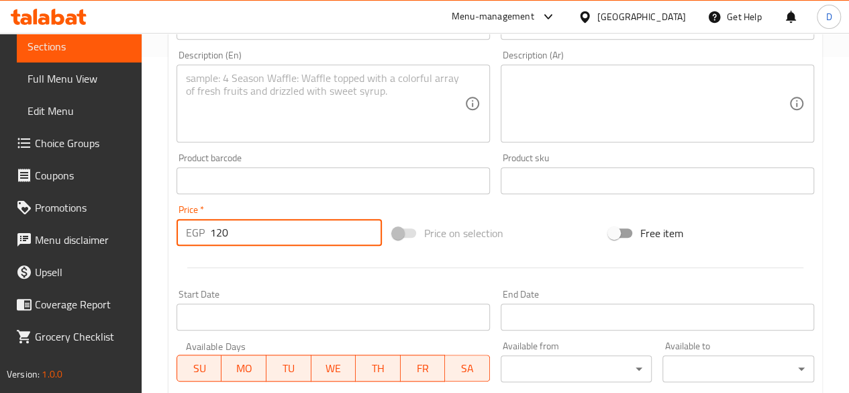
drag, startPoint x: 243, startPoint y: 233, endPoint x: 0, endPoint y: 157, distance: 254.5
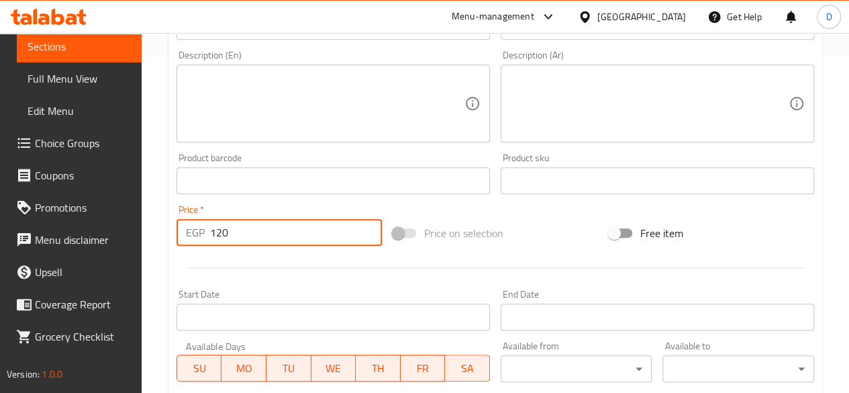
click at [36, 194] on div "Edit Restaurant Branches Menus Sections Full Menu View Edit Menu Choice Groups …" at bounding box center [424, 175] width 849 height 957
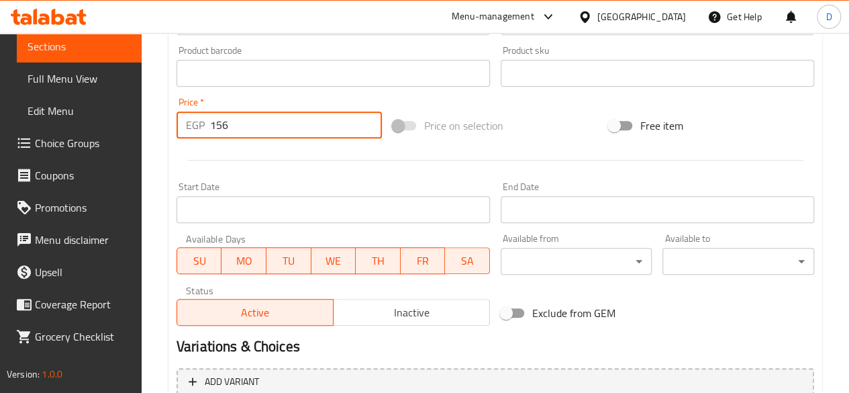
scroll to position [537, 0]
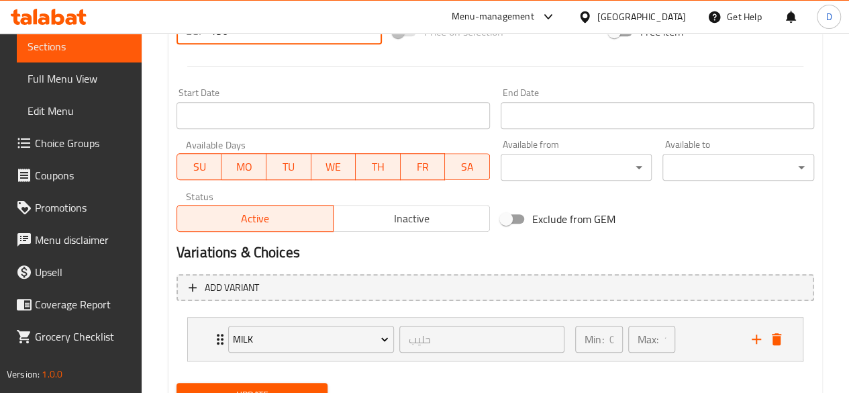
type input "156"
click at [280, 383] on button "Update" at bounding box center [253, 395] width 152 height 25
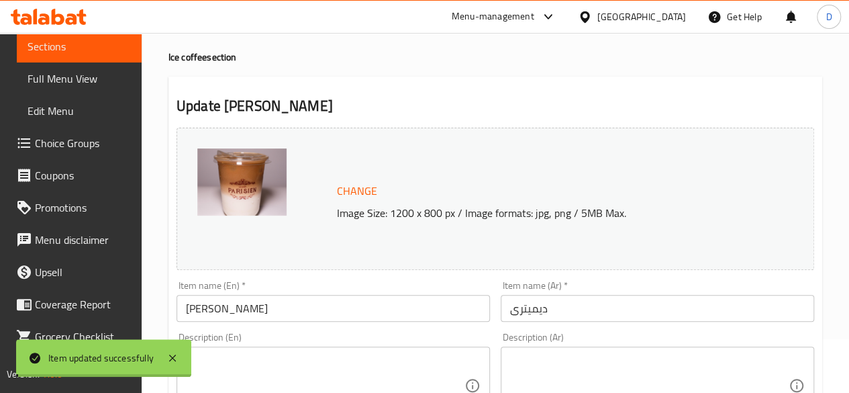
scroll to position [0, 0]
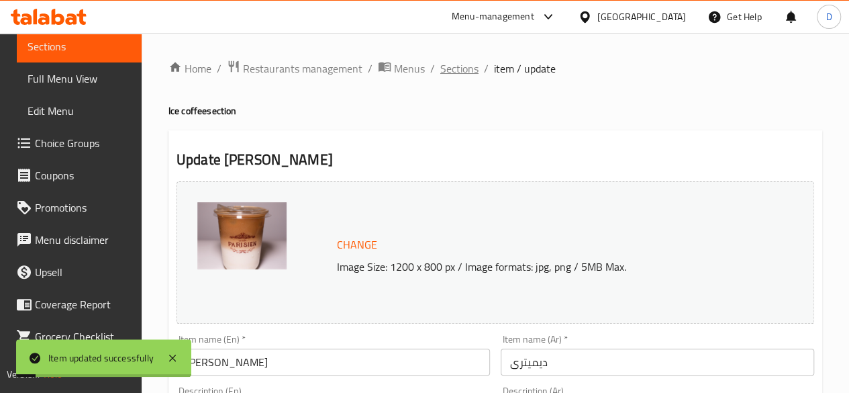
click at [458, 77] on span "Sections" at bounding box center [459, 68] width 38 height 16
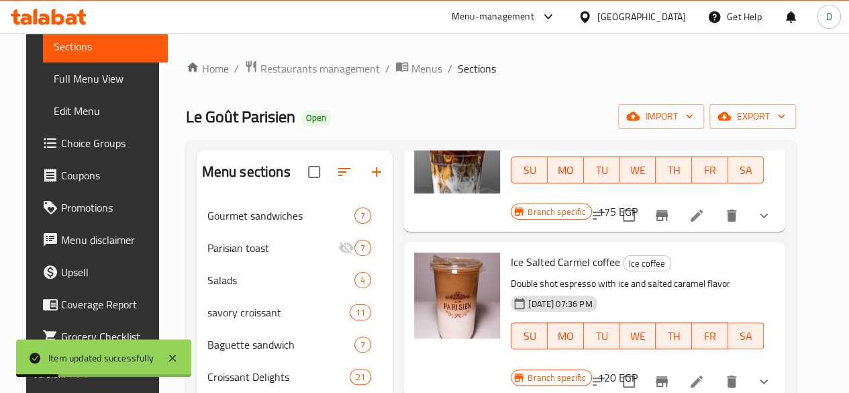
scroll to position [470, 0]
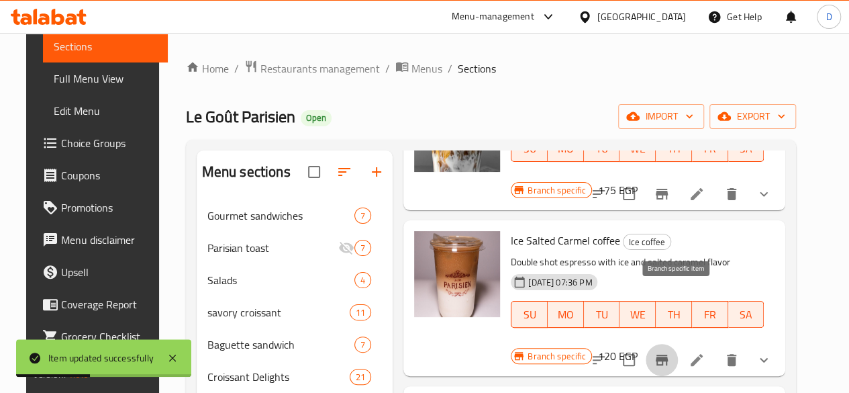
click at [668, 354] on icon "Branch-specific-item" at bounding box center [662, 359] width 12 height 11
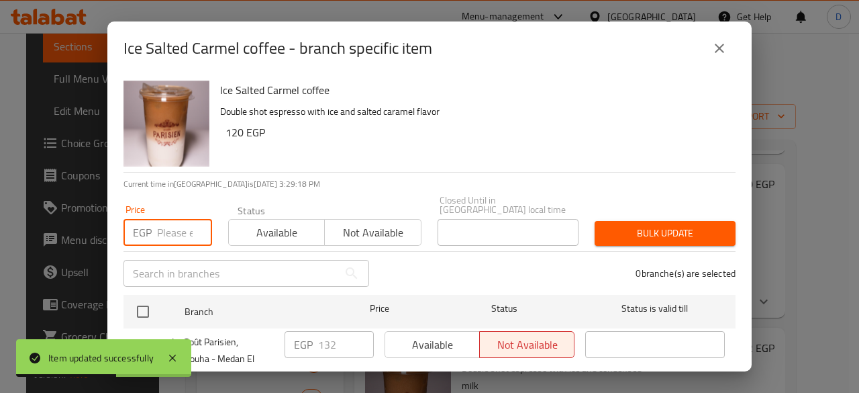
click at [170, 219] on input "number" at bounding box center [184, 232] width 55 height 27
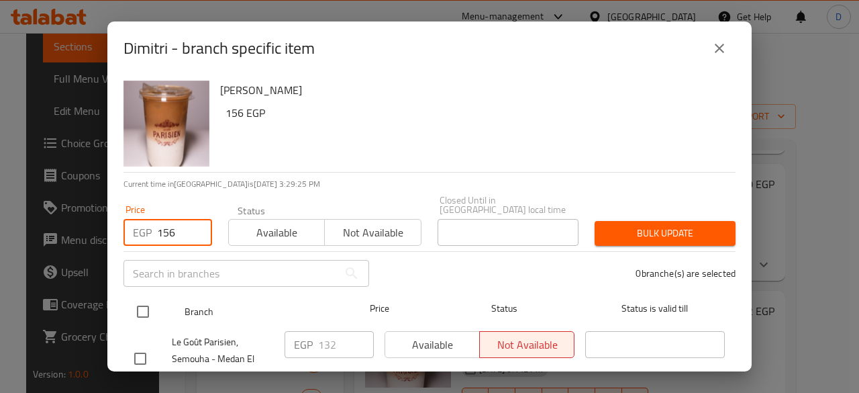
type input "156"
click at [128, 307] on div "Branch Price Status Status is valid till" at bounding box center [430, 312] width 612 height 34
click at [150, 297] on input "checkbox" at bounding box center [143, 311] width 28 height 28
checkbox input "true"
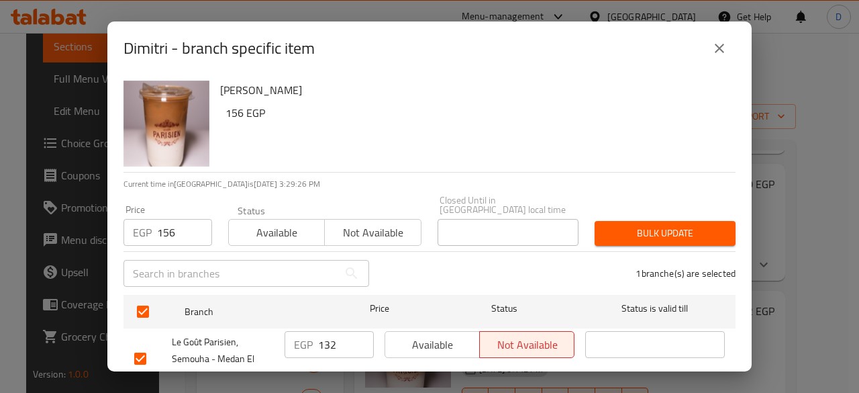
click at [646, 226] on span "Bulk update" at bounding box center [664, 233] width 119 height 17
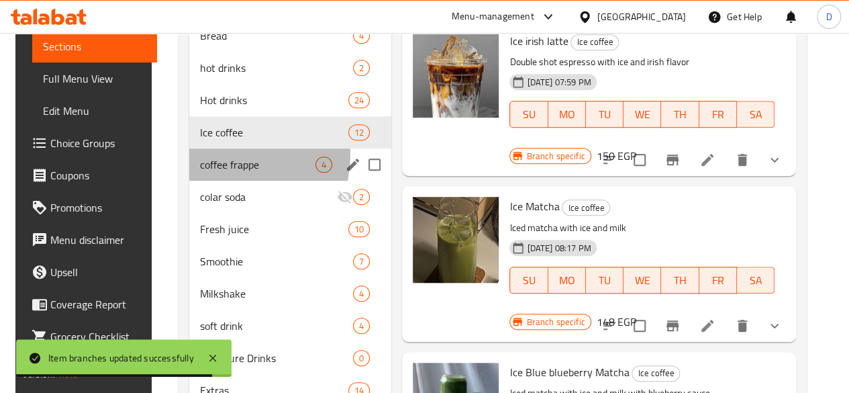
click at [216, 175] on div "coffee frappe 4" at bounding box center [290, 164] width 202 height 32
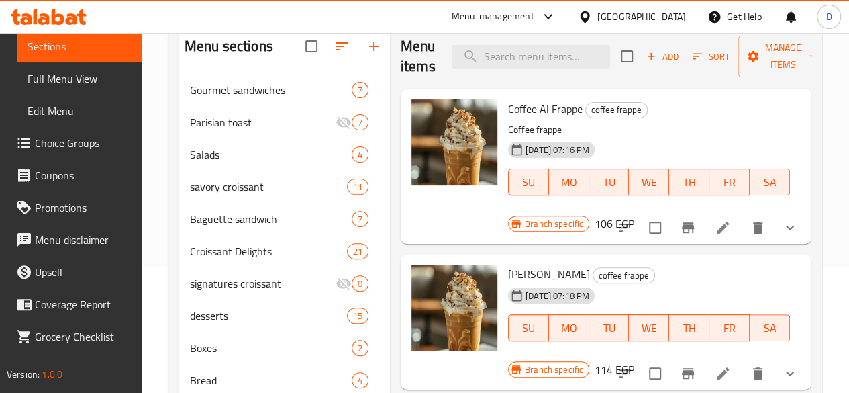
scroll to position [134, 0]
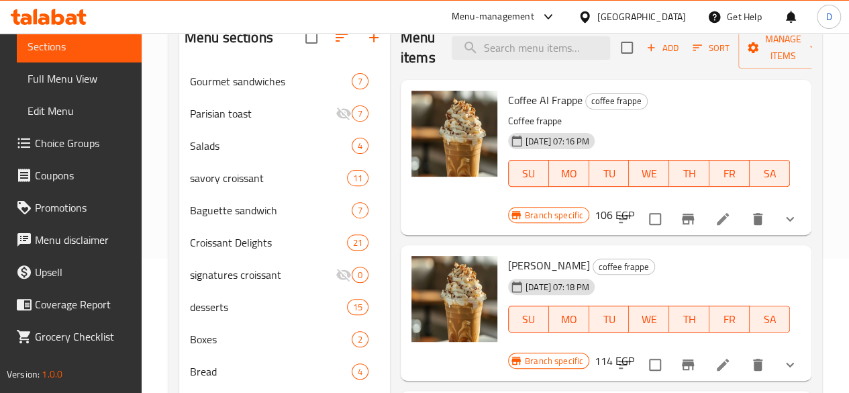
click at [714, 207] on li at bounding box center [723, 219] width 38 height 24
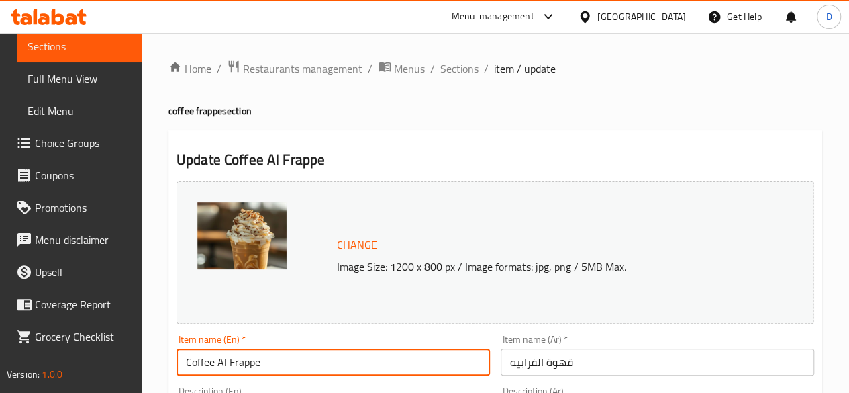
drag, startPoint x: 276, startPoint y: 354, endPoint x: 199, endPoint y: 356, distance: 76.5
click at [203, 356] on input "Coffee Al Frappe" at bounding box center [333, 361] width 313 height 27
type input "C"
type input "Salted Caramel"
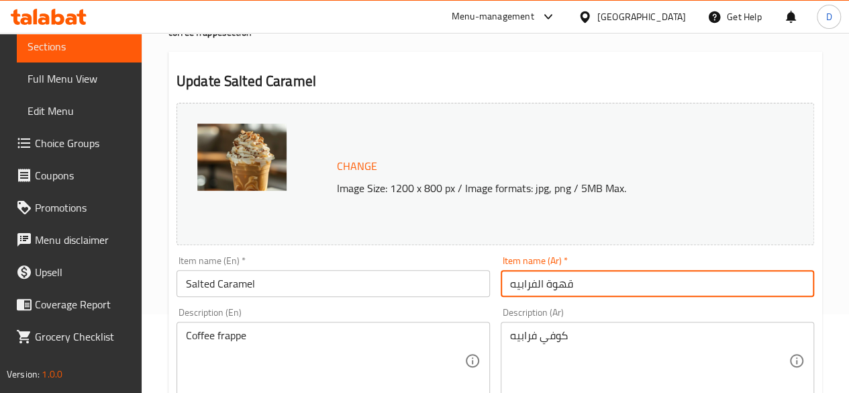
scroll to position [207, 0]
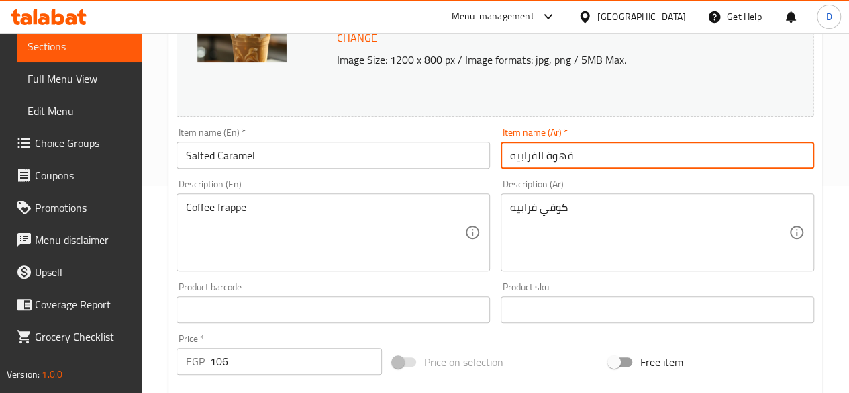
drag, startPoint x: 595, startPoint y: 370, endPoint x: 444, endPoint y: 279, distance: 176.5
click at [487, 281] on div "Change Image Size: 1200 x 800 px / Image formats: jpg, png / 5MB Max. Item name…" at bounding box center [495, 268] width 648 height 598
type input "كراميل مملح"
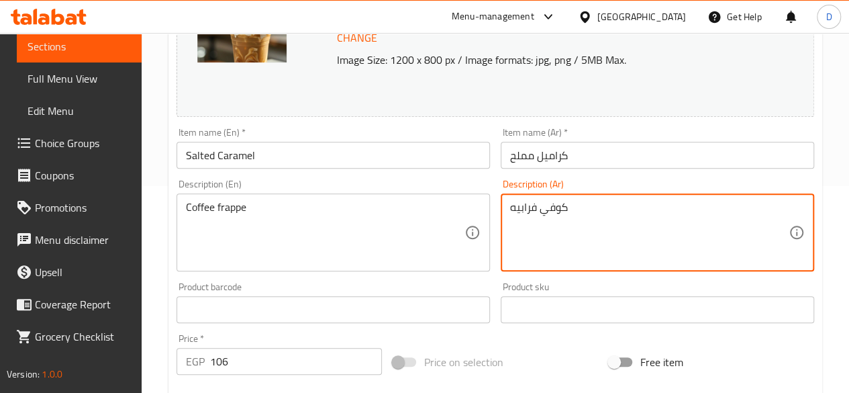
drag, startPoint x: 576, startPoint y: 217, endPoint x: 466, endPoint y: 193, distance: 112.2
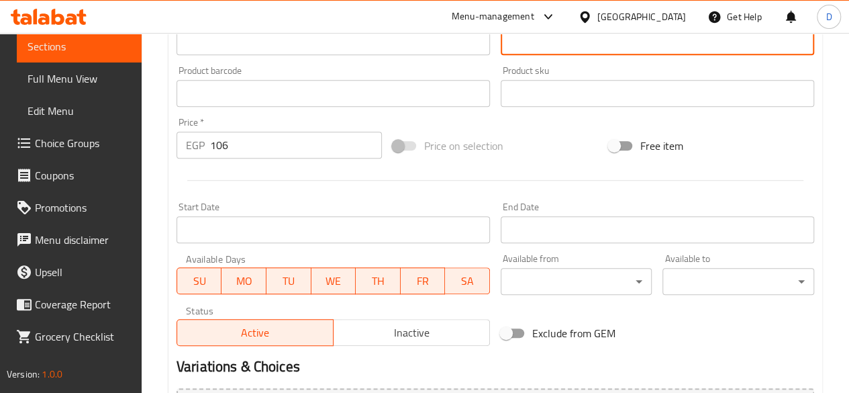
scroll to position [542, 0]
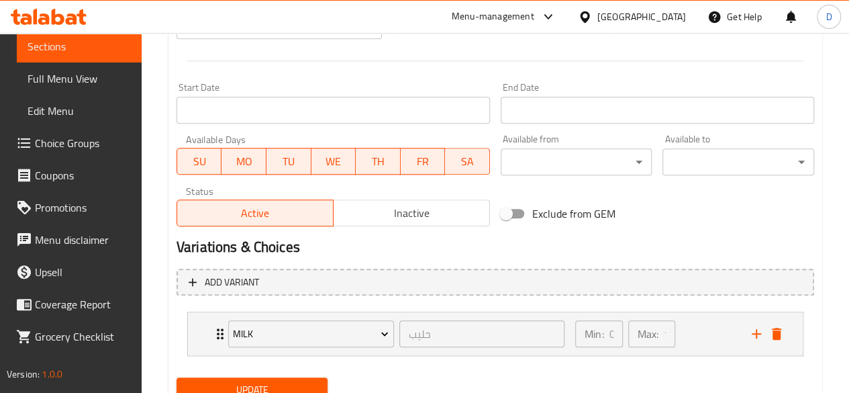
click at [271, 390] on span "Update" at bounding box center [252, 389] width 130 height 17
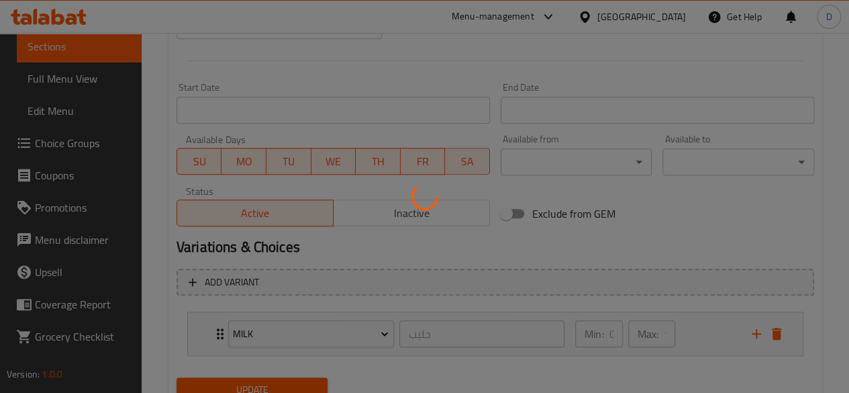
scroll to position [0, 0]
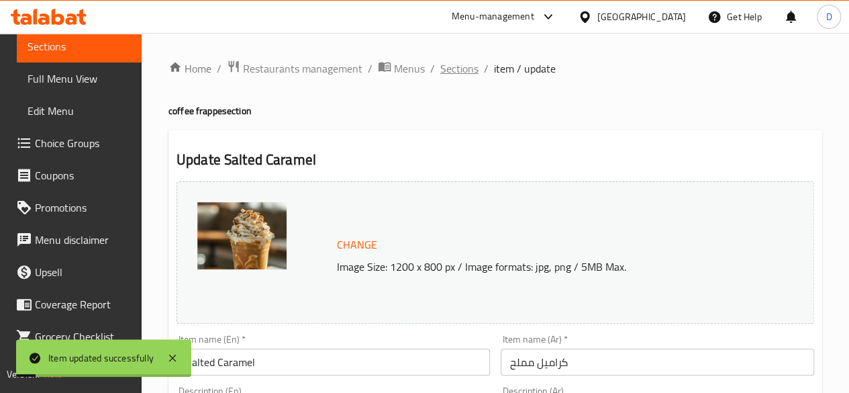
click at [453, 75] on span "Sections" at bounding box center [459, 68] width 38 height 16
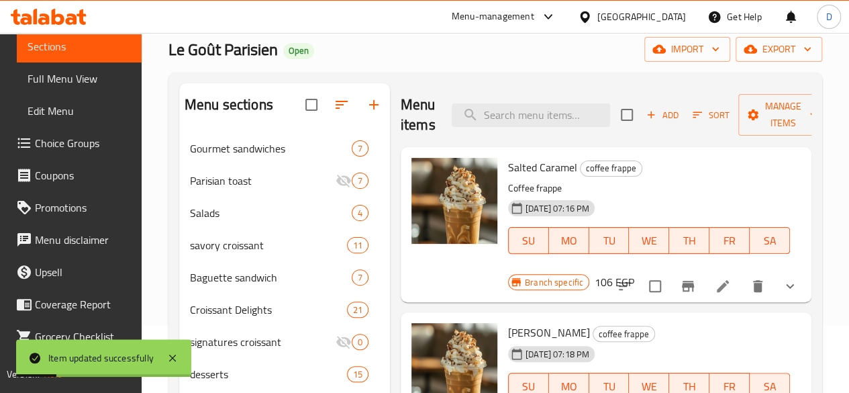
scroll to position [134, 0]
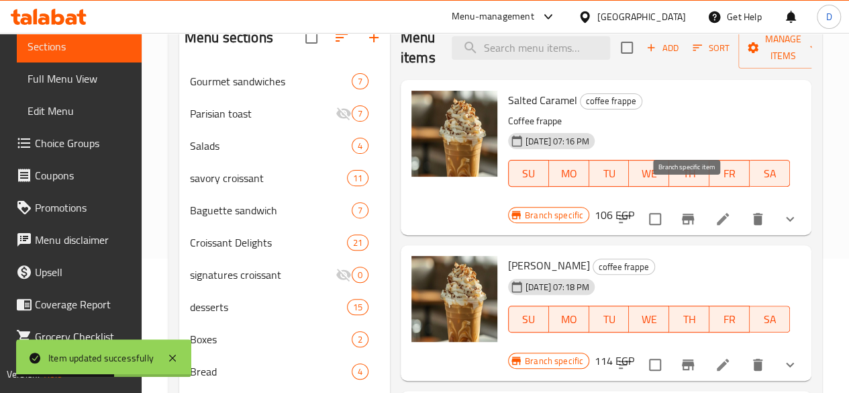
click at [692, 210] on button "Branch-specific-item" at bounding box center [688, 219] width 32 height 32
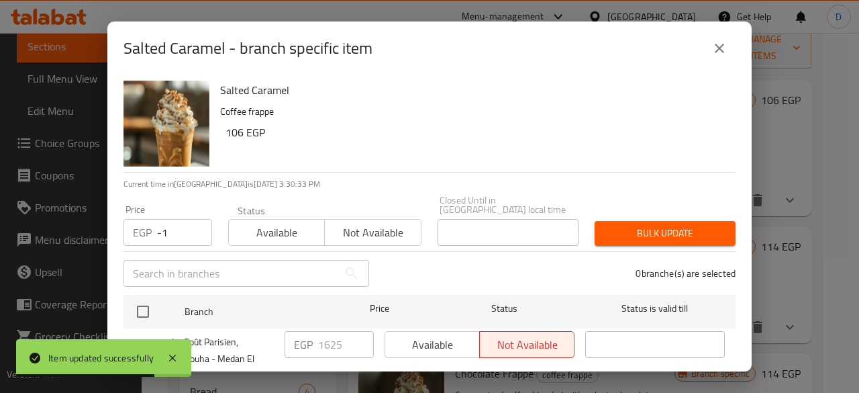
type input "-1"
click at [200, 226] on input "-1" at bounding box center [184, 232] width 55 height 27
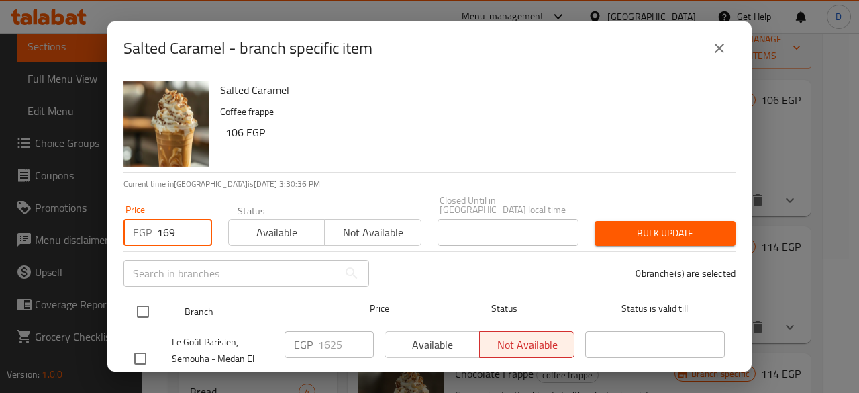
type input "169"
click at [145, 297] on input "checkbox" at bounding box center [143, 311] width 28 height 28
checkbox input "true"
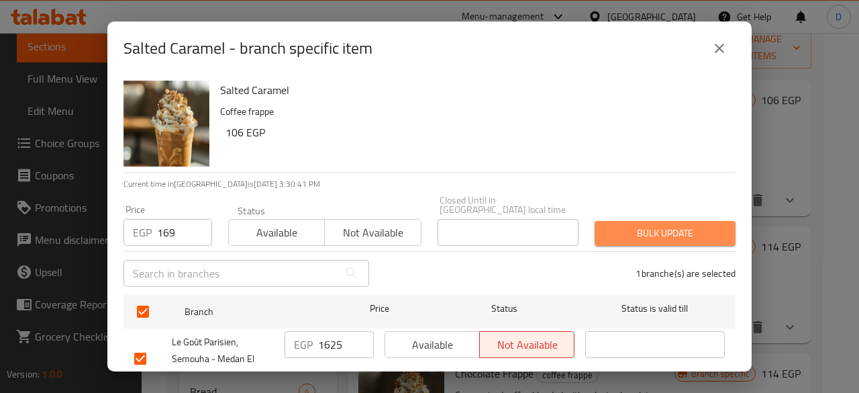
click at [690, 225] on span "Bulk update" at bounding box center [664, 233] width 119 height 17
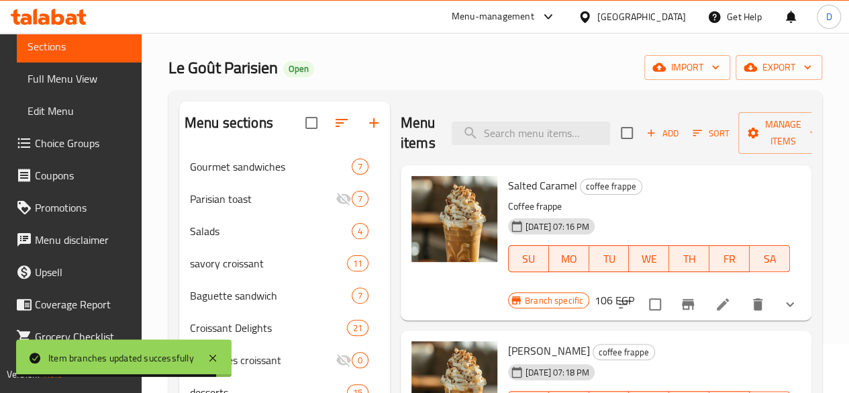
scroll to position [0, 0]
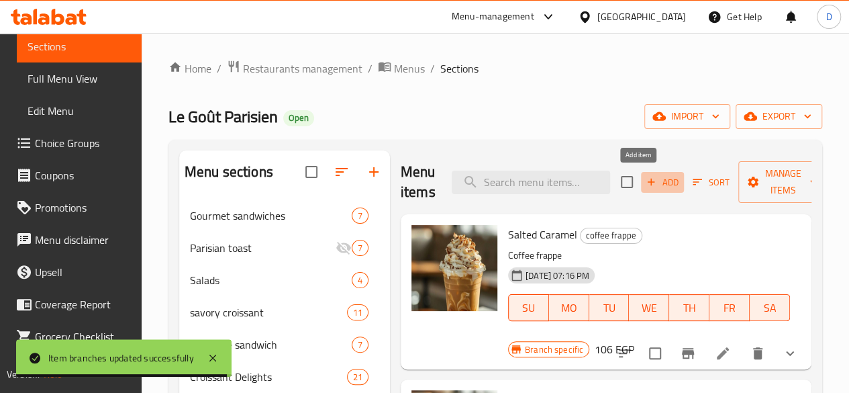
click at [645, 180] on icon "button" at bounding box center [651, 182] width 12 height 12
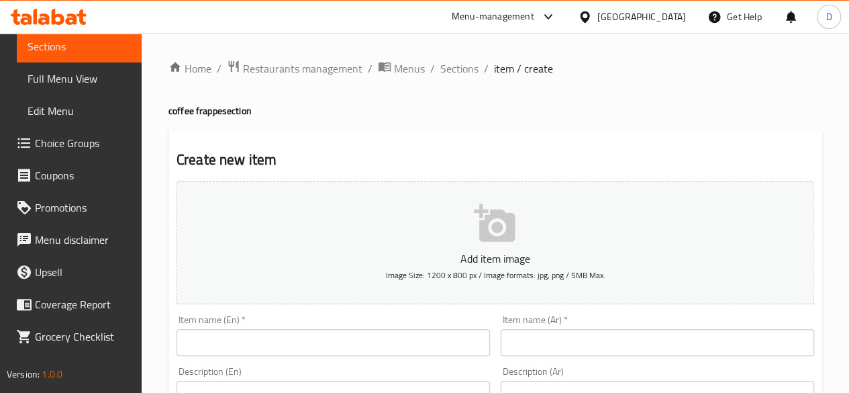
click at [329, 340] on input "text" at bounding box center [333, 342] width 313 height 27
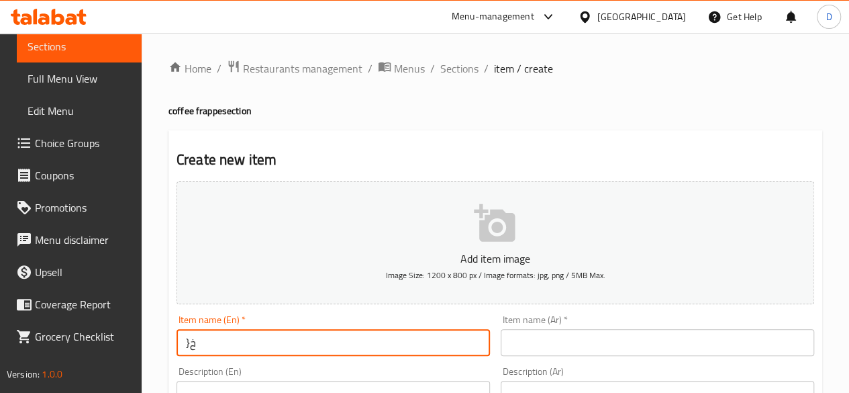
type input "}"
click at [751, 343] on input "text" at bounding box center [657, 342] width 313 height 27
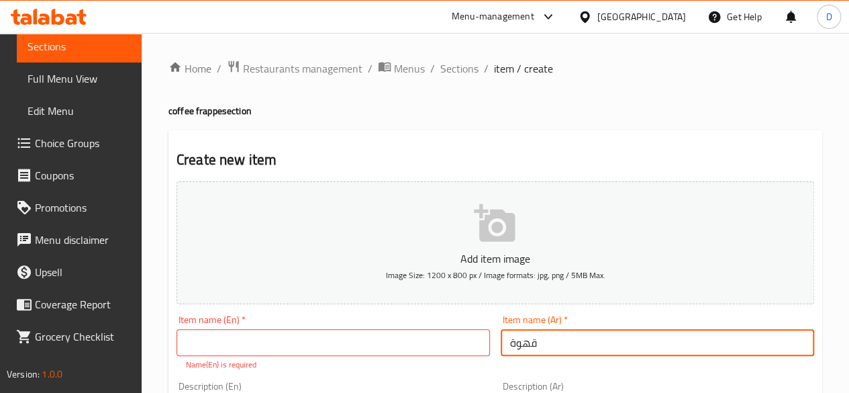
type input "قهوة"
click at [269, 338] on input "text" at bounding box center [333, 342] width 313 height 27
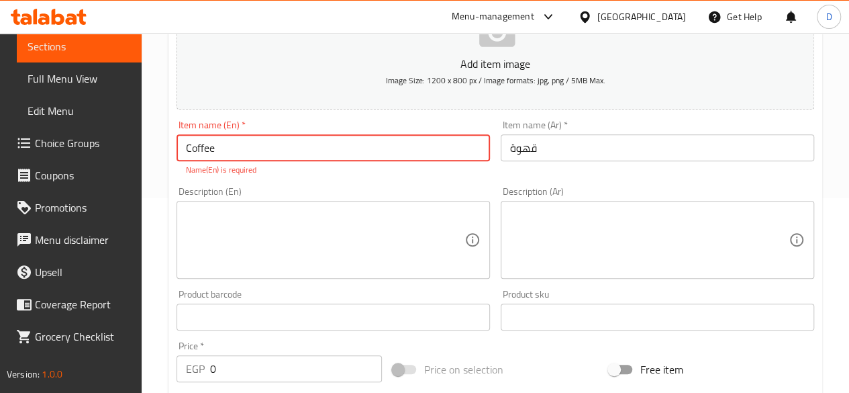
scroll to position [268, 0]
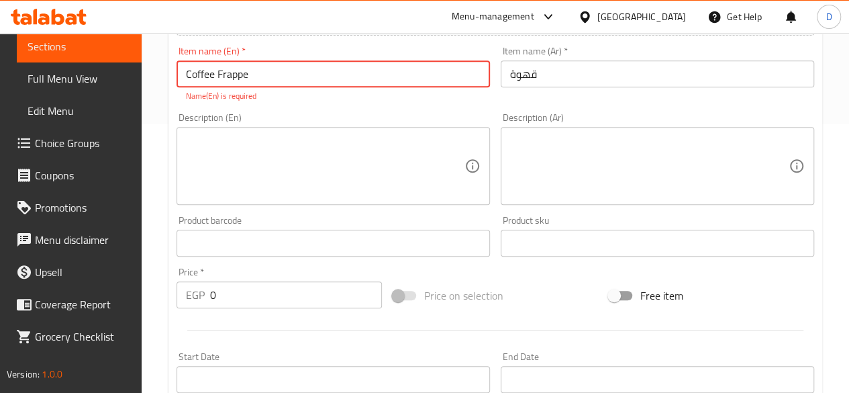
type input "Coffee Frappe"
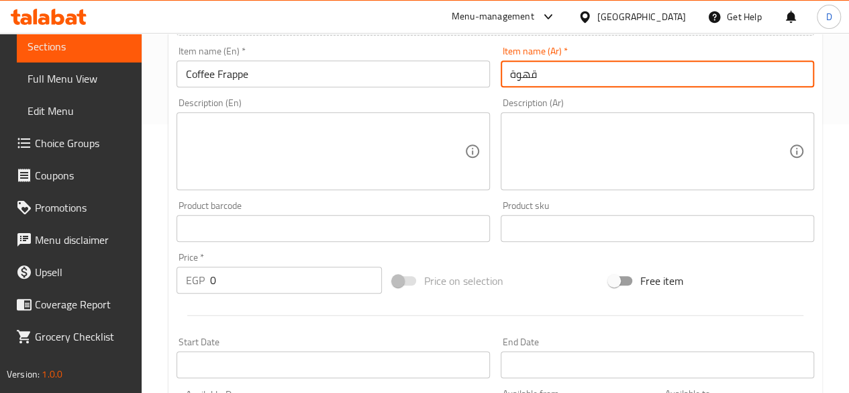
click at [575, 79] on input "قهوة" at bounding box center [657, 73] width 313 height 27
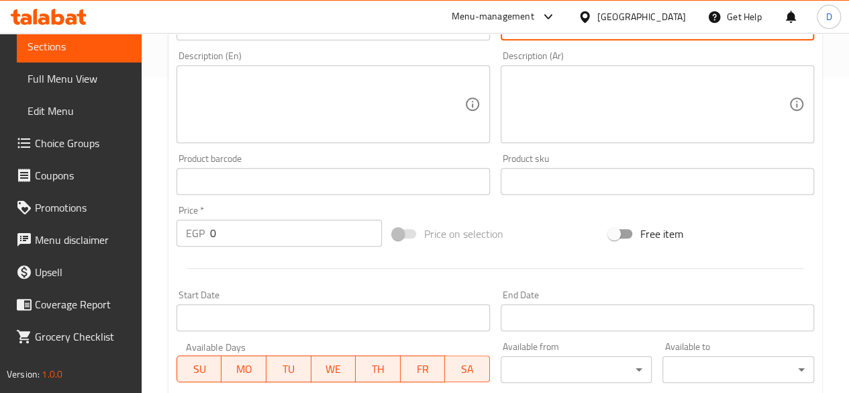
scroll to position [336, 0]
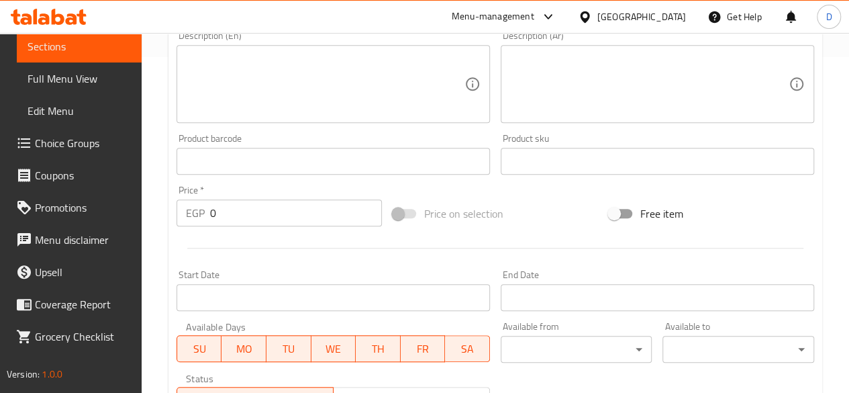
type input "قهوة فرابيه"
drag, startPoint x: 240, startPoint y: 221, endPoint x: 104, endPoint y: 211, distance: 136.0
click at [105, 211] on div "Edit Restaurant Branches Menus Sections Full Menu View Edit Menu Choice Groups …" at bounding box center [424, 155] width 849 height 916
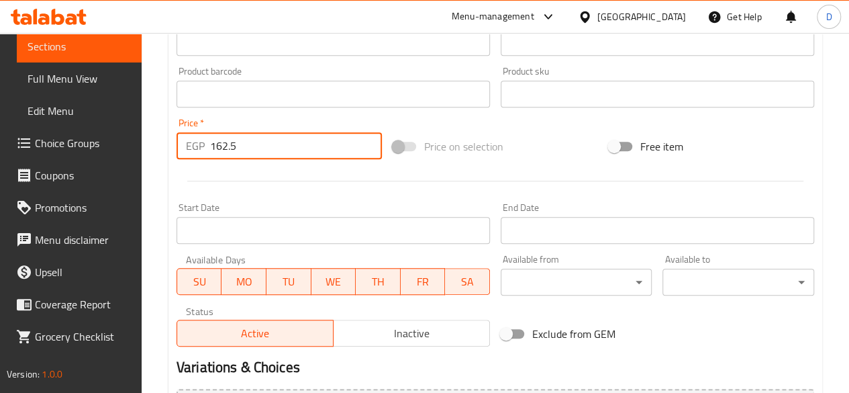
scroll to position [555, 0]
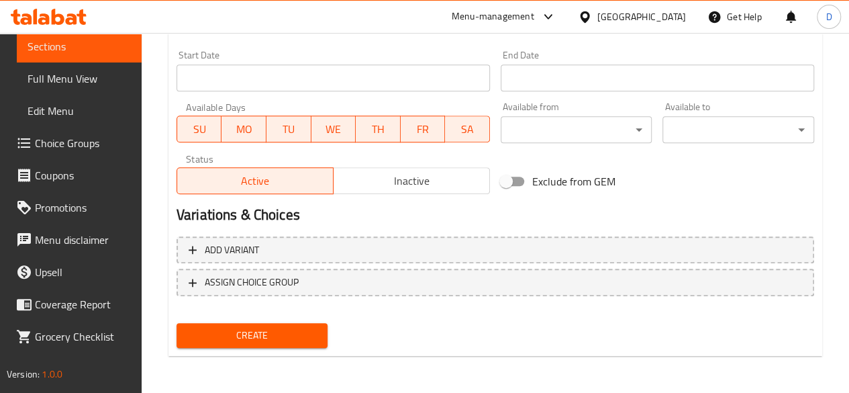
type input "162.5"
click at [273, 344] on button "Create" at bounding box center [253, 335] width 152 height 25
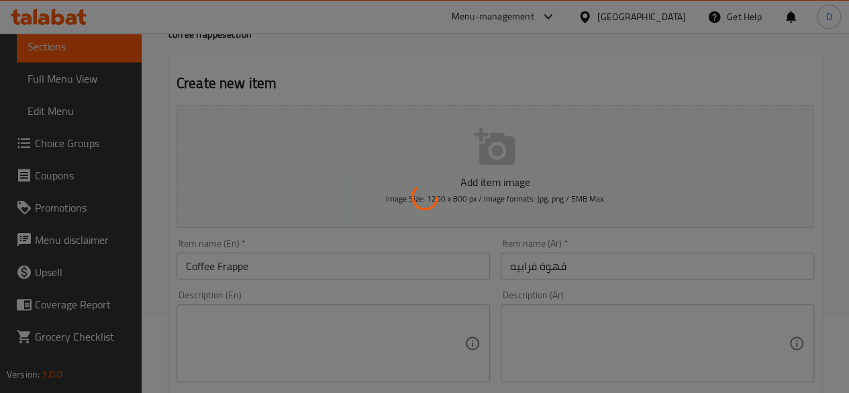
scroll to position [0, 0]
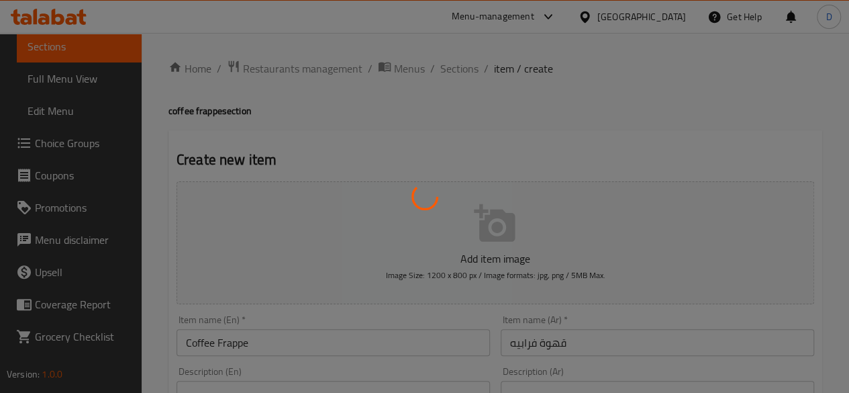
type input "0"
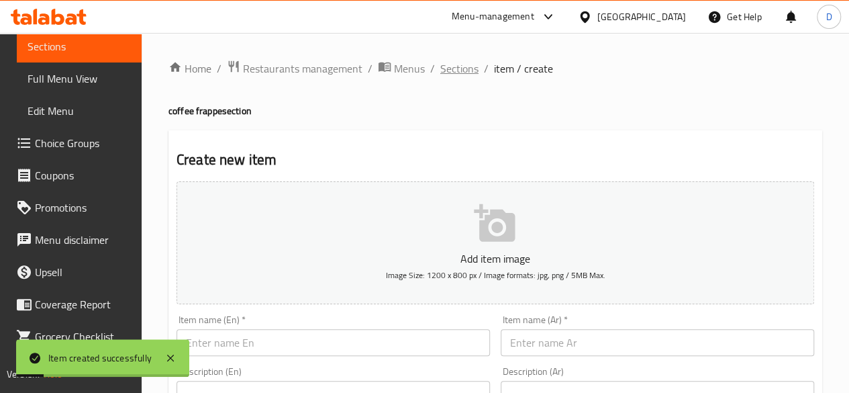
click at [452, 74] on span "Sections" at bounding box center [459, 68] width 38 height 16
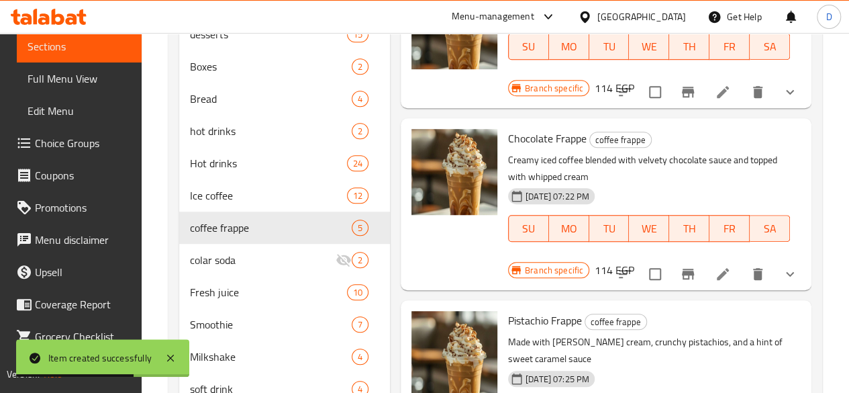
scroll to position [377, 0]
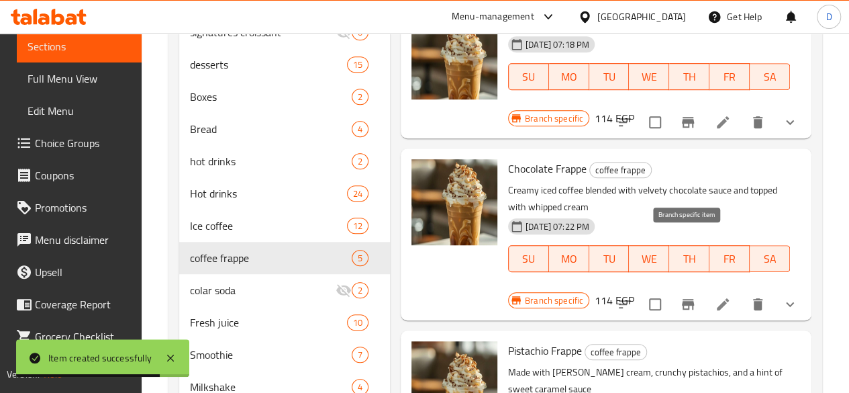
click at [691, 296] on icon "Branch-specific-item" at bounding box center [688, 304] width 16 height 16
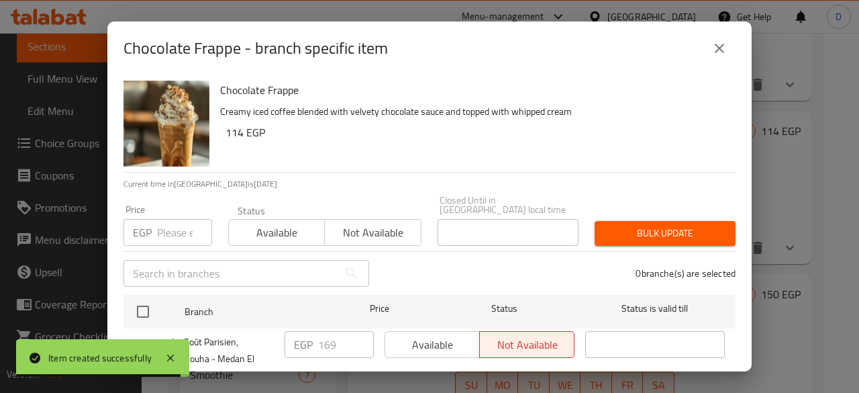
click at [714, 48] on icon "close" at bounding box center [719, 48] width 16 height 16
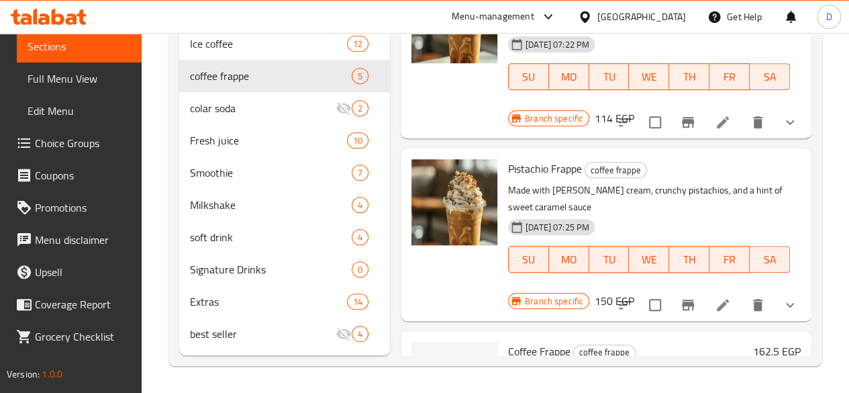
scroll to position [578, 0]
click at [691, 299] on icon "Branch-specific-item" at bounding box center [688, 304] width 12 height 11
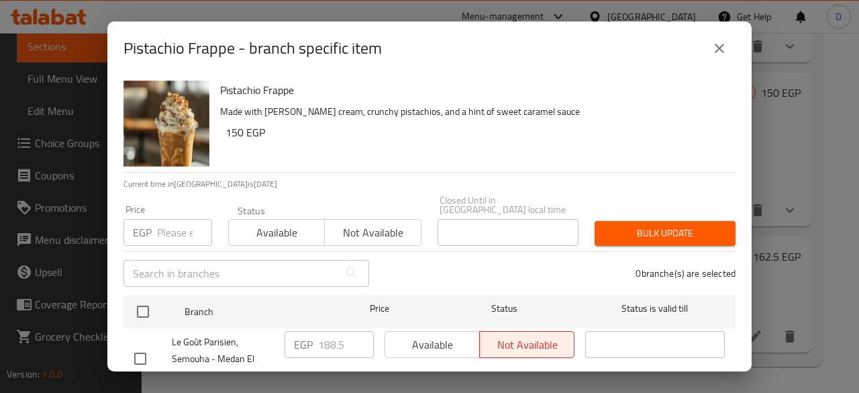
click at [716, 46] on icon "close" at bounding box center [719, 48] width 16 height 16
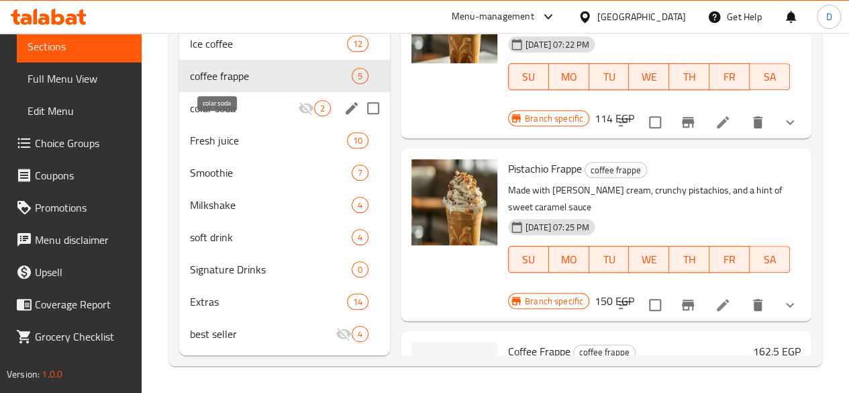
click at [196, 115] on span "colar soda" at bounding box center [244, 108] width 108 height 16
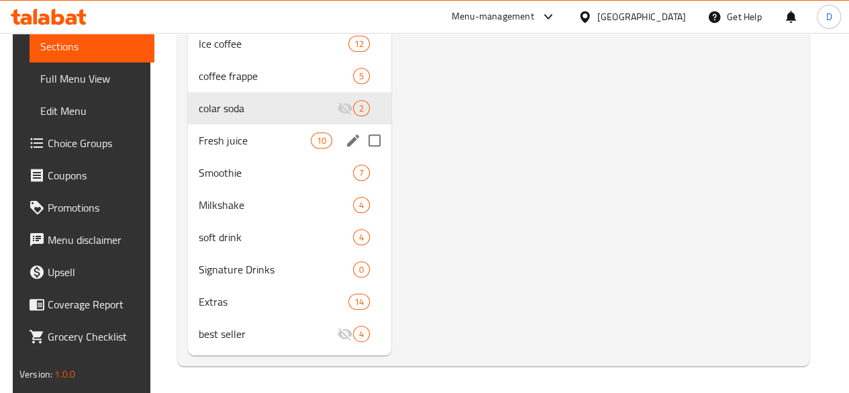
click at [222, 148] on div "Fresh juice 10" at bounding box center [289, 140] width 203 height 32
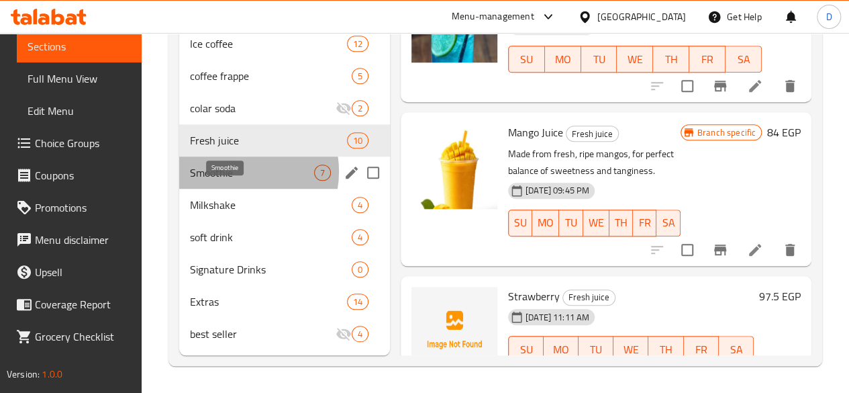
click at [232, 172] on span "Smoothie" at bounding box center [252, 172] width 124 height 16
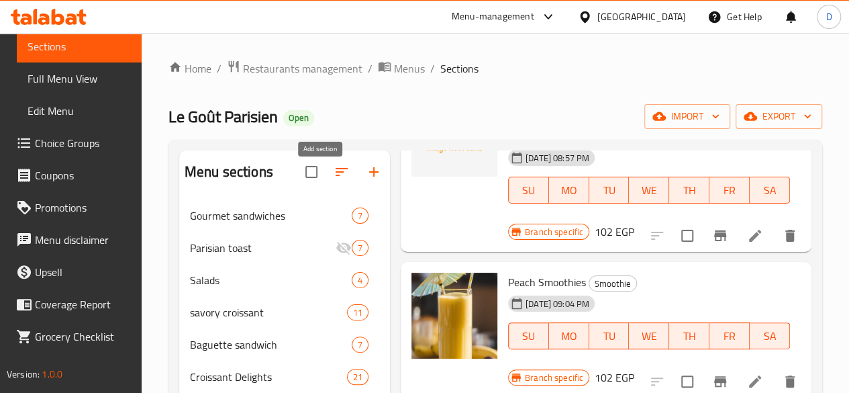
click at [366, 174] on icon "button" at bounding box center [374, 172] width 16 height 16
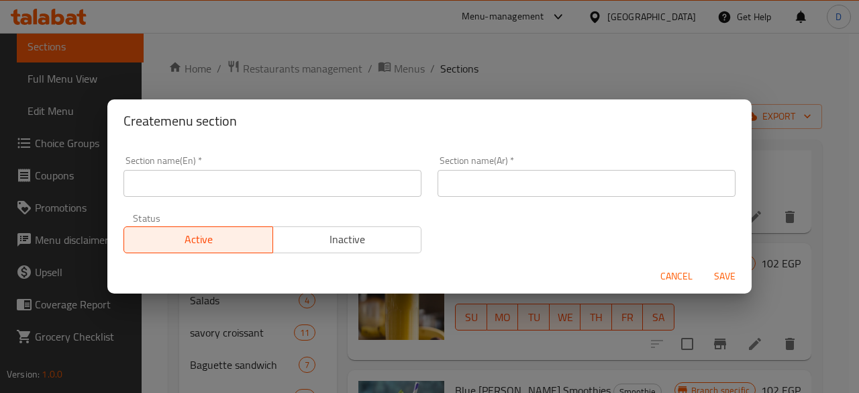
click at [228, 179] on input "text" at bounding box center [273, 183] width 298 height 27
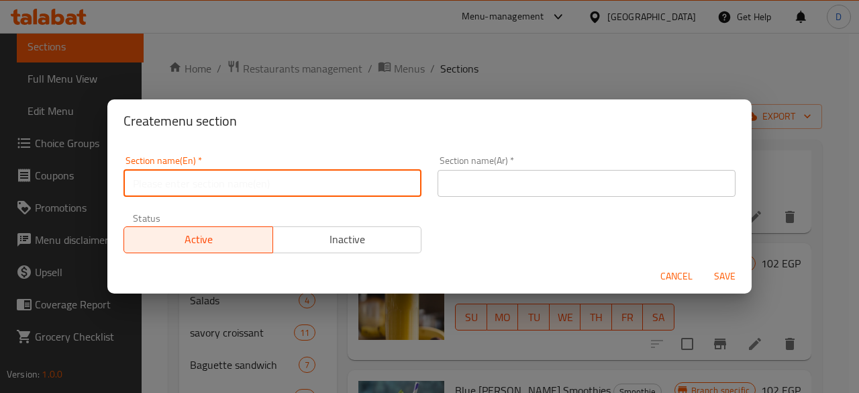
type input "/"
click at [497, 186] on input "text" at bounding box center [587, 183] width 298 height 27
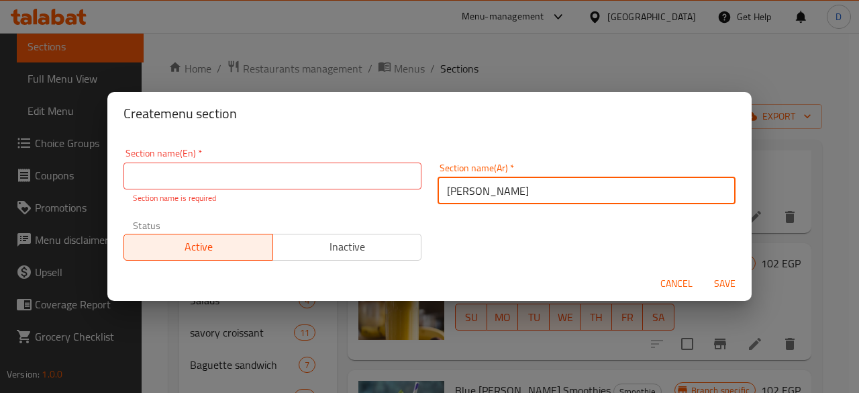
type input "ماتشا"
click at [360, 179] on input "text" at bounding box center [273, 175] width 298 height 27
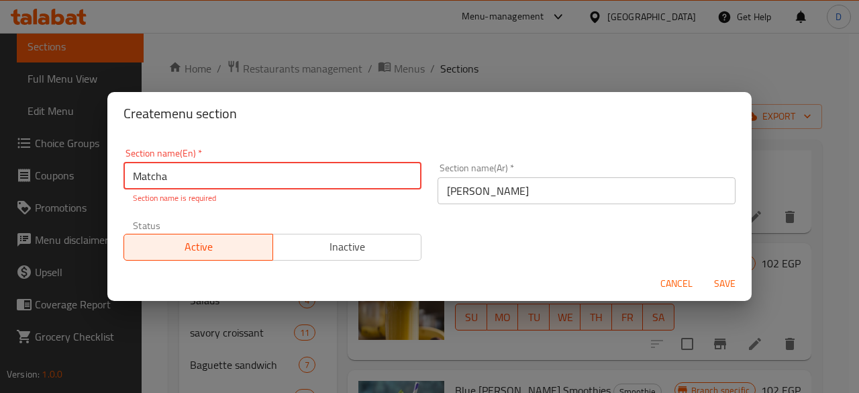
type input "Matcha"
click at [703, 271] on button "Save" at bounding box center [724, 283] width 43 height 25
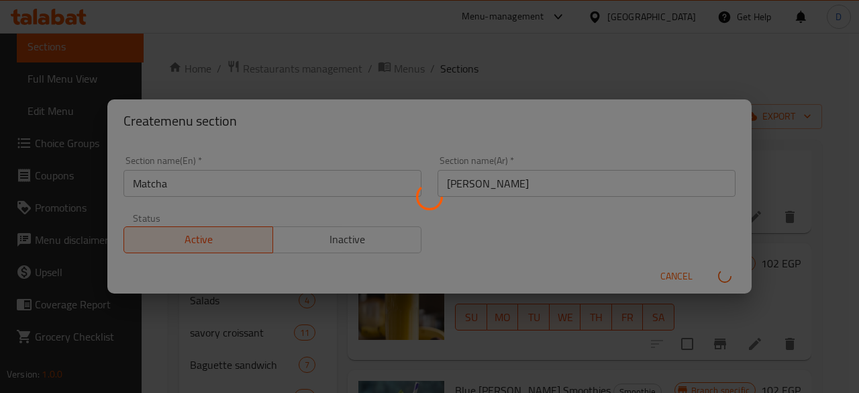
click at [387, 269] on div at bounding box center [429, 196] width 859 height 393
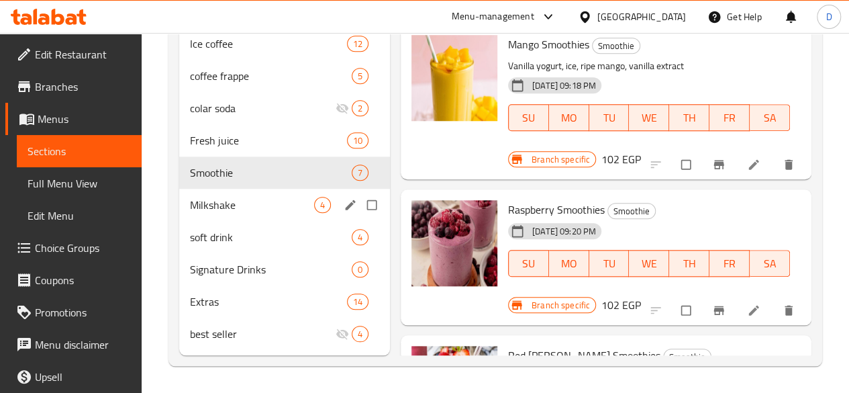
scroll to position [578, 0]
click at [233, 198] on span "Milkshake" at bounding box center [252, 205] width 124 height 16
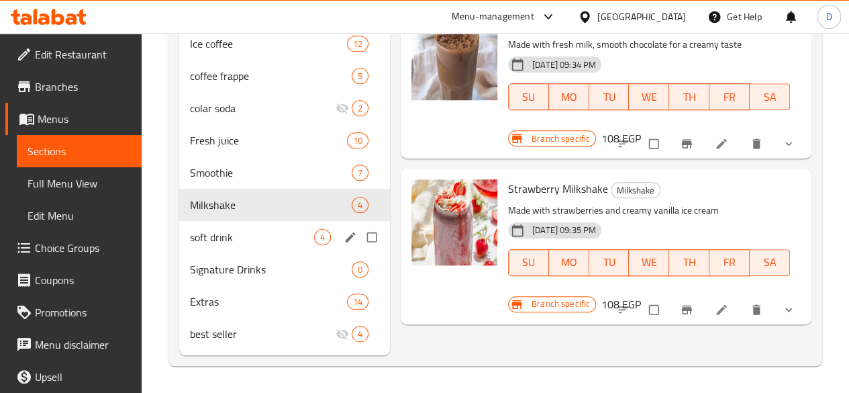
click at [217, 241] on span "soft drink" at bounding box center [252, 237] width 124 height 16
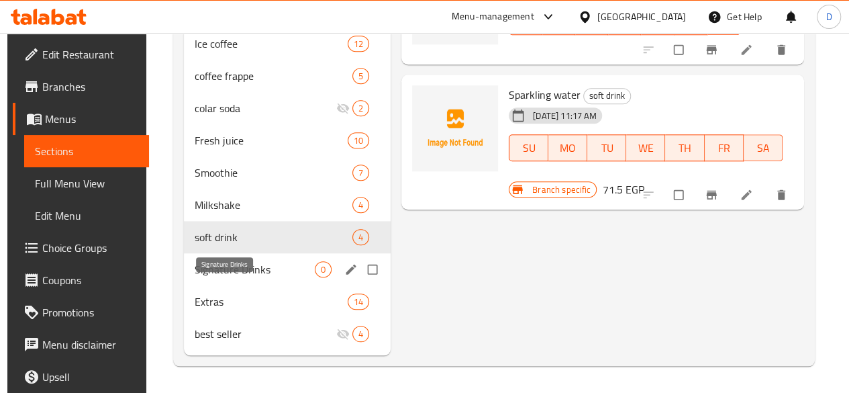
click at [230, 266] on span "Signature Drinks" at bounding box center [255, 269] width 120 height 16
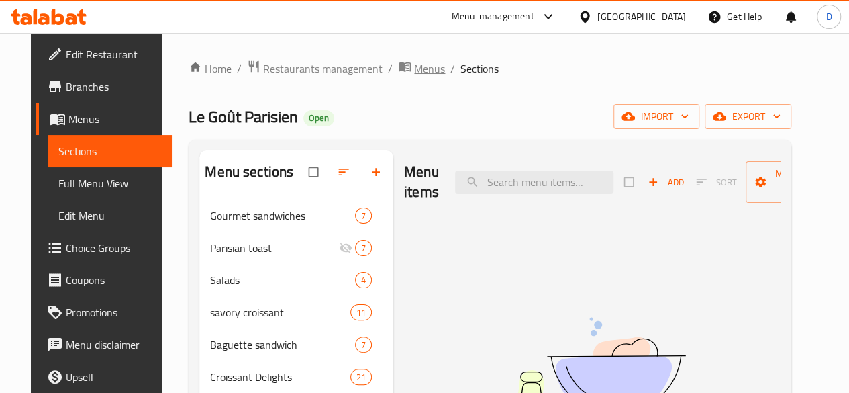
click at [414, 70] on span "Menus" at bounding box center [429, 68] width 31 height 16
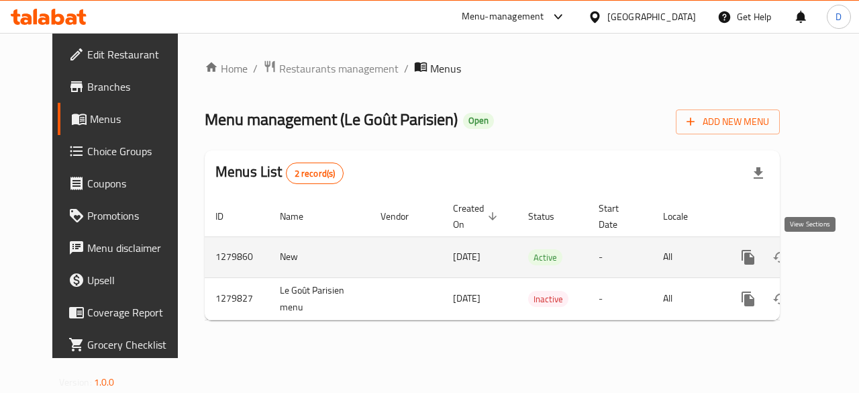
click at [837, 261] on icon "enhanced table" at bounding box center [845, 257] width 16 height 16
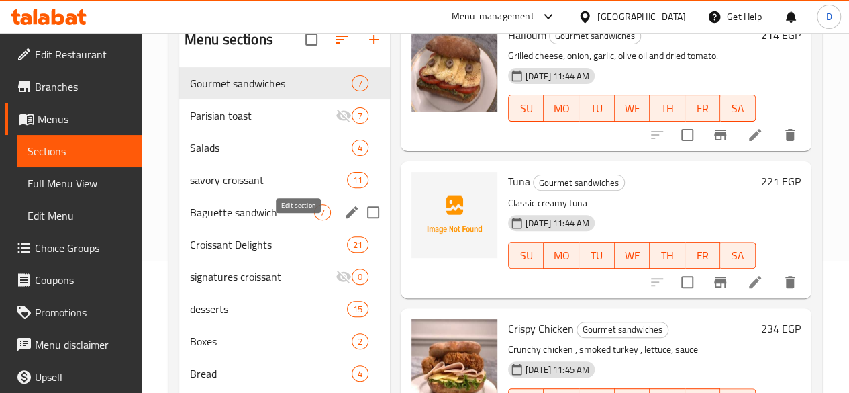
scroll to position [134, 0]
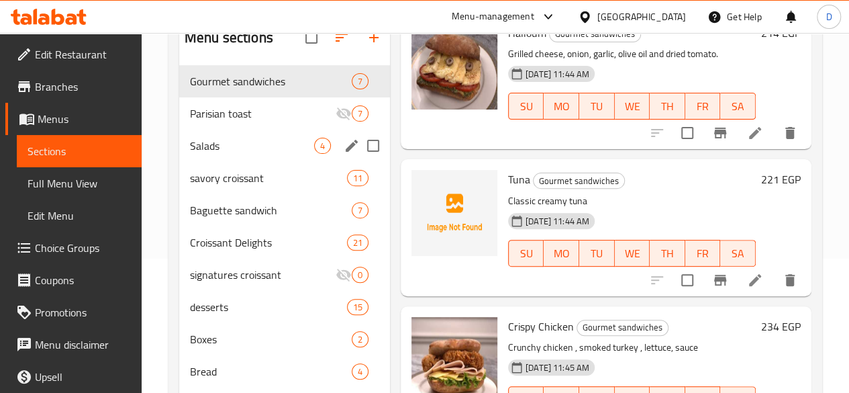
click at [217, 162] on div "Salads 4" at bounding box center [284, 146] width 211 height 32
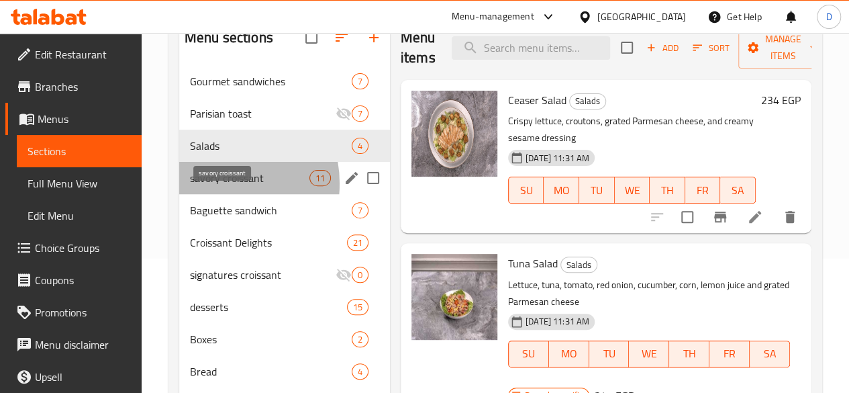
click at [216, 186] on span "savory croissant" at bounding box center [249, 178] width 119 height 16
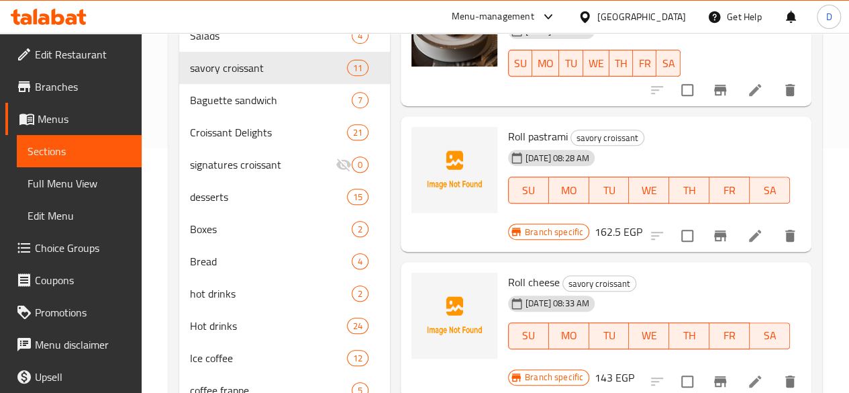
scroll to position [242, 0]
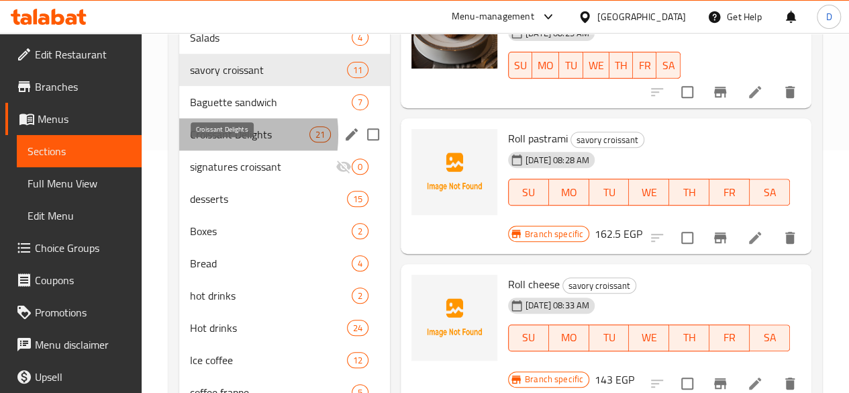
click at [200, 142] on span "Croissant Delights" at bounding box center [249, 134] width 119 height 16
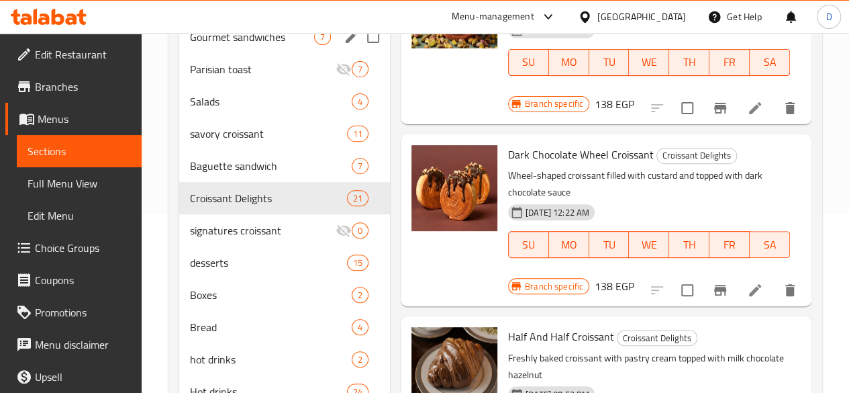
scroll to position [201, 0]
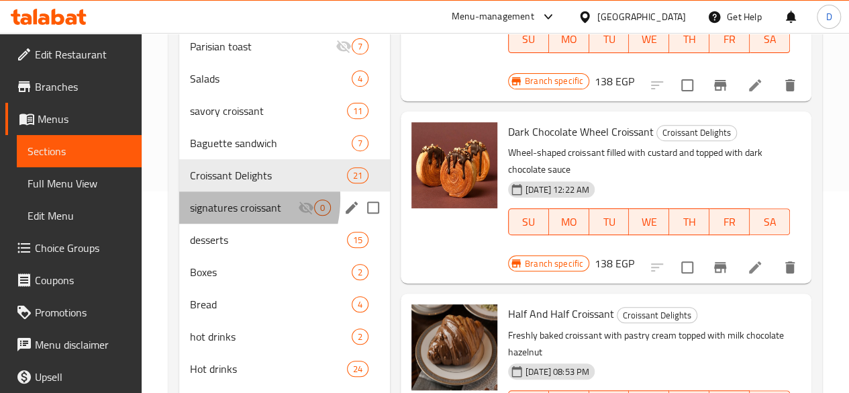
click at [209, 218] on div "signatures croissant 0" at bounding box center [284, 207] width 211 height 32
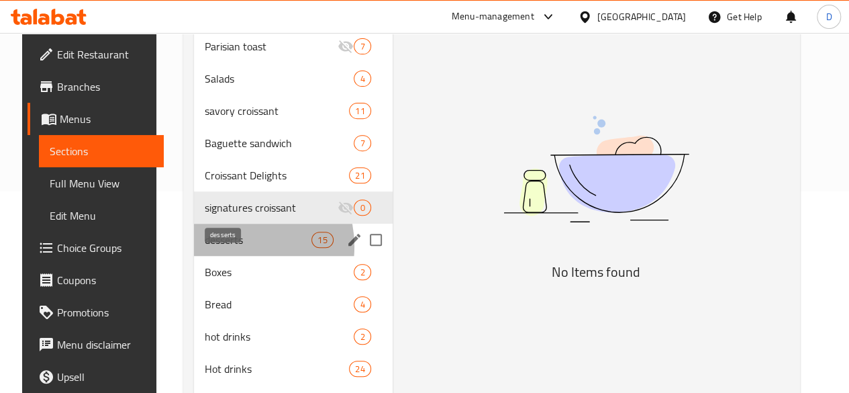
click at [220, 248] on span "desserts" at bounding box center [258, 240] width 107 height 16
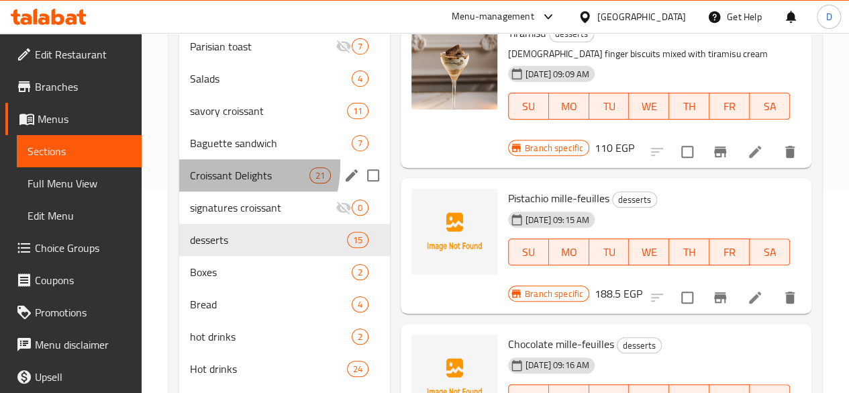
click at [193, 183] on div "Croissant Delights 21" at bounding box center [284, 175] width 211 height 32
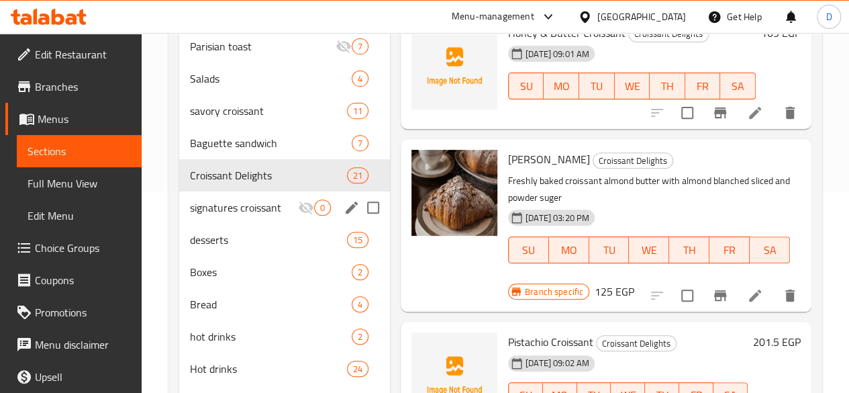
click at [226, 215] on span "signatures croissant" at bounding box center [244, 207] width 108 height 16
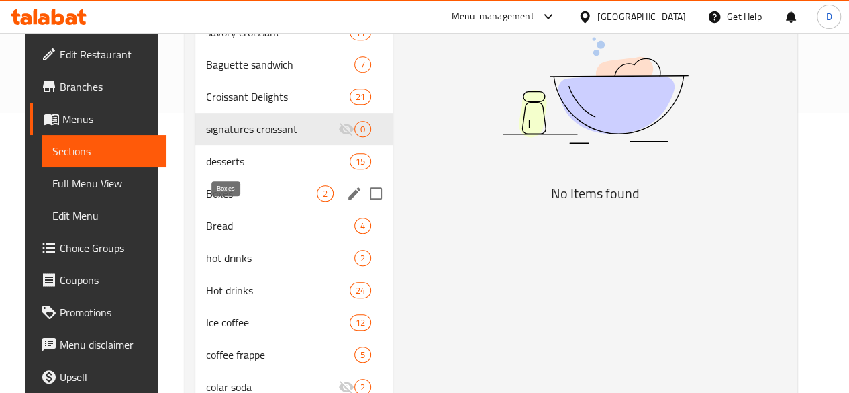
scroll to position [242, 0]
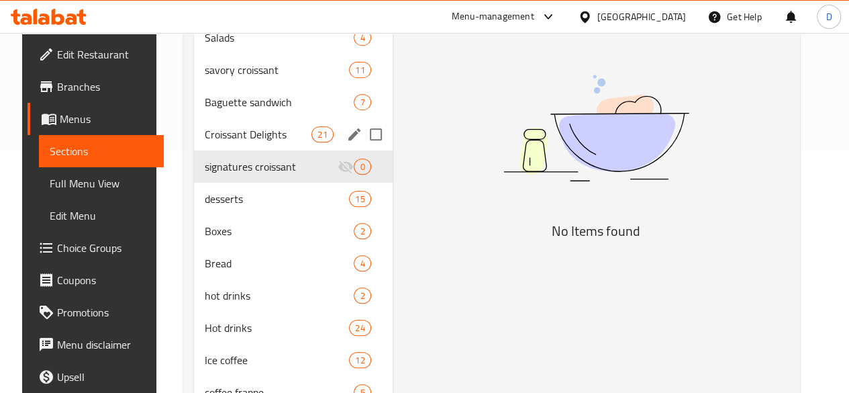
click at [235, 150] on div "Croissant Delights 21" at bounding box center [293, 134] width 199 height 32
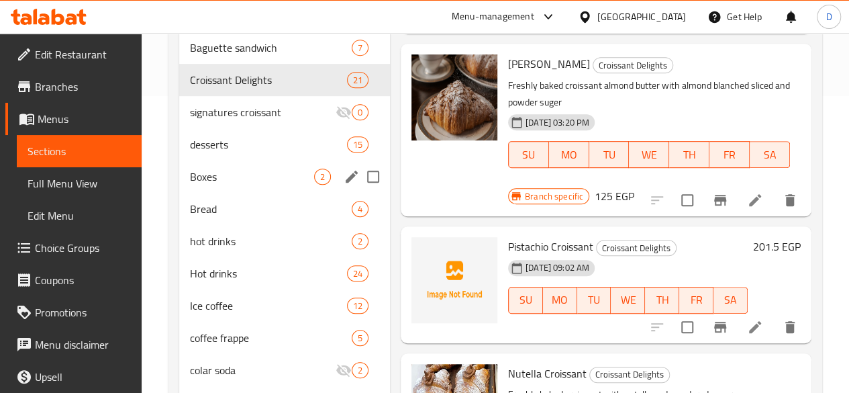
scroll to position [268, 0]
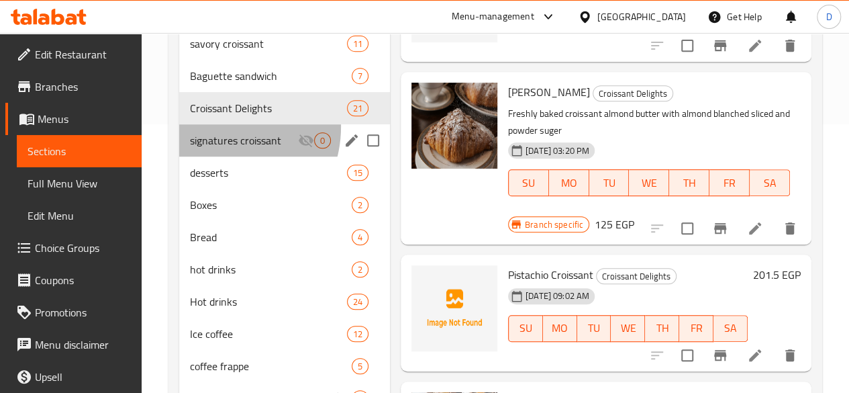
click at [215, 147] on div "signatures croissant 0" at bounding box center [284, 140] width 211 height 32
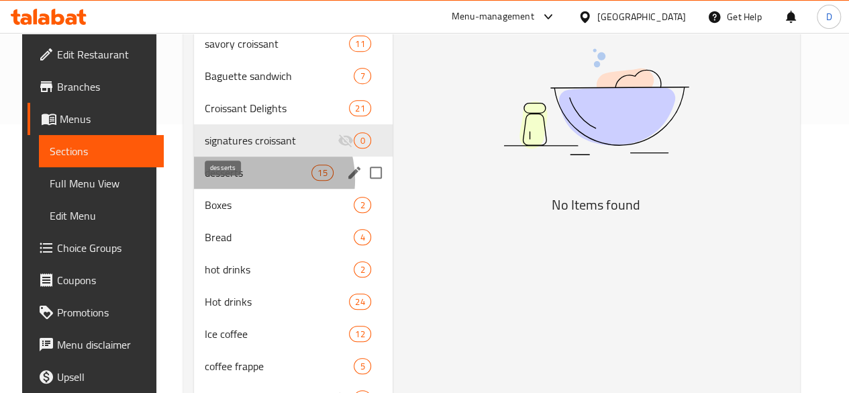
click at [238, 181] on span "desserts" at bounding box center [258, 172] width 107 height 16
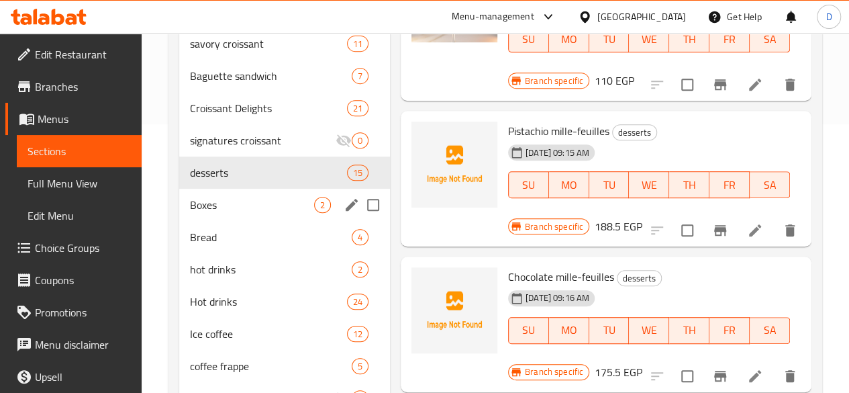
click at [219, 221] on div "Boxes 2" at bounding box center [284, 205] width 211 height 32
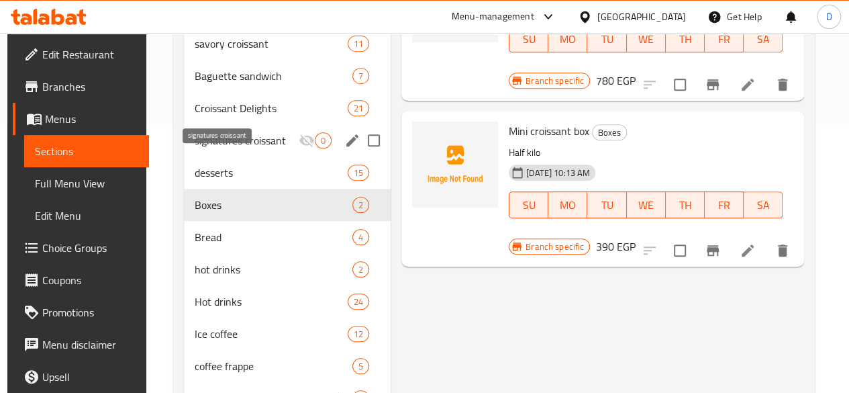
click at [222, 148] on span "signatures croissant" at bounding box center [247, 140] width 104 height 16
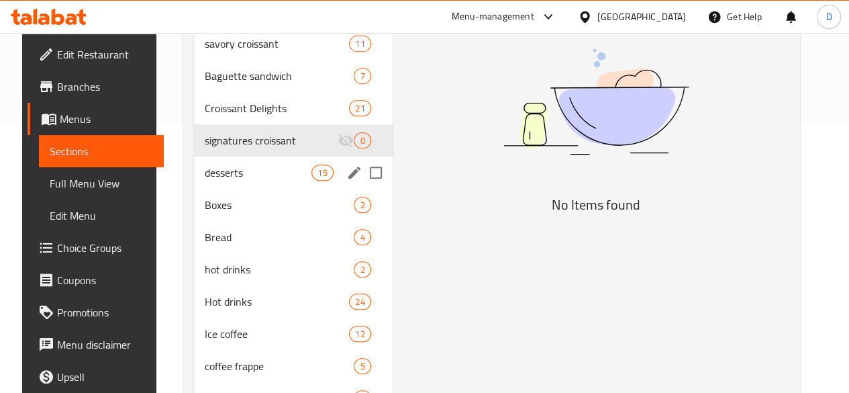
click at [226, 181] on span "desserts" at bounding box center [258, 172] width 107 height 16
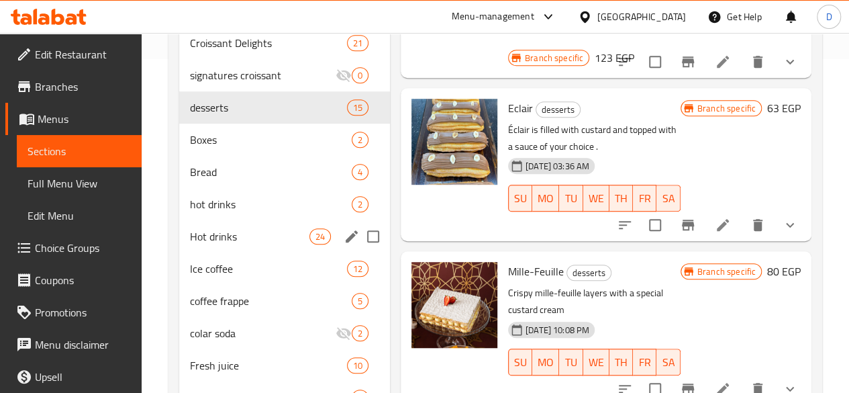
scroll to position [336, 0]
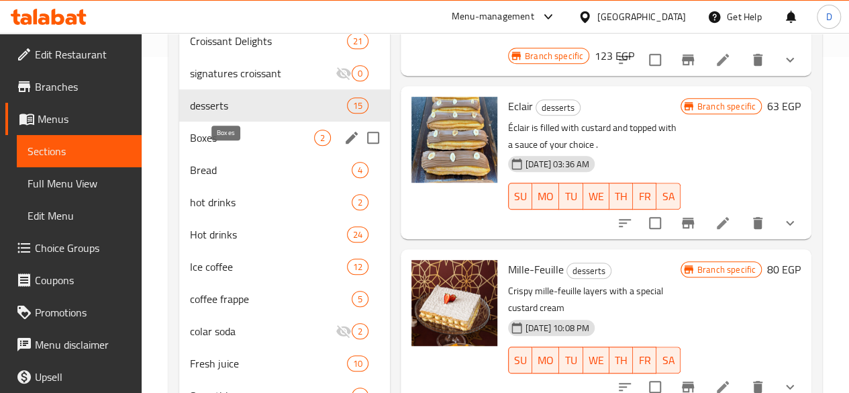
click at [228, 146] on span "Boxes" at bounding box center [252, 138] width 124 height 16
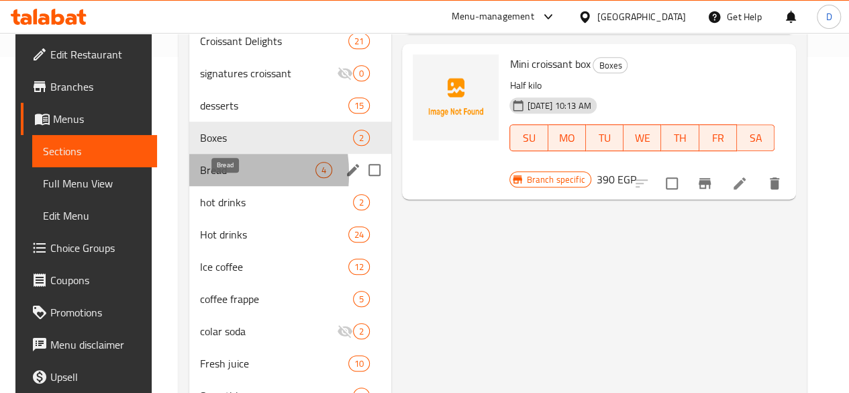
click at [200, 178] on span "Bread" at bounding box center [257, 170] width 115 height 16
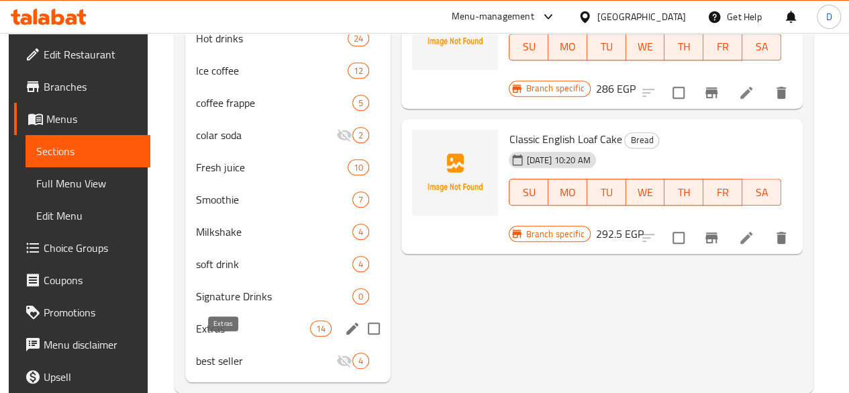
scroll to position [578, 0]
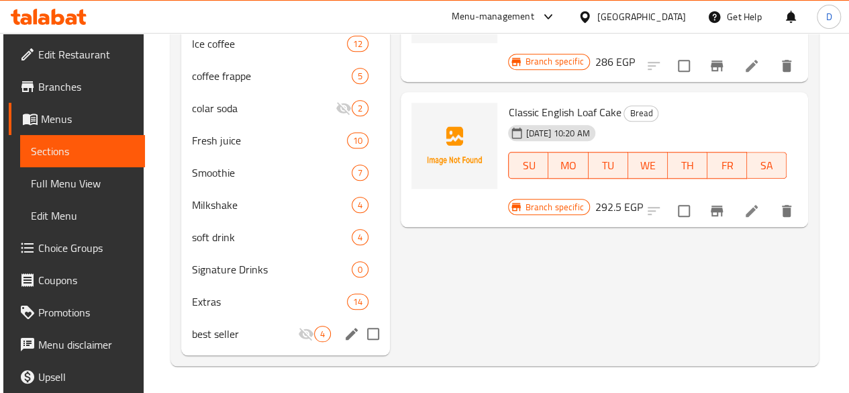
click at [217, 344] on div "best seller 4" at bounding box center [285, 333] width 209 height 32
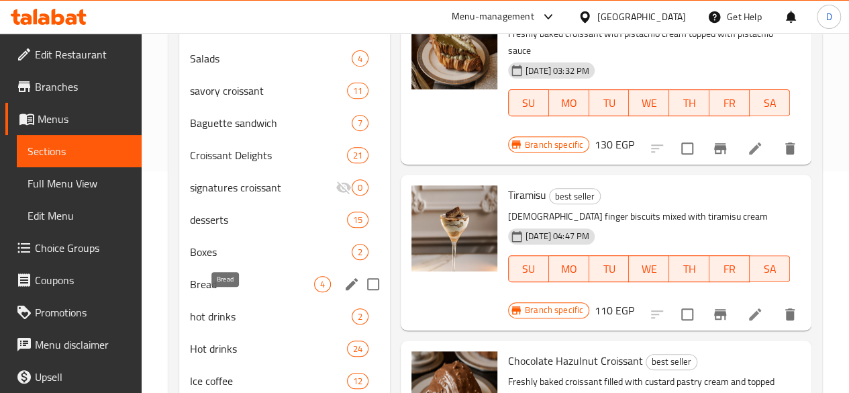
scroll to position [242, 0]
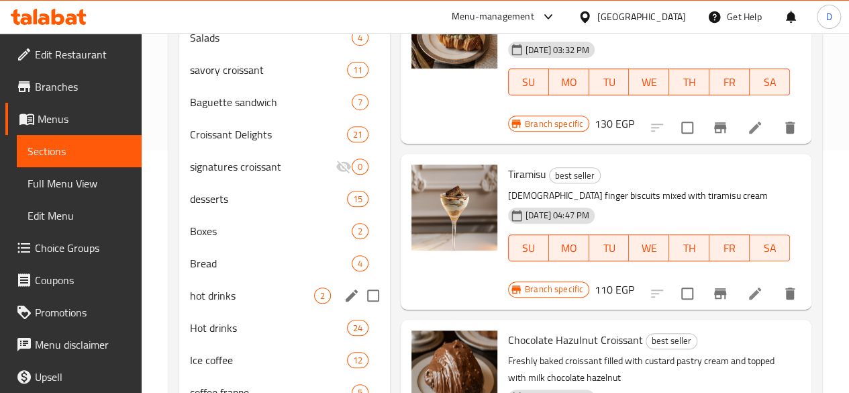
click at [219, 311] on div "hot drinks 2" at bounding box center [284, 295] width 211 height 32
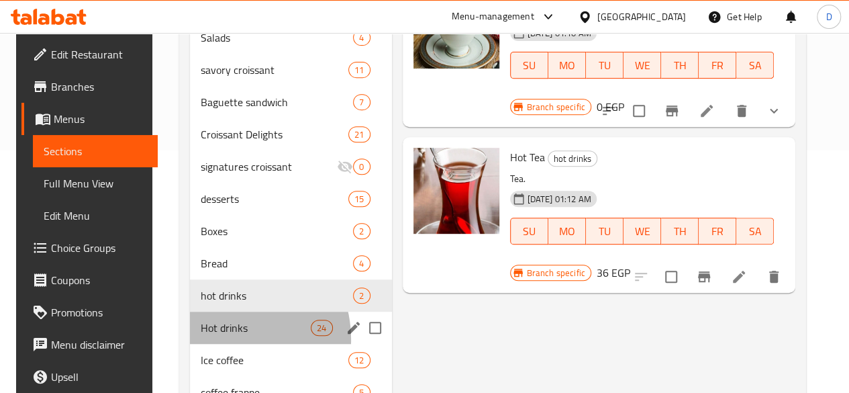
click at [215, 344] on div "Hot drinks 24" at bounding box center [291, 327] width 202 height 32
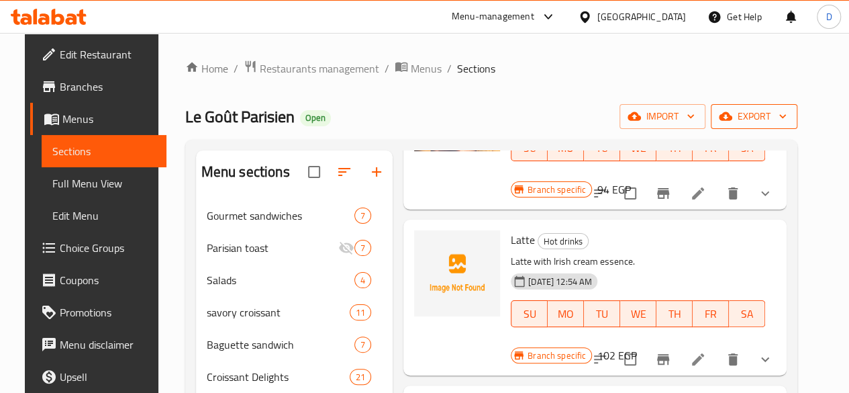
click at [787, 118] on span "export" at bounding box center [754, 116] width 65 height 17
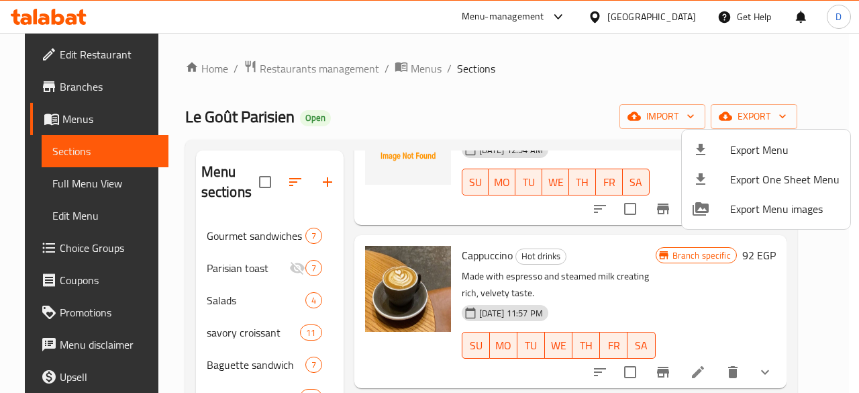
click at [693, 111] on div at bounding box center [429, 196] width 859 height 393
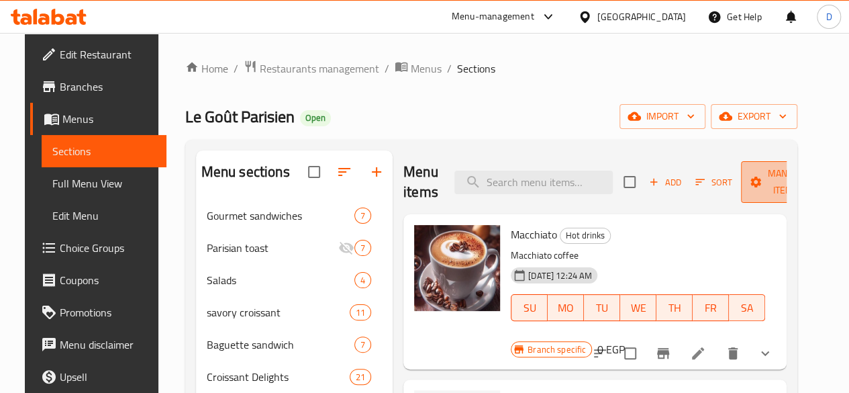
click at [762, 181] on span "Manage items" at bounding box center [786, 182] width 68 height 34
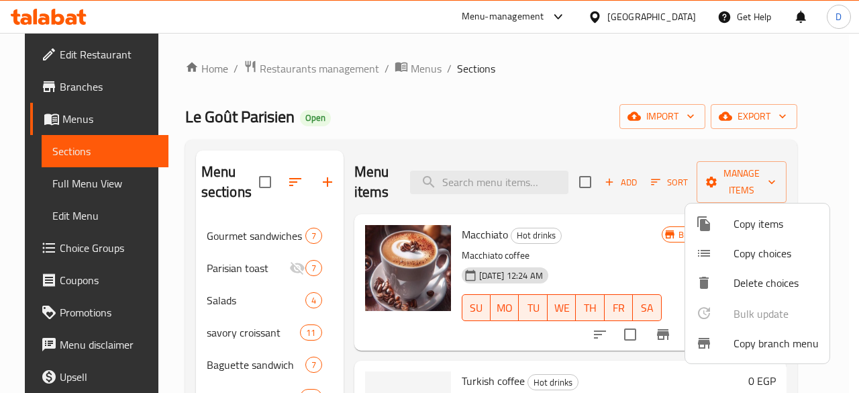
click at [705, 228] on icon at bounding box center [703, 223] width 13 height 15
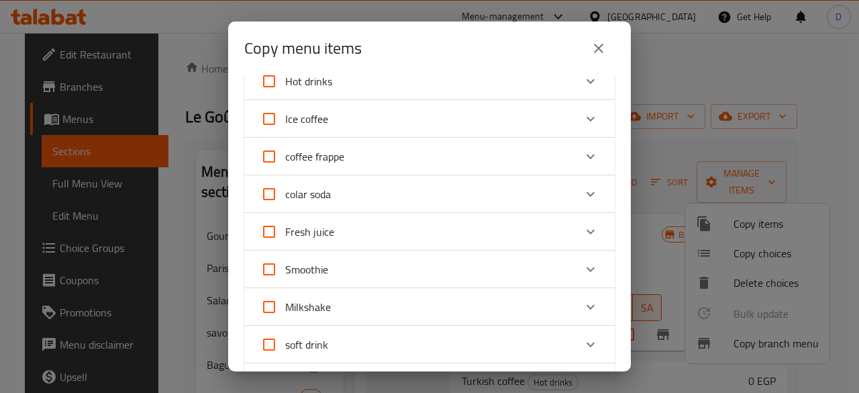
scroll to position [403, 0]
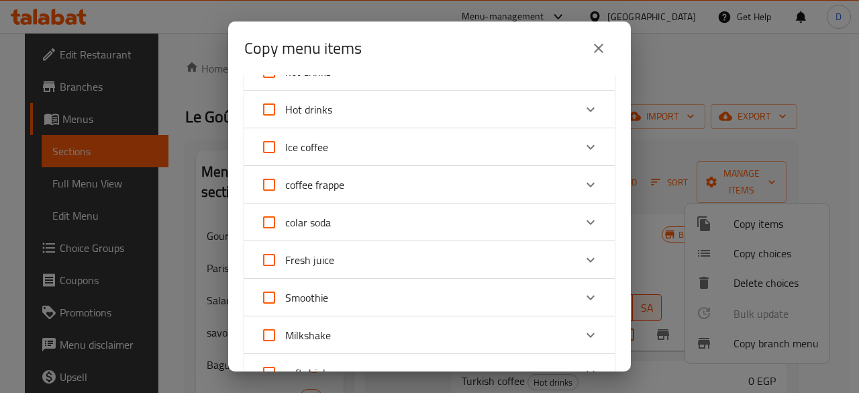
click at [583, 150] on icon "Expand" at bounding box center [591, 147] width 16 height 16
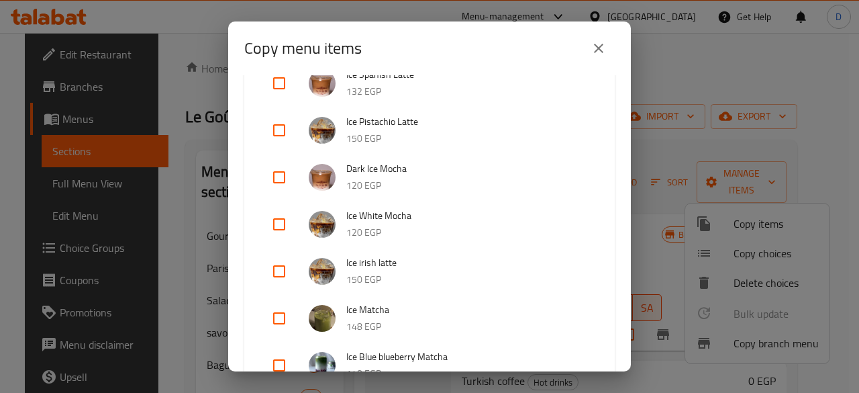
scroll to position [805, 0]
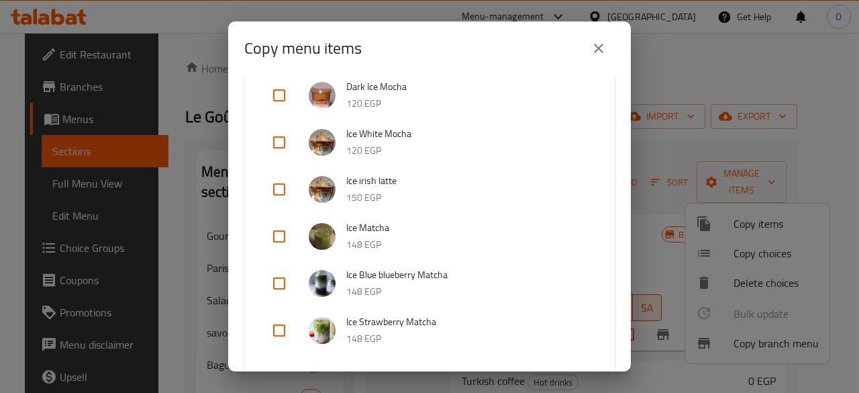
click at [275, 240] on input "checkbox" at bounding box center [279, 236] width 32 height 32
checkbox input "true"
click at [282, 285] on input "checkbox" at bounding box center [279, 283] width 32 height 32
checkbox input "true"
click at [277, 334] on input "checkbox" at bounding box center [279, 330] width 32 height 32
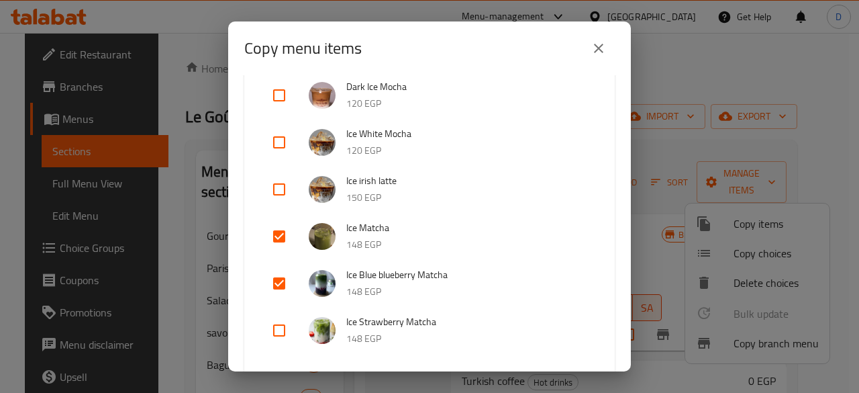
checkbox input "true"
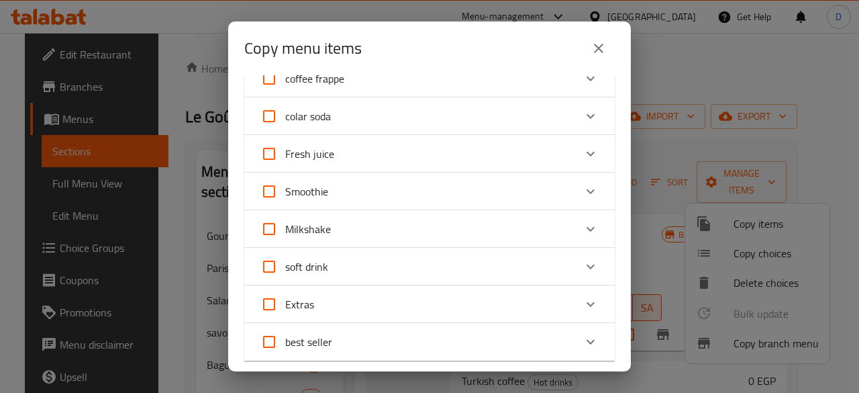
scroll to position [1314, 0]
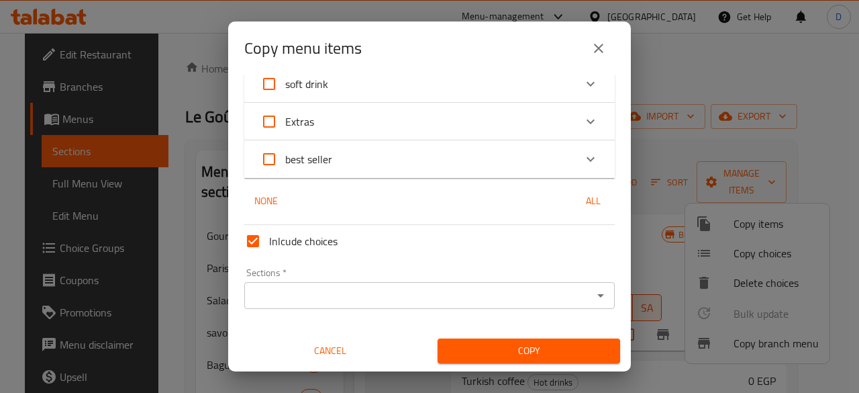
click at [563, 342] on span "Copy" at bounding box center [528, 350] width 161 height 17
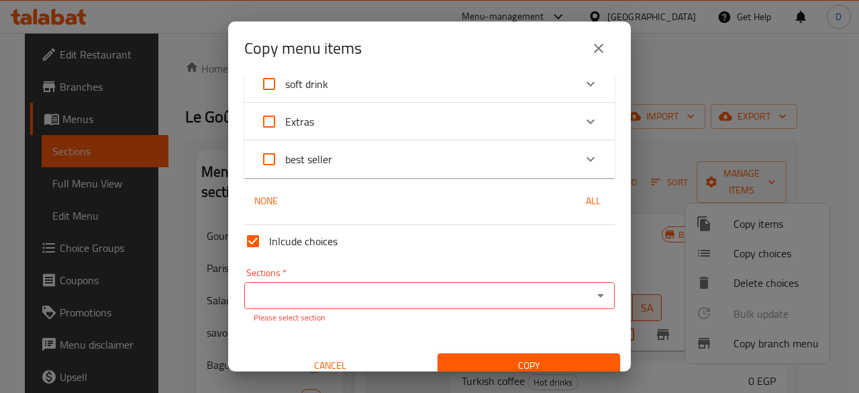
click at [440, 286] on input "Sections   *" at bounding box center [418, 295] width 340 height 19
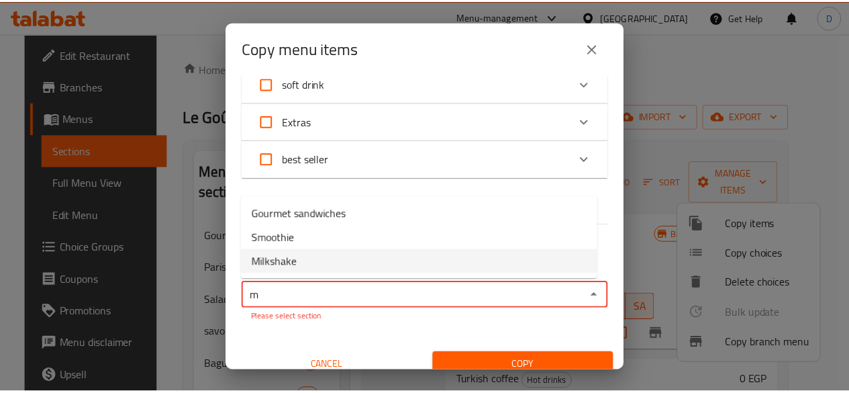
scroll to position [0, 0]
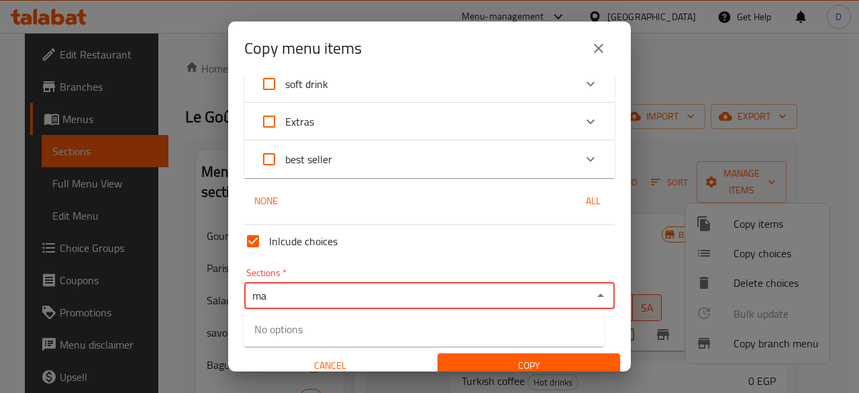
type input "ma"
click at [330, 358] on span "Cancel" at bounding box center [330, 365] width 172 height 17
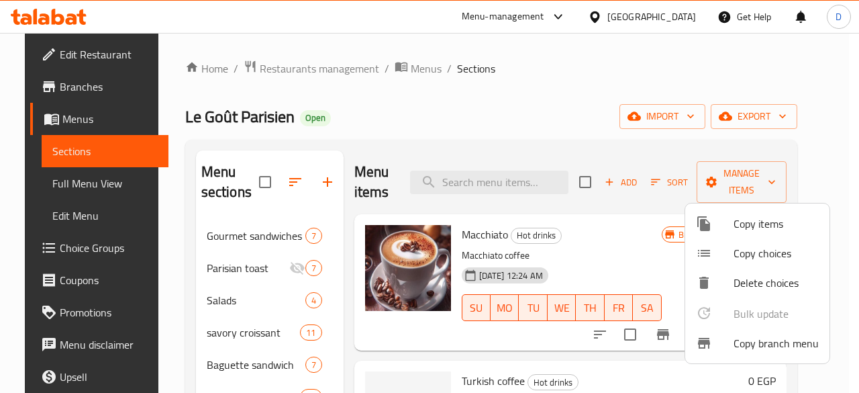
drag, startPoint x: 858, startPoint y: 80, endPoint x: 811, endPoint y: 133, distance: 70.8
click at [855, 81] on div at bounding box center [429, 196] width 859 height 393
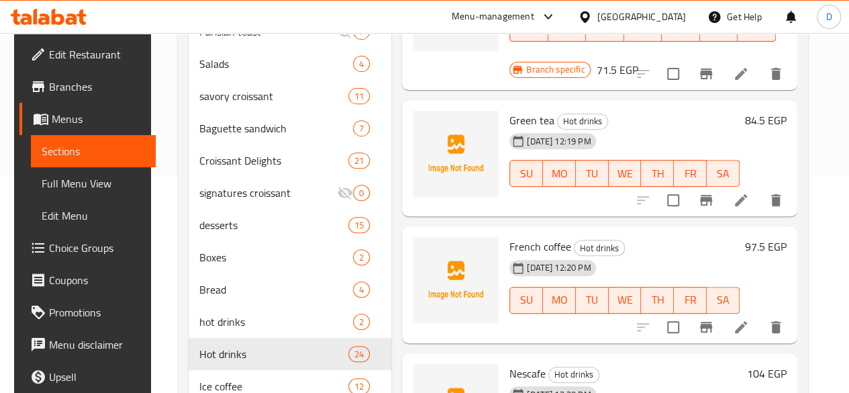
scroll to position [578, 0]
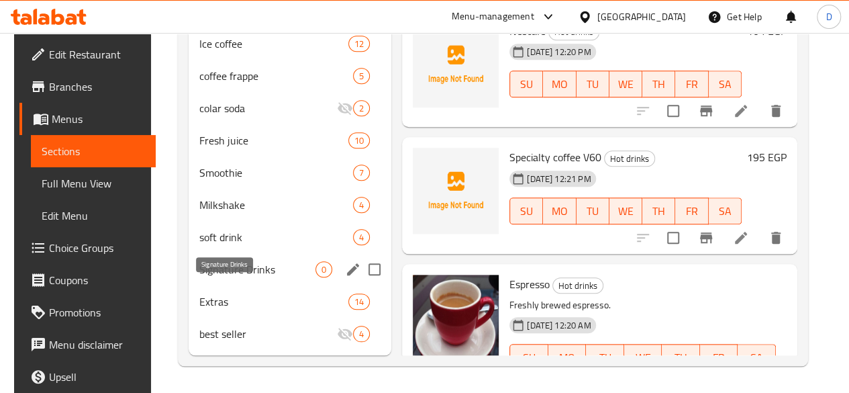
click at [224, 268] on span "Signature Drinks" at bounding box center [257, 269] width 116 height 16
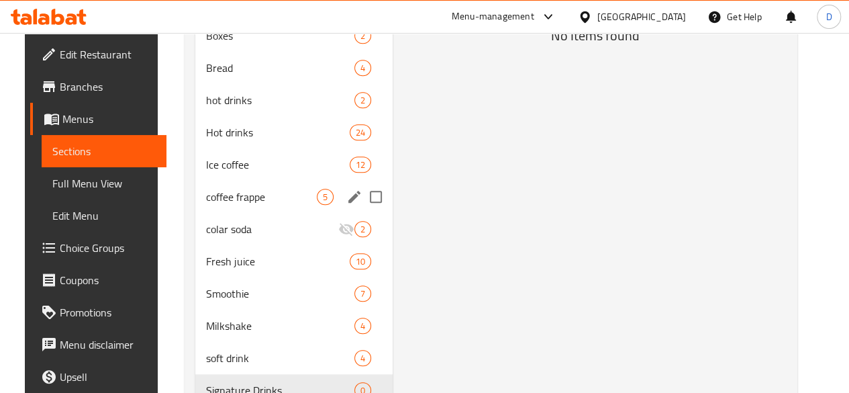
scroll to position [578, 0]
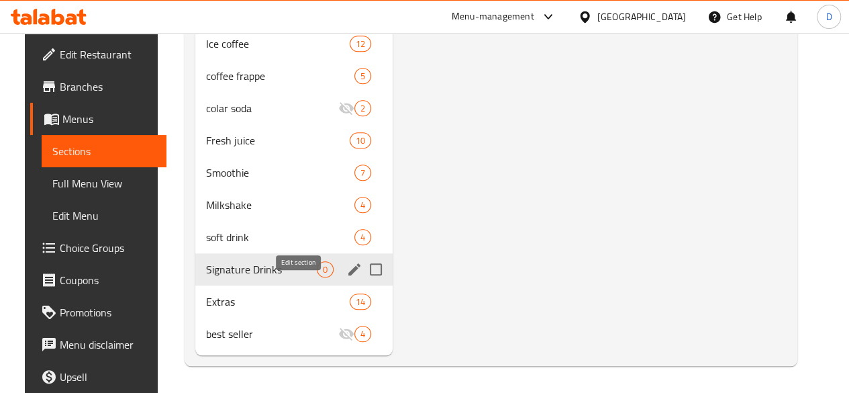
click at [346, 269] on icon "edit" at bounding box center [354, 269] width 16 height 16
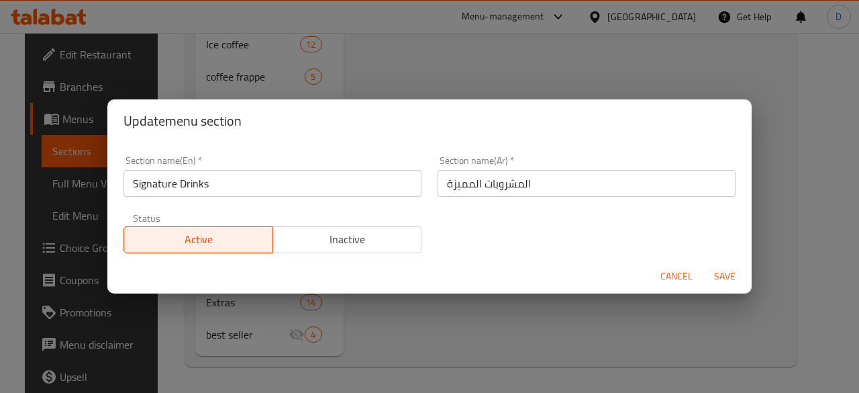
click at [286, 196] on div "Section name(En)   * Signature Drinks Section name(En) *" at bounding box center [272, 176] width 314 height 57
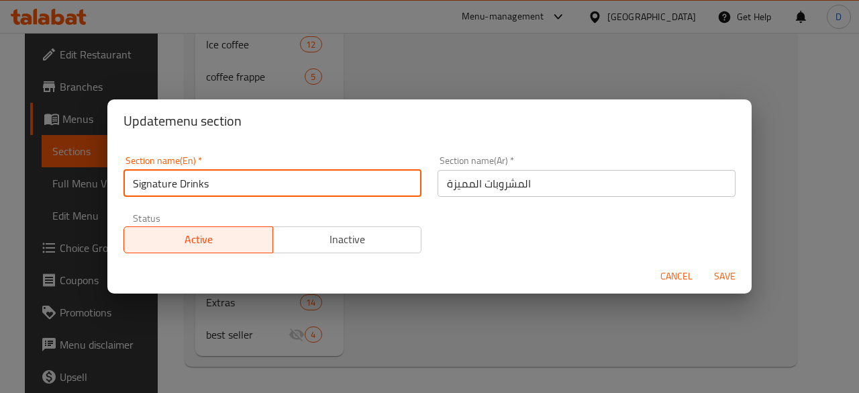
drag, startPoint x: 202, startPoint y: 173, endPoint x: 197, endPoint y: 187, distance: 15.5
click at [170, 180] on input "Signature Drinks" at bounding box center [273, 183] width 298 height 27
drag, startPoint x: 209, startPoint y: 189, endPoint x: 52, endPoint y: 174, distance: 157.8
click at [54, 174] on div "Update menu section Section name(En)   * Signature Drinks Section name(En) * Se…" at bounding box center [429, 196] width 859 height 393
type input "Matcha"
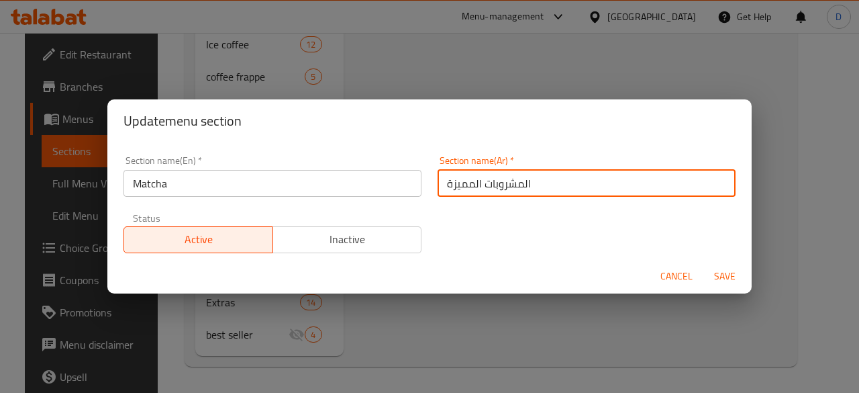
drag, startPoint x: 572, startPoint y: 184, endPoint x: 64, endPoint y: 249, distance: 511.6
click at [64, 249] on div "Update menu section Section name(En)   * Matcha Section name(En) * Section name…" at bounding box center [429, 196] width 859 height 393
type input "ماتشا"
click at [716, 275] on span "Save" at bounding box center [725, 276] width 32 height 17
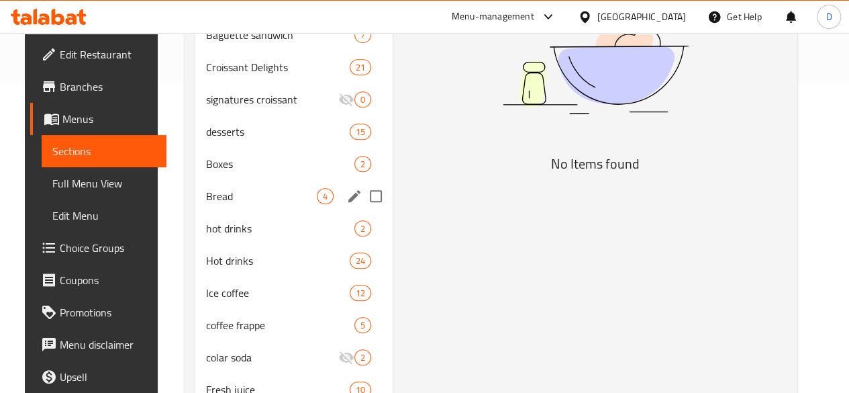
scroll to position [0, 0]
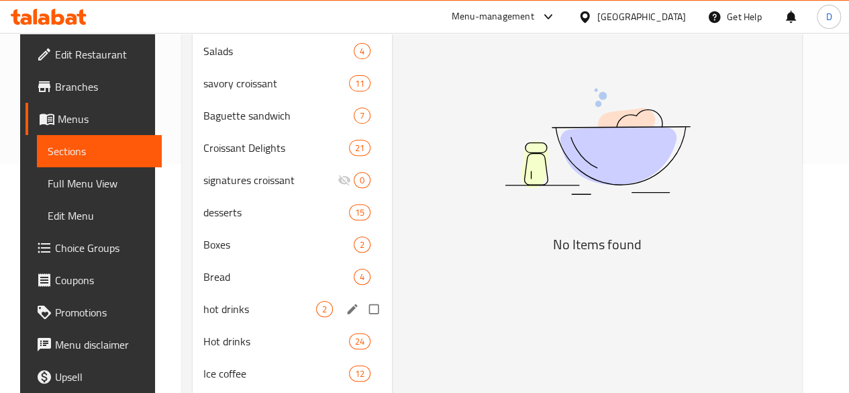
scroll to position [242, 0]
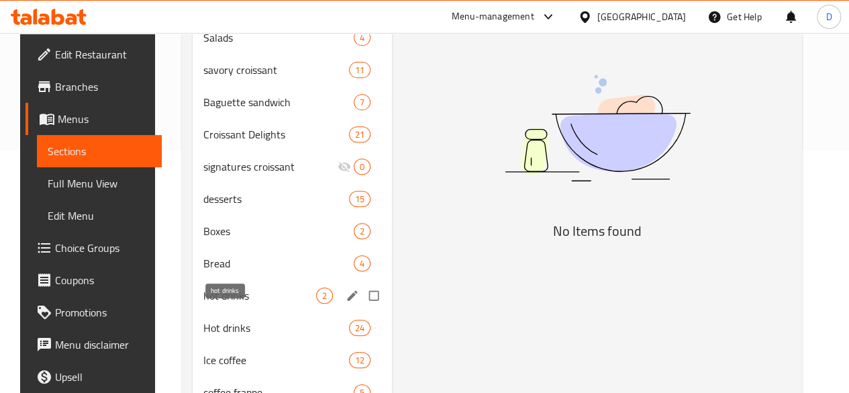
click at [234, 303] on span "hot drinks" at bounding box center [259, 295] width 113 height 16
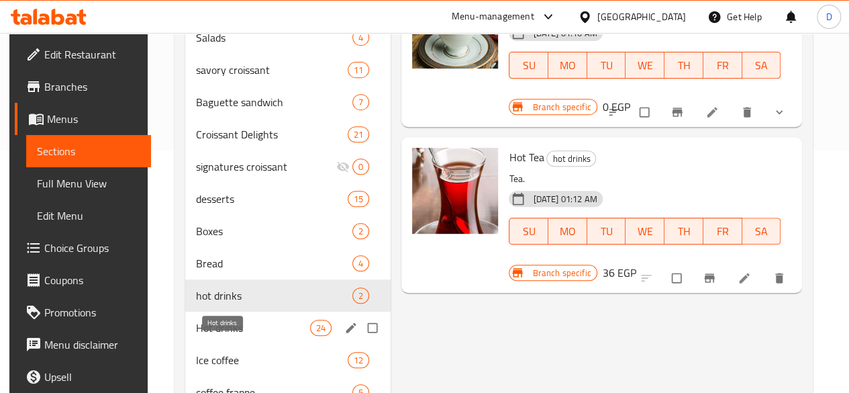
click at [247, 336] on span "Hot drinks" at bounding box center [253, 327] width 114 height 16
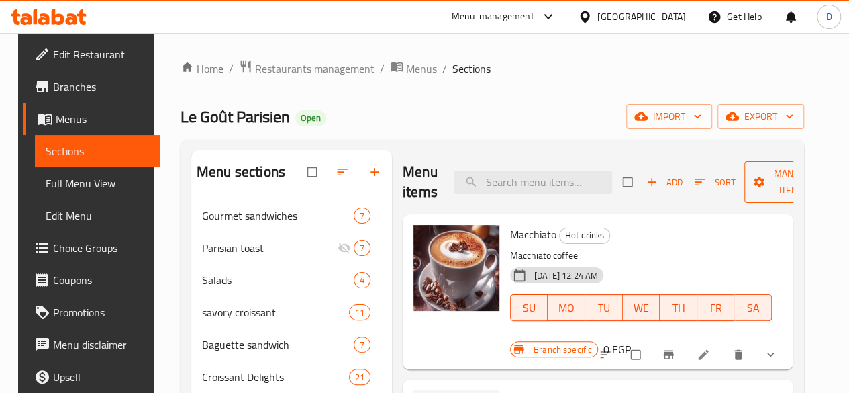
click at [755, 183] on span "Manage items" at bounding box center [792, 182] width 74 height 34
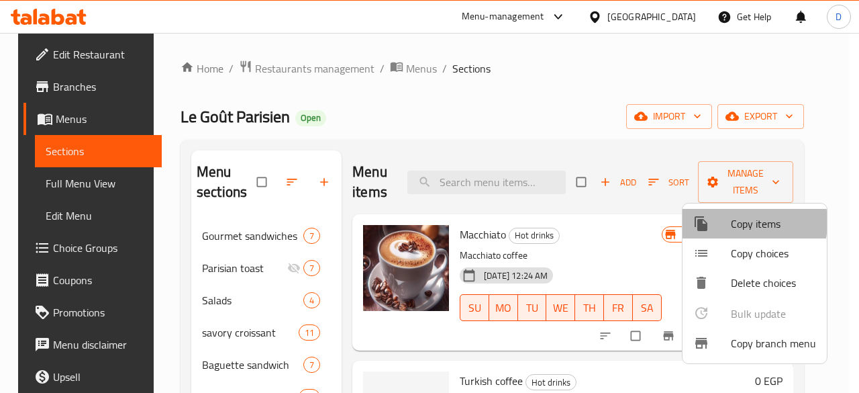
click at [733, 222] on span "Copy items" at bounding box center [773, 223] width 85 height 16
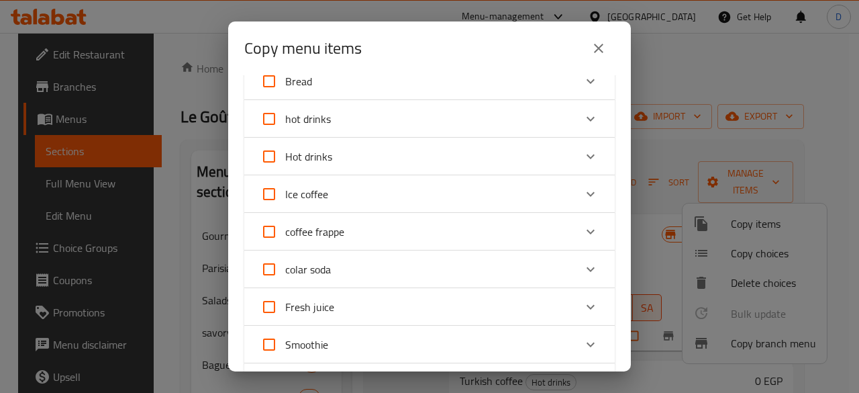
scroll to position [289, 0]
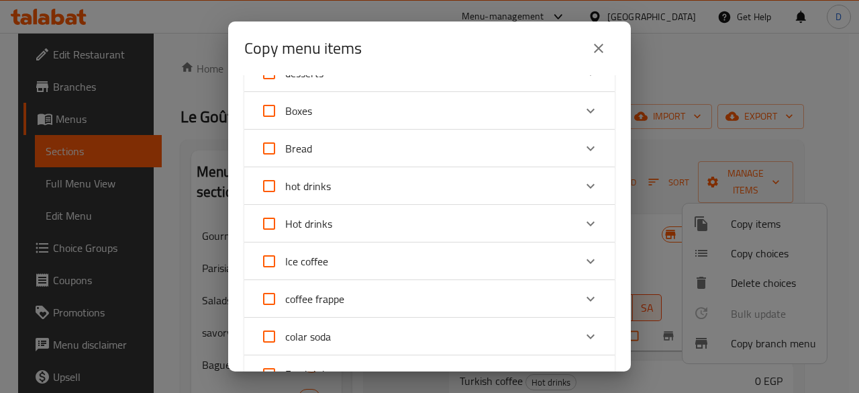
click at [583, 218] on icon "Expand" at bounding box center [591, 223] width 16 height 16
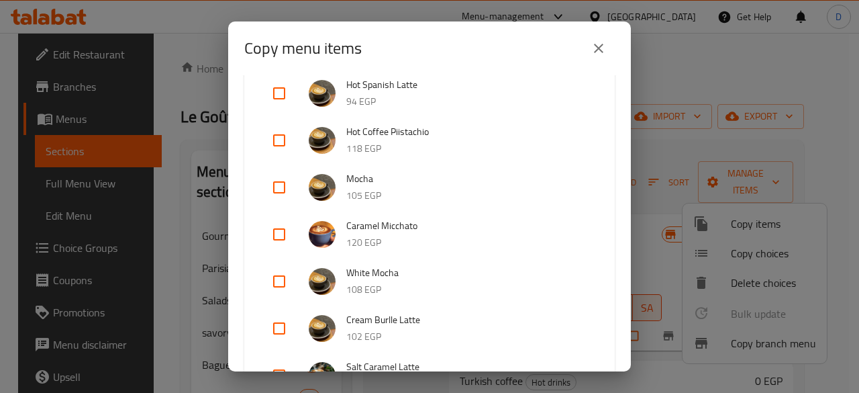
scroll to position [1228, 0]
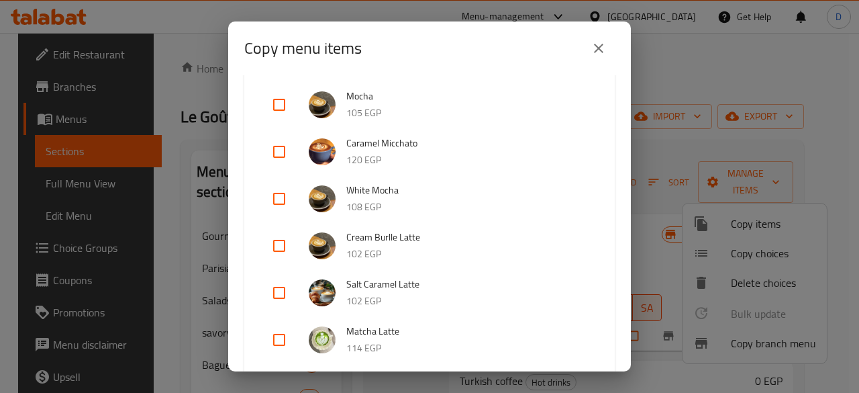
click at [282, 340] on input "checkbox" at bounding box center [279, 340] width 32 height 32
checkbox input "true"
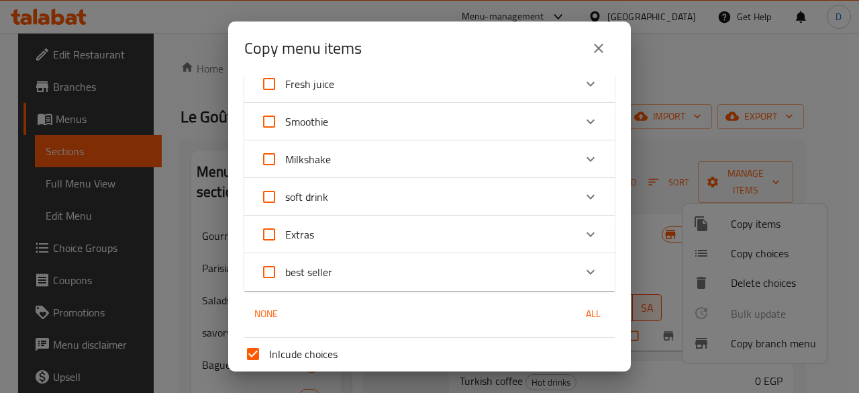
scroll to position [1877, 0]
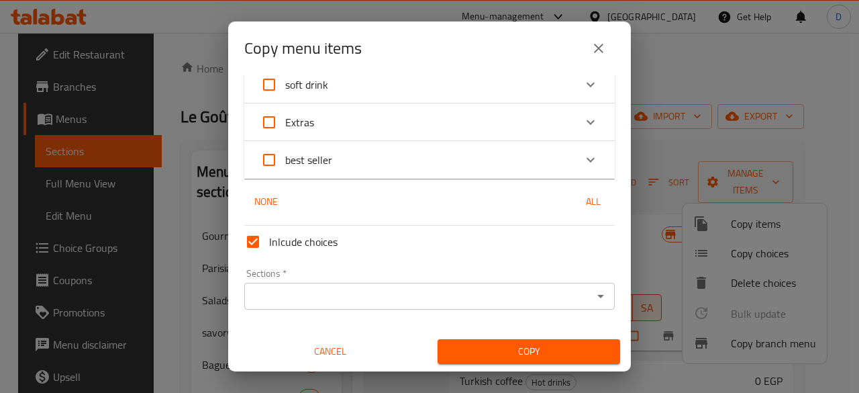
click at [372, 287] on input "Sections   *" at bounding box center [418, 296] width 340 height 19
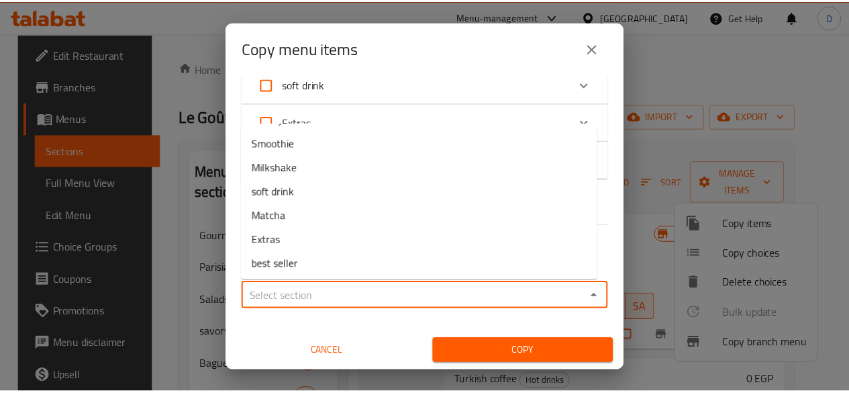
scroll to position [385, 0]
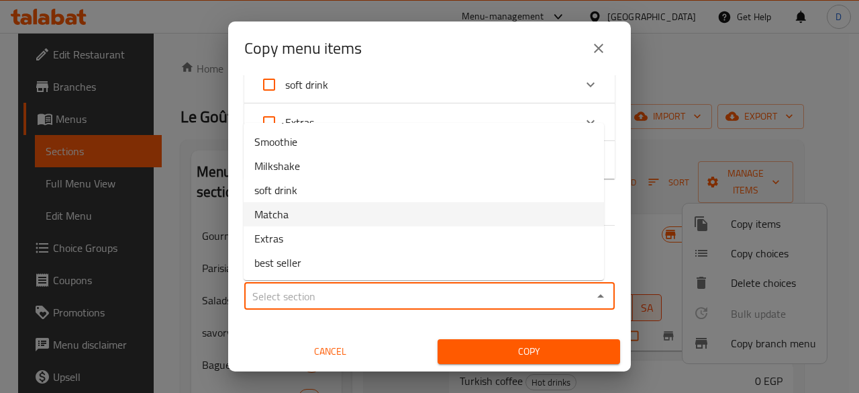
click at [368, 207] on li "Matcha" at bounding box center [424, 214] width 360 height 24
type input "Matcha"
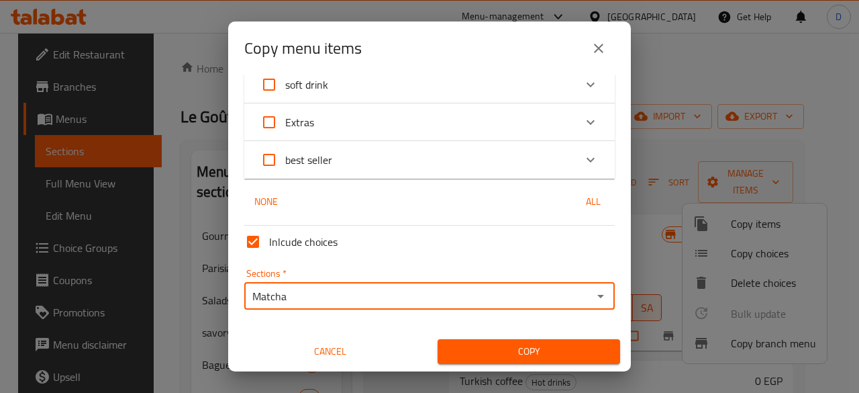
click at [553, 346] on span "Copy" at bounding box center [528, 351] width 161 height 17
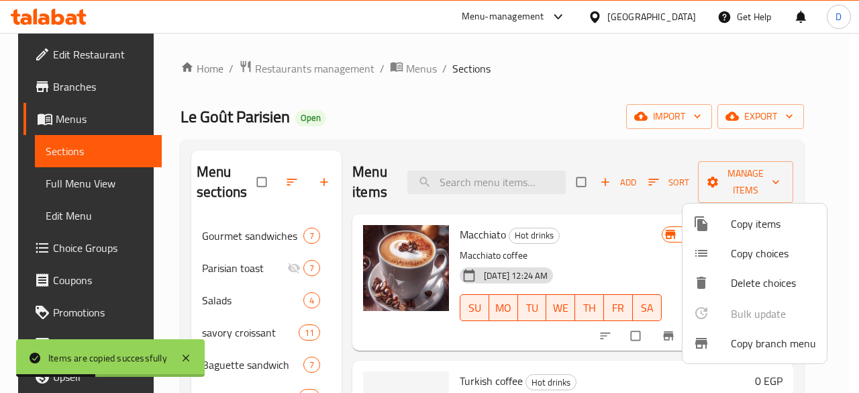
click at [436, 126] on div at bounding box center [429, 196] width 859 height 393
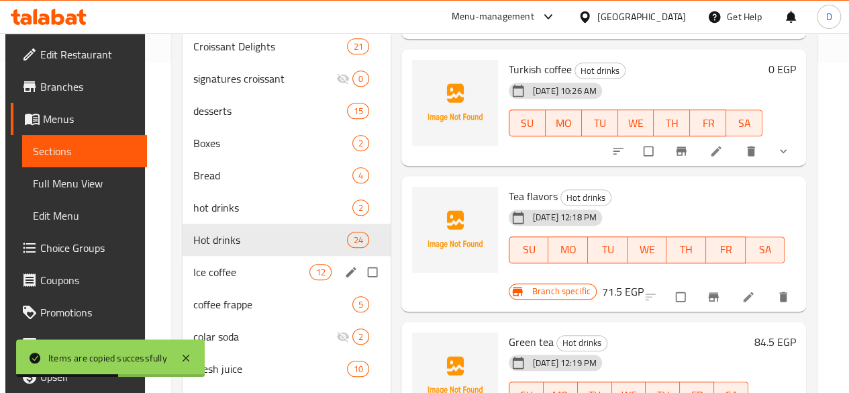
scroll to position [403, 0]
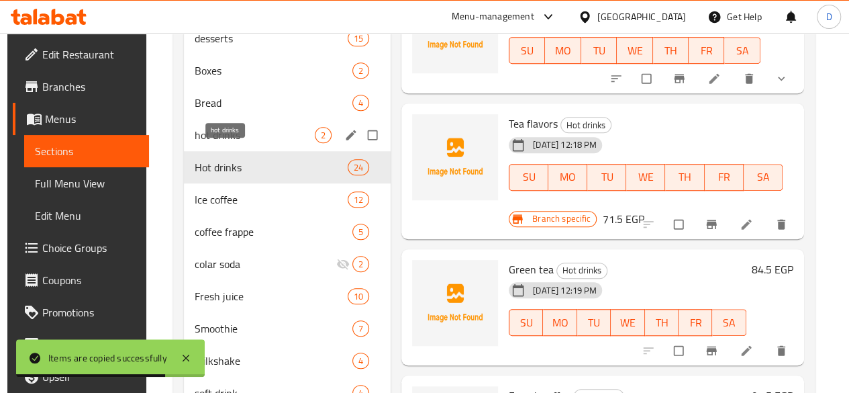
click at [234, 143] on span "hot drinks" at bounding box center [255, 135] width 120 height 16
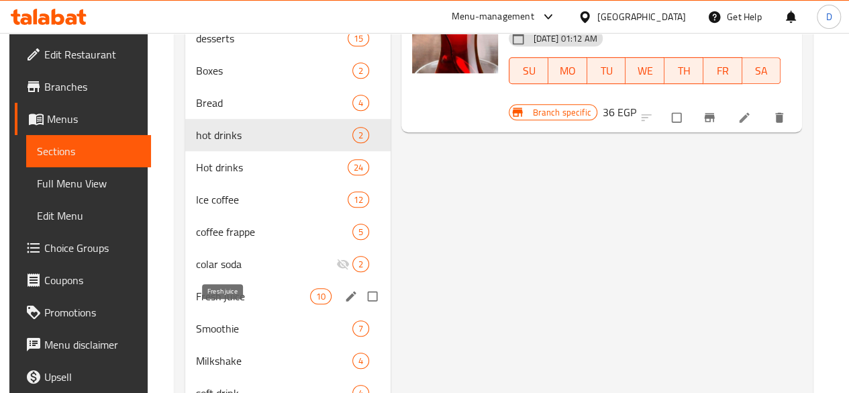
scroll to position [470, 0]
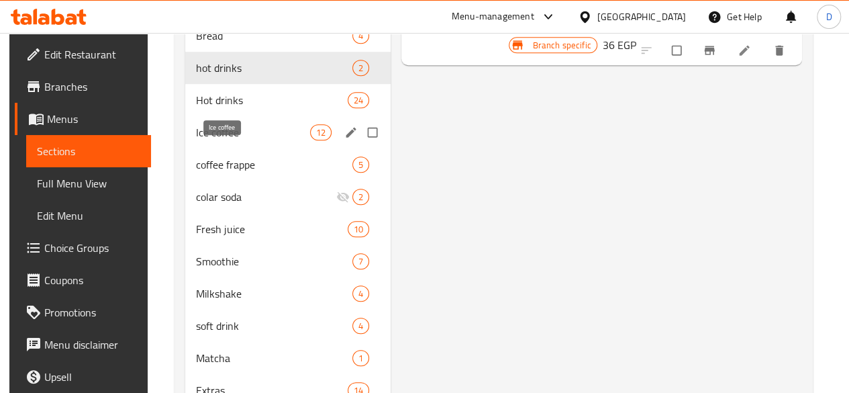
click at [225, 140] on span "Ice coffee" at bounding box center [253, 132] width 114 height 16
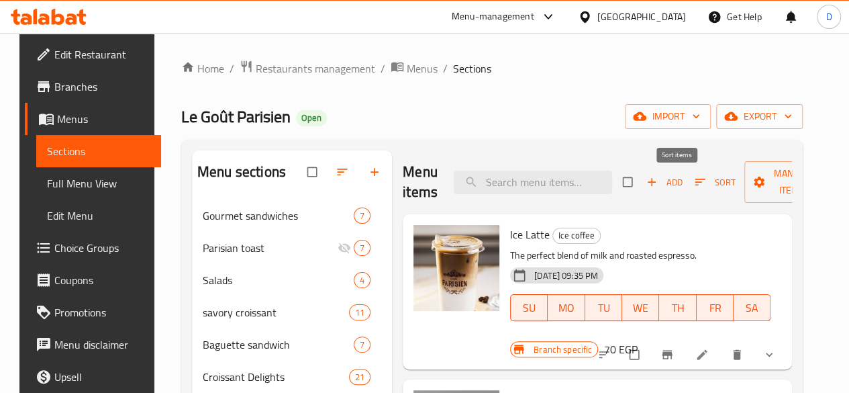
click at [691, 173] on button "Sort" at bounding box center [715, 182] width 48 height 21
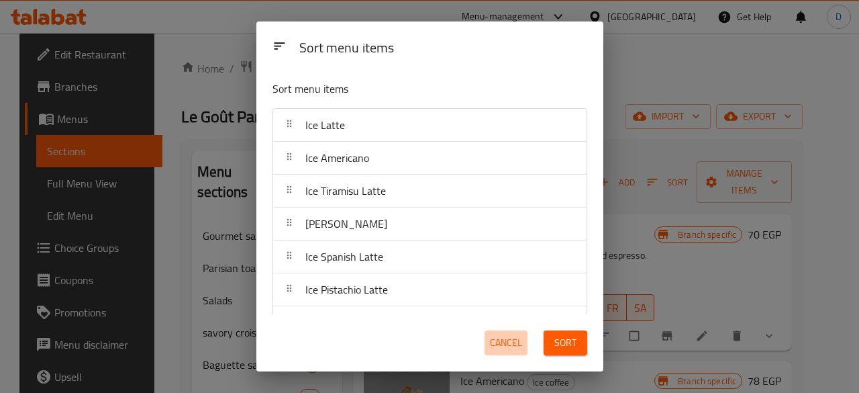
click at [508, 342] on span "Cancel" at bounding box center [506, 342] width 32 height 17
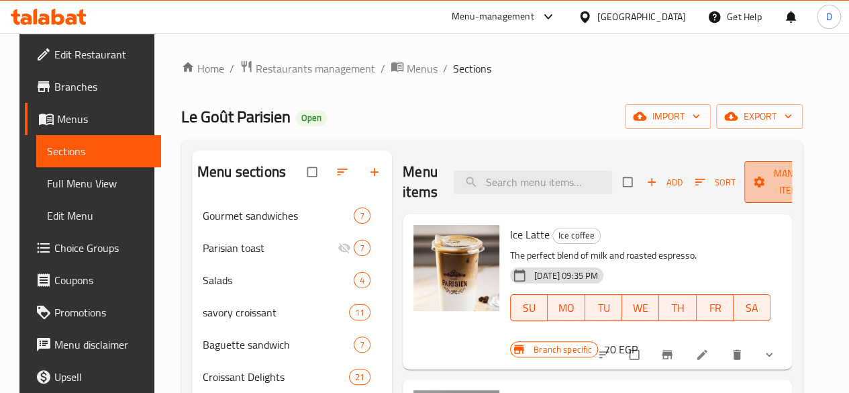
click at [773, 170] on span "Manage items" at bounding box center [792, 182] width 74 height 34
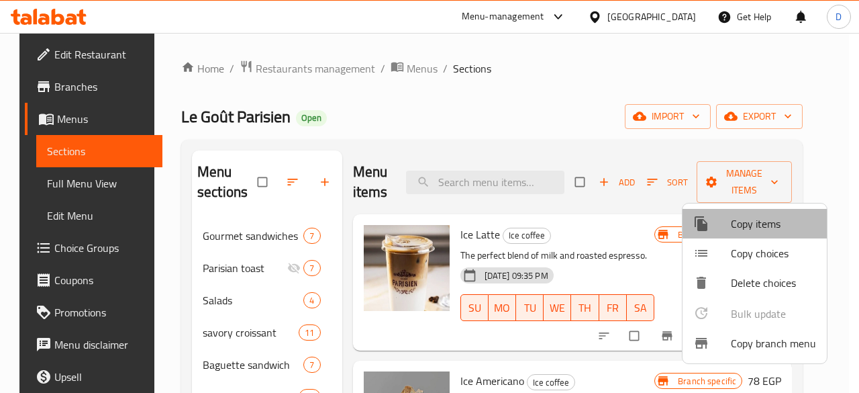
click at [756, 222] on span "Copy items" at bounding box center [773, 223] width 85 height 16
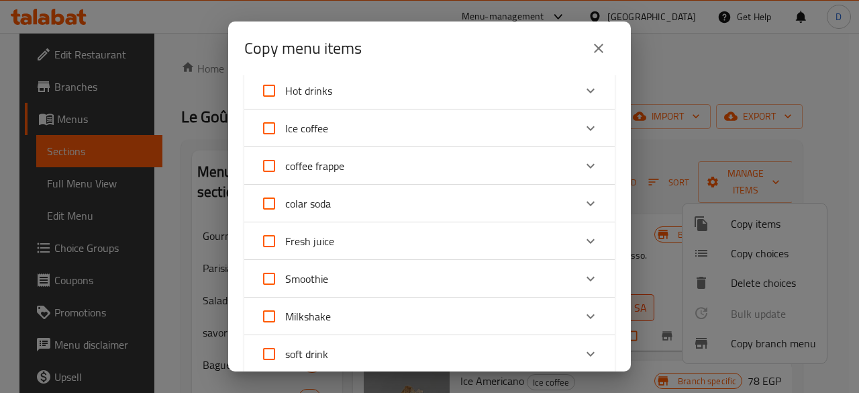
scroll to position [403, 0]
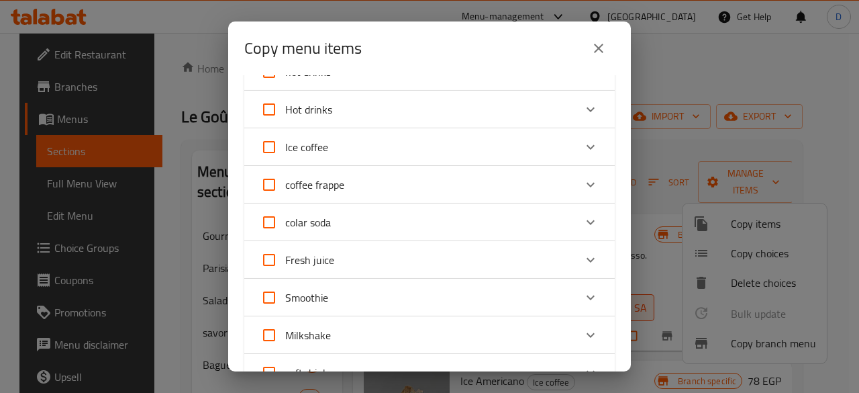
click at [583, 155] on icon "Expand" at bounding box center [591, 147] width 16 height 16
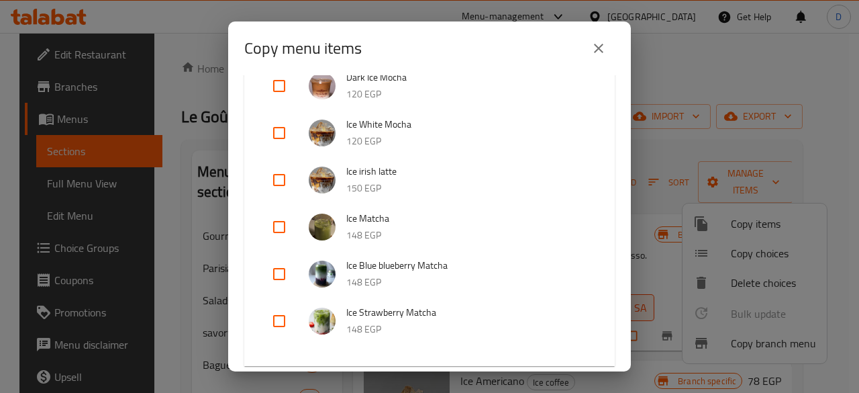
scroll to position [873, 0]
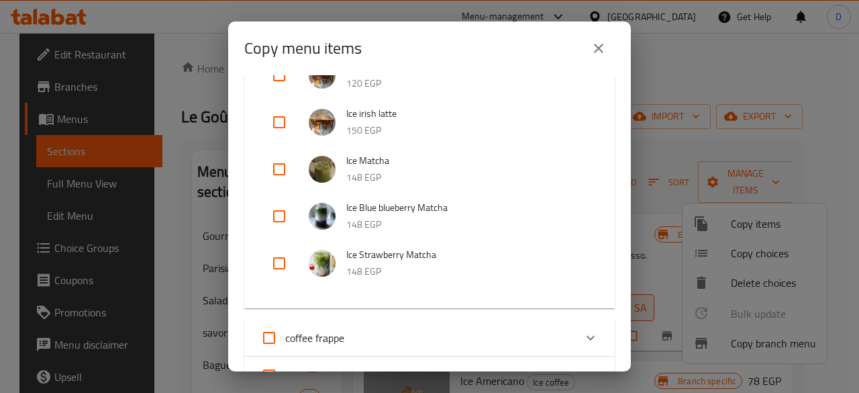
click at [286, 166] on input "checkbox" at bounding box center [279, 169] width 32 height 32
checkbox input "true"
click at [273, 210] on input "checkbox" at bounding box center [279, 216] width 32 height 32
checkbox input "true"
click at [277, 257] on input "checkbox" at bounding box center [279, 263] width 32 height 32
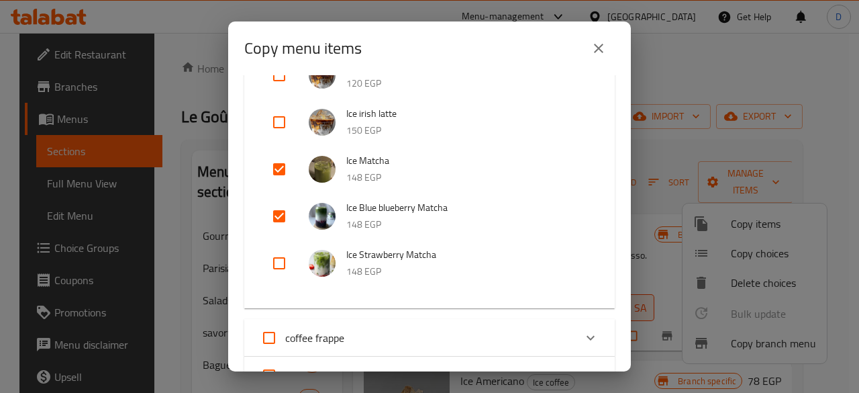
checkbox input "true"
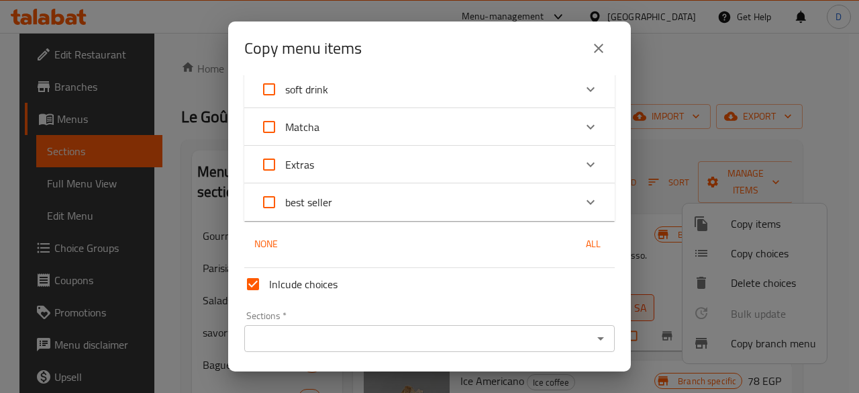
scroll to position [1352, 0]
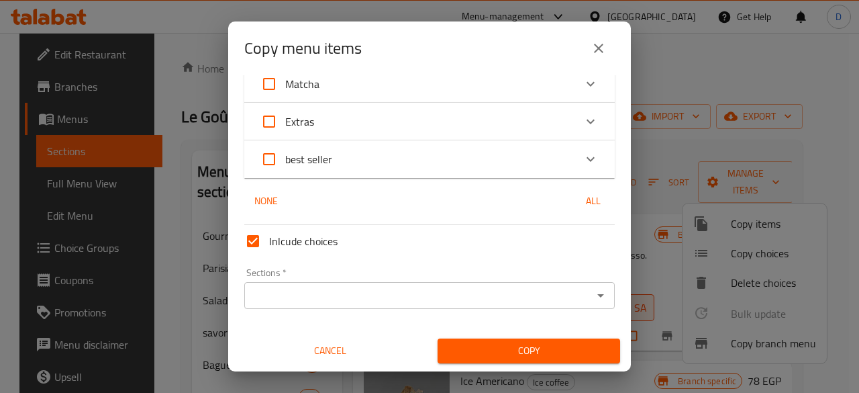
click at [470, 272] on div "Sections   * Sections *" at bounding box center [429, 288] width 371 height 41
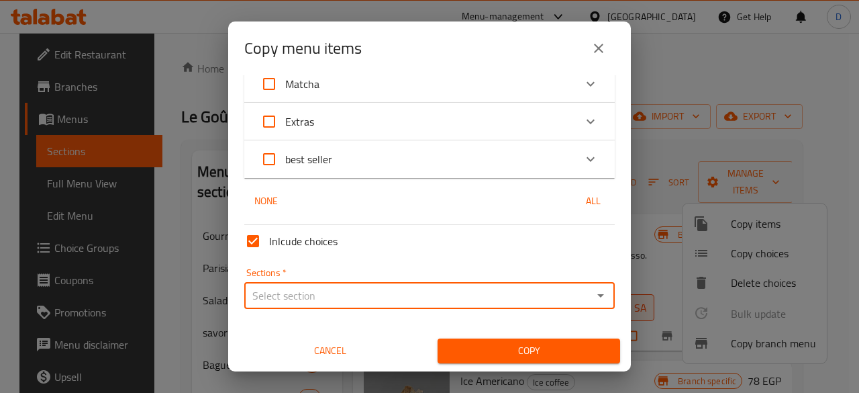
click at [481, 299] on input "Sections   *" at bounding box center [418, 295] width 340 height 19
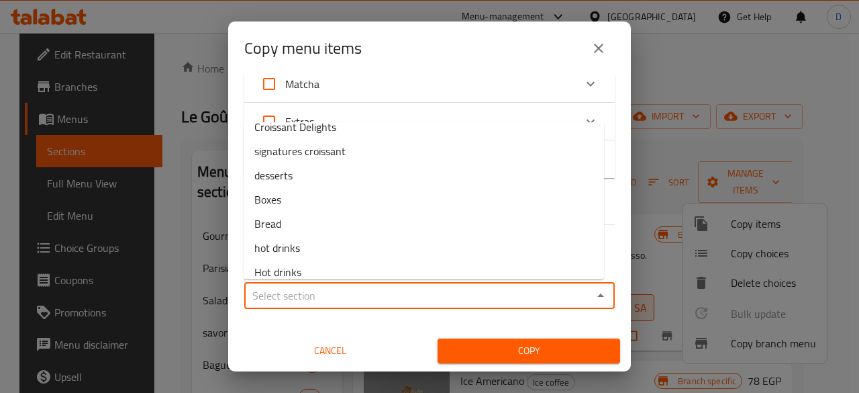
scroll to position [385, 0]
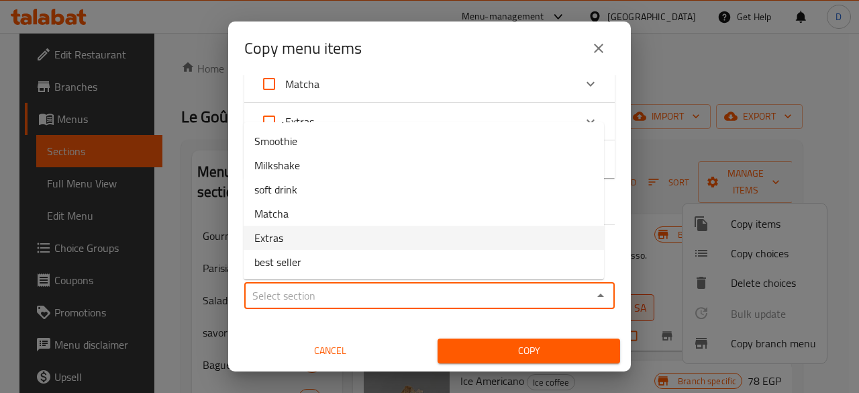
click at [356, 236] on li "Extras" at bounding box center [424, 238] width 360 height 24
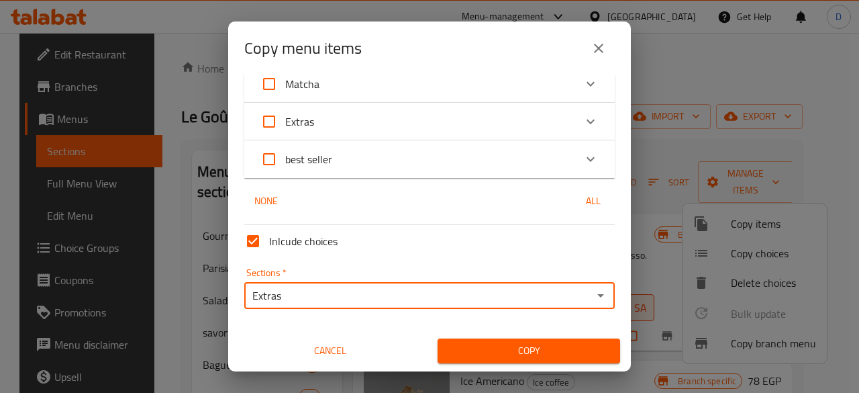
click at [340, 299] on input "Extras" at bounding box center [418, 295] width 340 height 19
click at [593, 293] on icon "Open" at bounding box center [601, 295] width 16 height 16
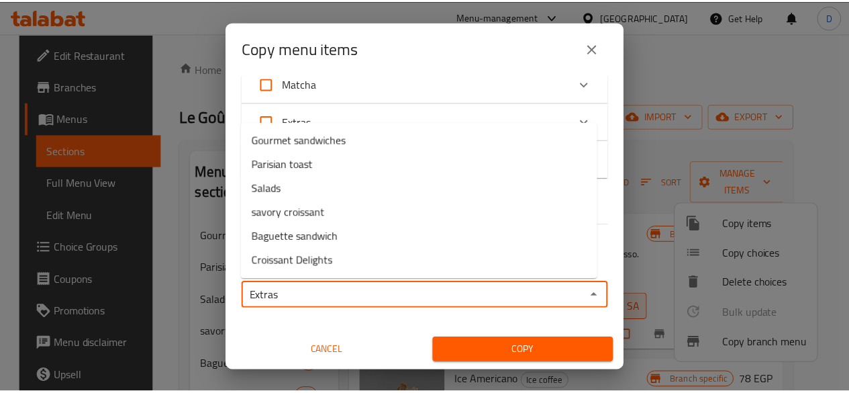
scroll to position [358, 0]
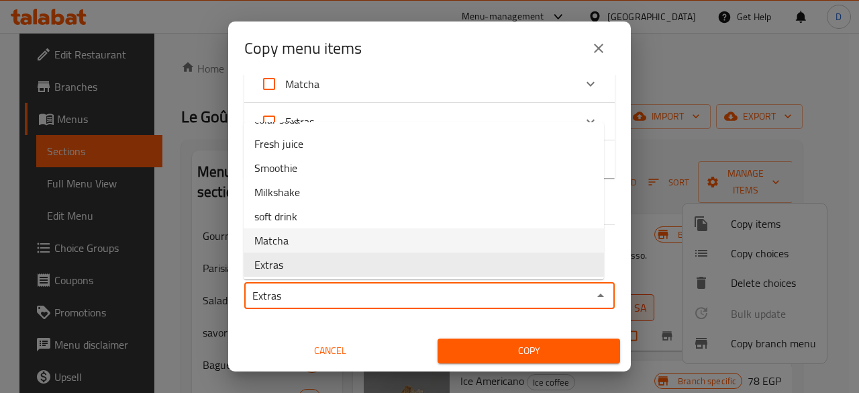
click at [358, 238] on li "Matcha" at bounding box center [424, 240] width 360 height 24
type input "Matcha"
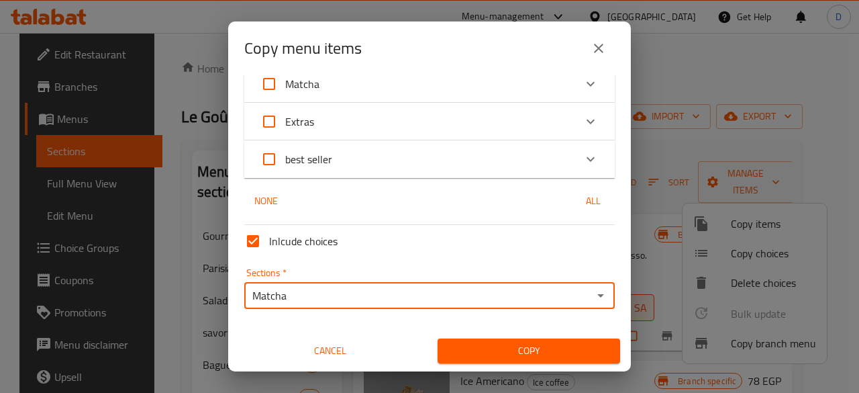
click at [530, 352] on span "Copy" at bounding box center [528, 350] width 161 height 17
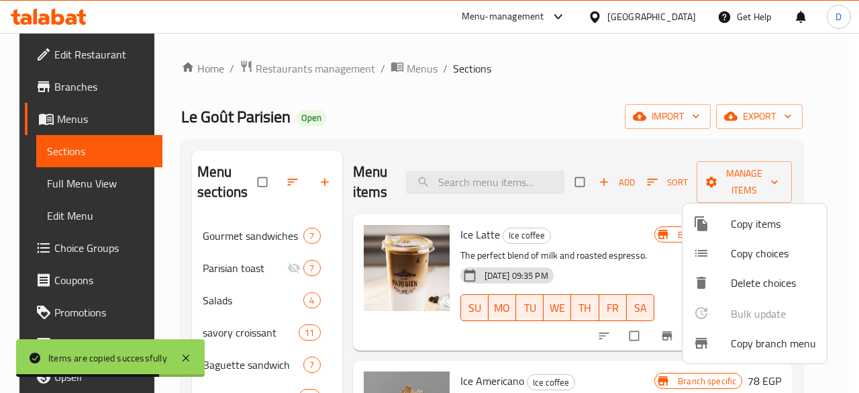
click at [558, 95] on div at bounding box center [429, 196] width 859 height 393
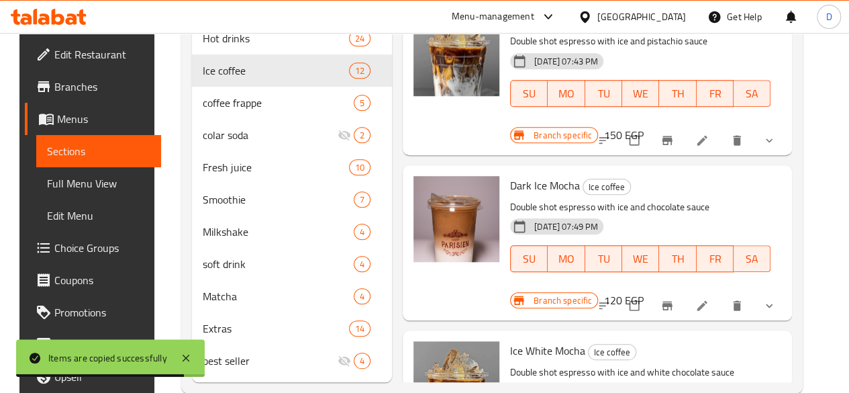
scroll to position [578, 0]
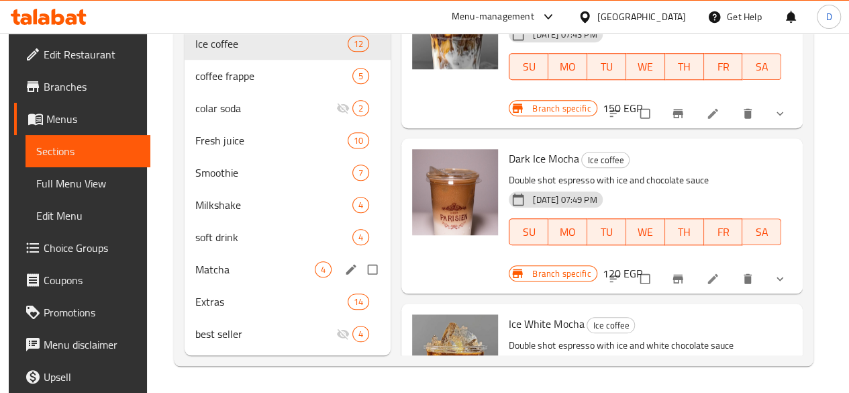
click at [211, 268] on span "Matcha" at bounding box center [254, 269] width 119 height 16
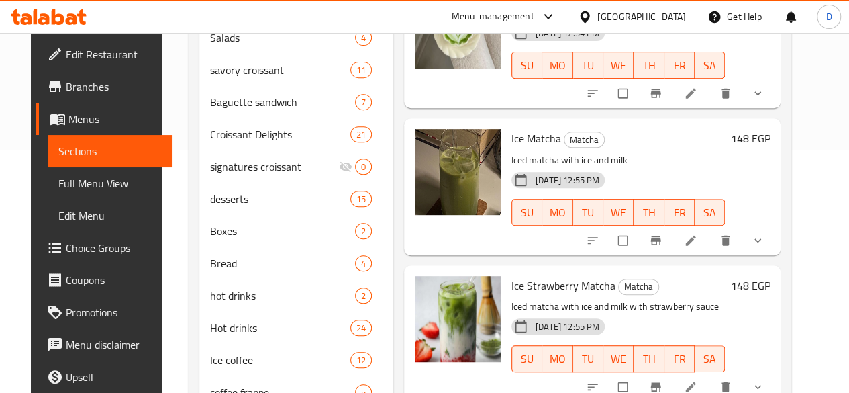
scroll to position [108, 0]
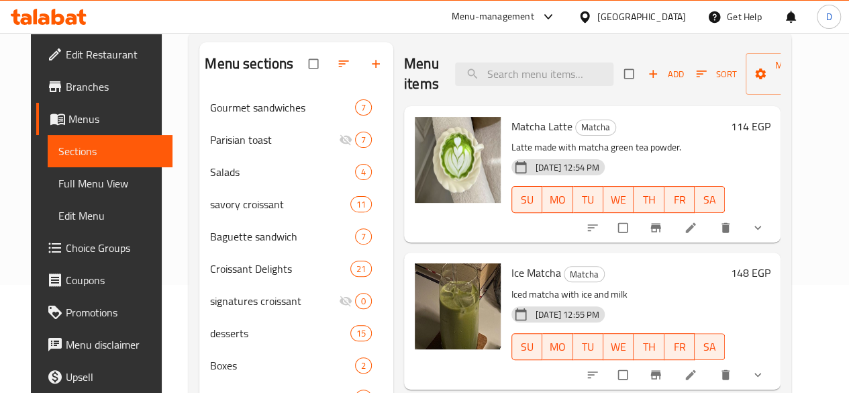
click at [648, 70] on span "Add" at bounding box center [666, 73] width 36 height 15
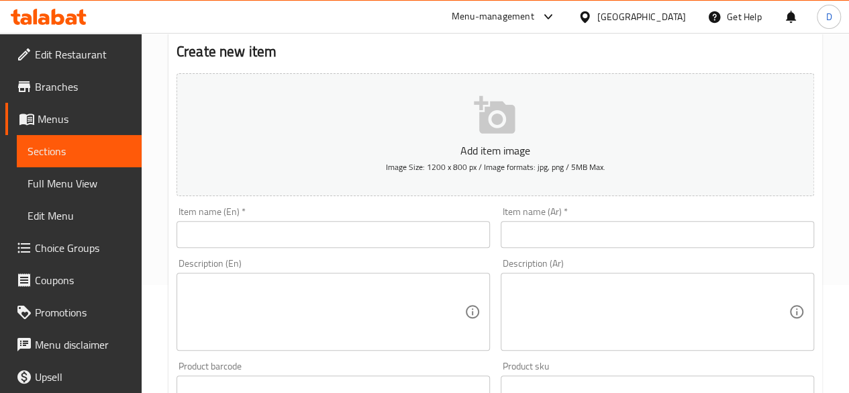
click at [219, 244] on input "text" at bounding box center [333, 234] width 313 height 27
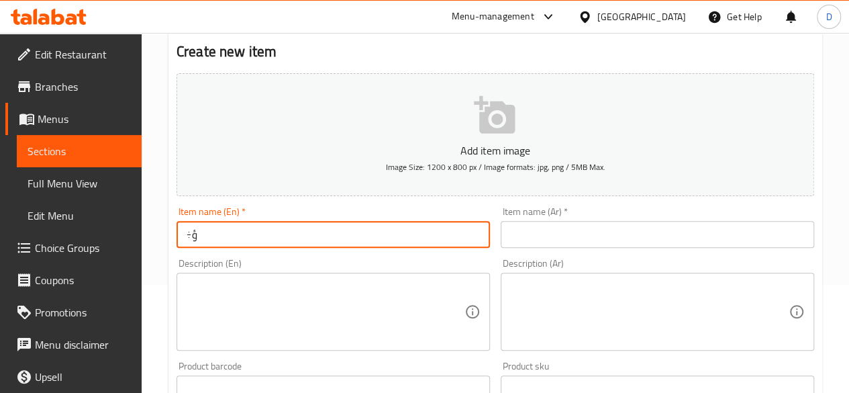
type input "÷"
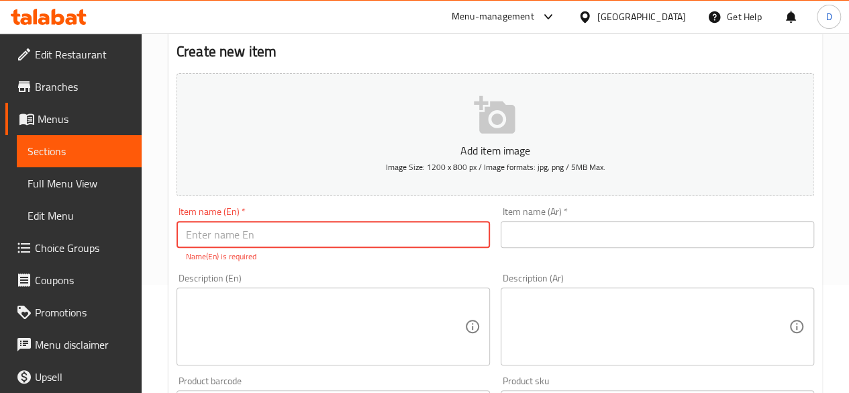
paste input "Ice mango matcha"
type input "Ice mango matcha"
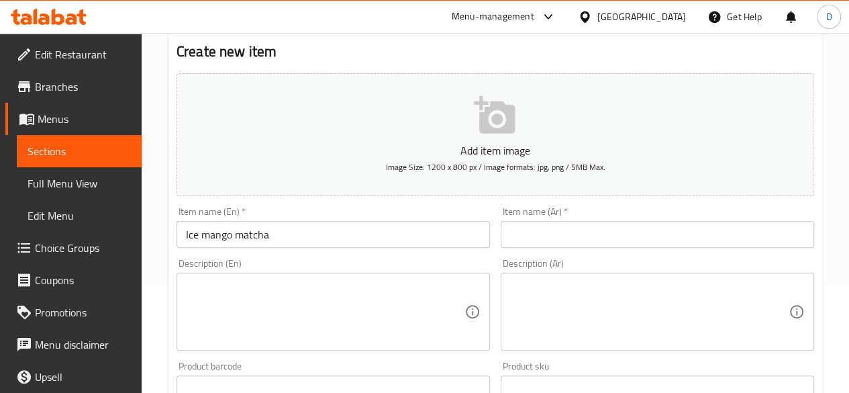
drag, startPoint x: 562, startPoint y: 246, endPoint x: 556, endPoint y: 232, distance: 15.7
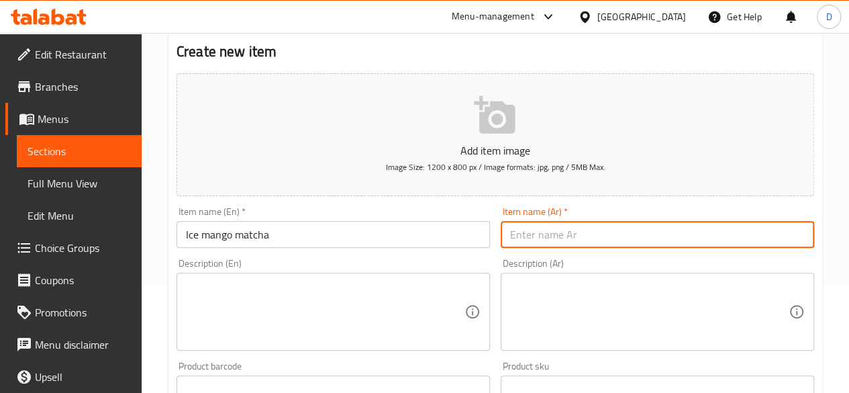
paste input "[PERSON_NAME] المثلج"
type input "[PERSON_NAME] المثلج"
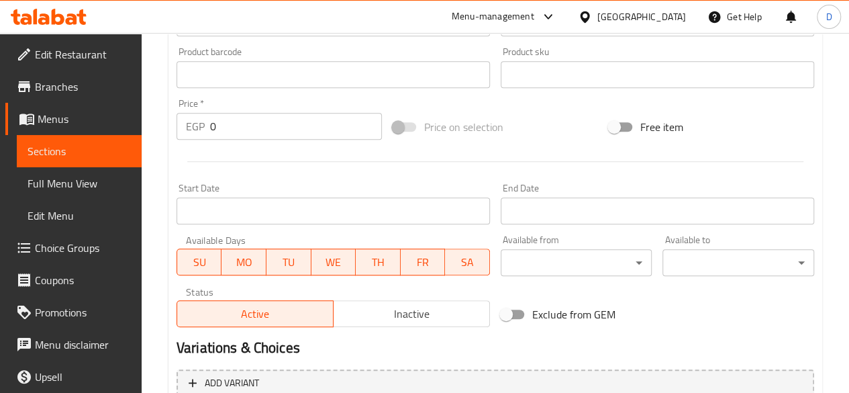
scroll to position [421, 0]
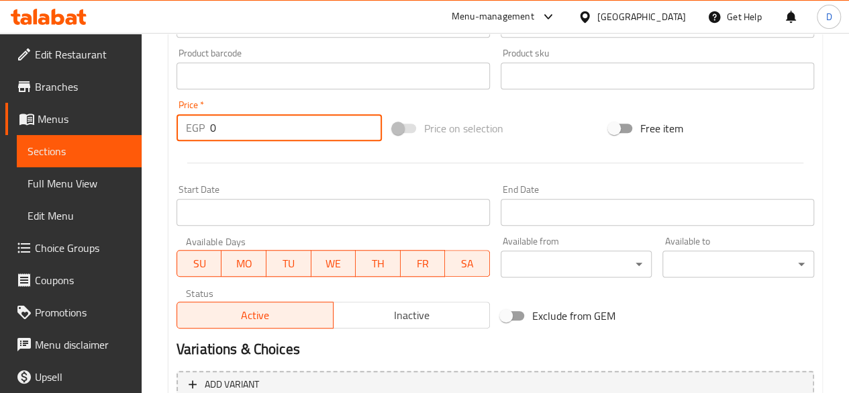
drag, startPoint x: 213, startPoint y: 131, endPoint x: 166, endPoint y: 125, distance: 46.7
click at [167, 125] on div "Home / Restaurants management / Menus / Sections / item / create Matcha section…" at bounding box center [495, 70] width 707 height 916
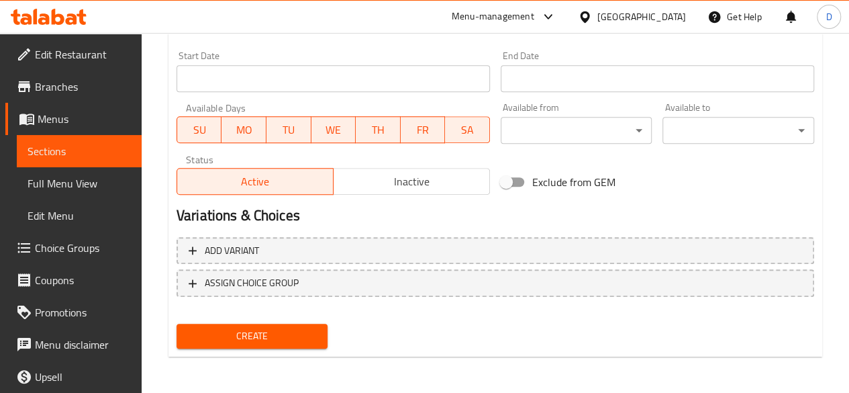
scroll to position [555, 0]
type input "188.5"
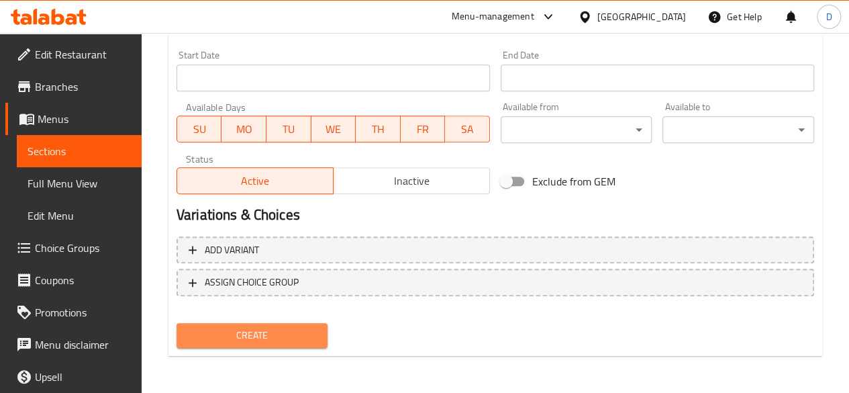
click at [277, 343] on span "Create" at bounding box center [252, 335] width 130 height 17
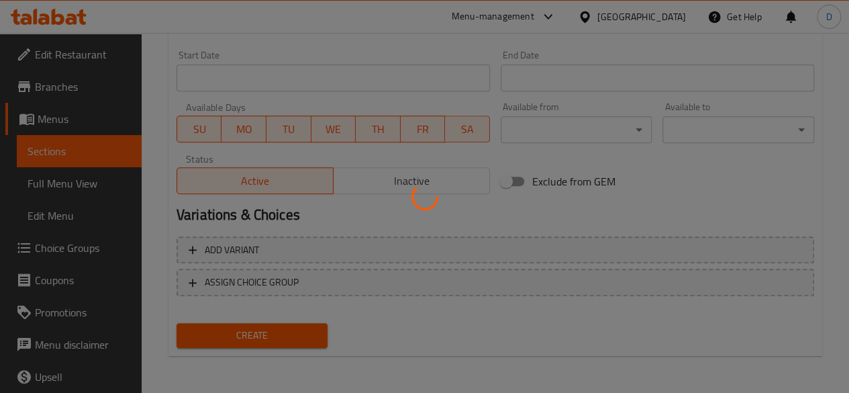
type input "0"
